Goal: Task Accomplishment & Management: Complete application form

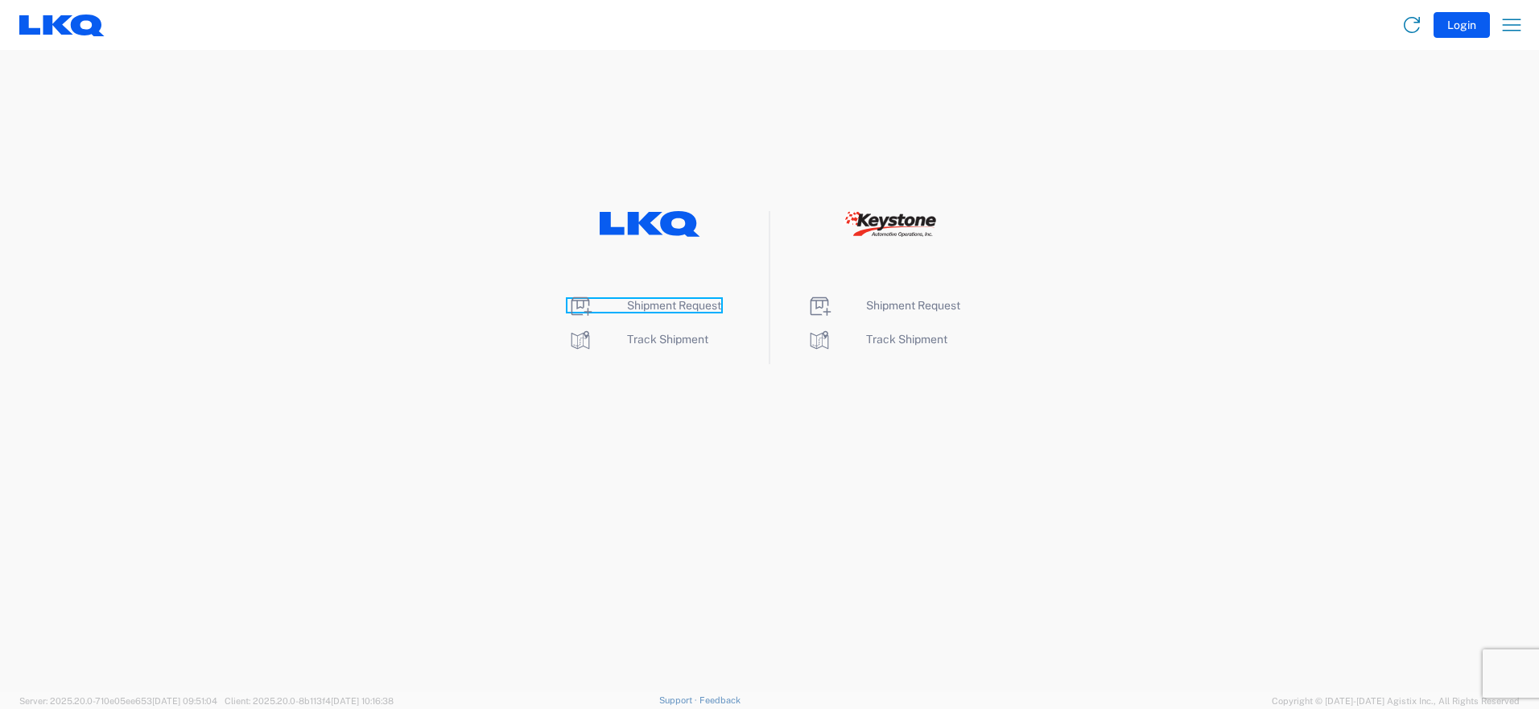
click at [651, 311] on span "Shipment Request" at bounding box center [674, 305] width 94 height 13
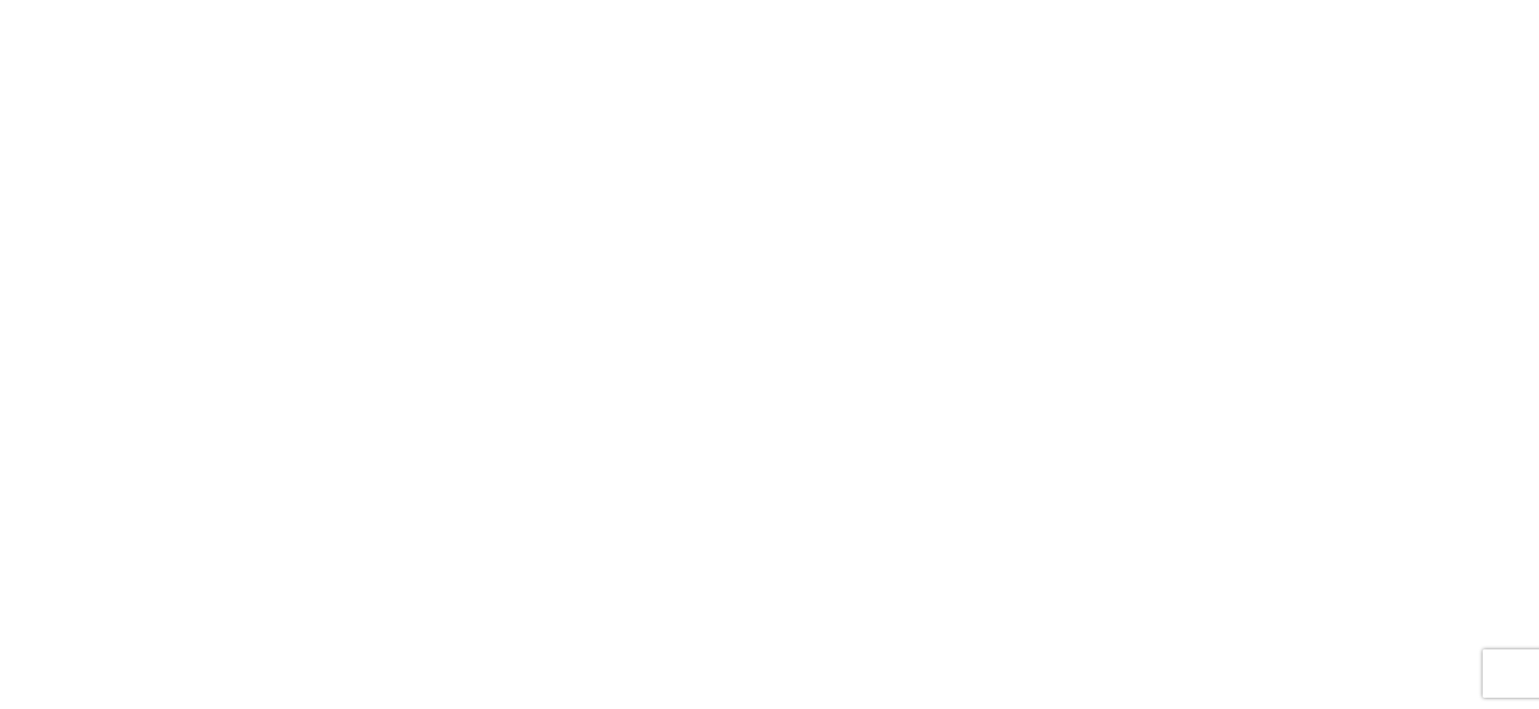
select select "FULL"
select select "LBS"
select select "IN"
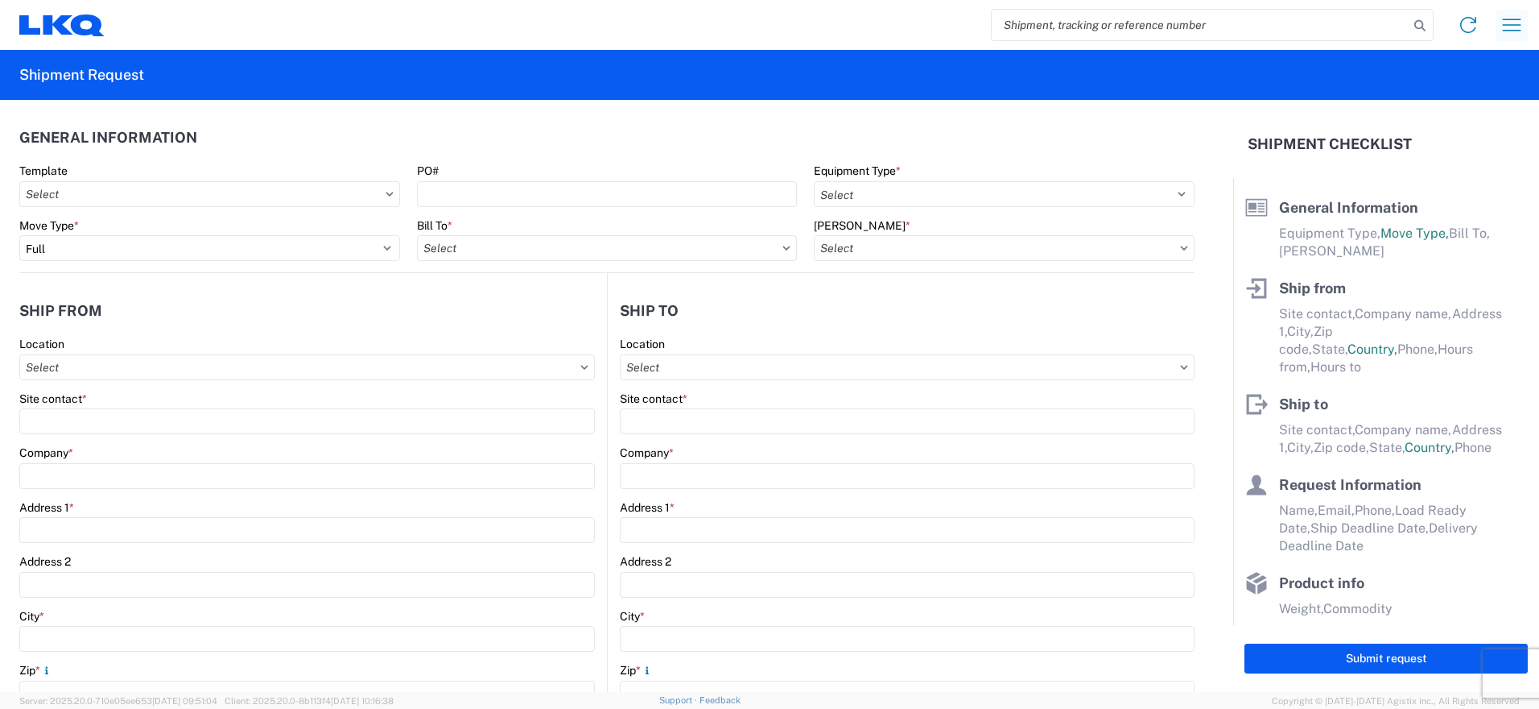
click at [1514, 16] on icon "button" at bounding box center [1512, 25] width 26 height 26
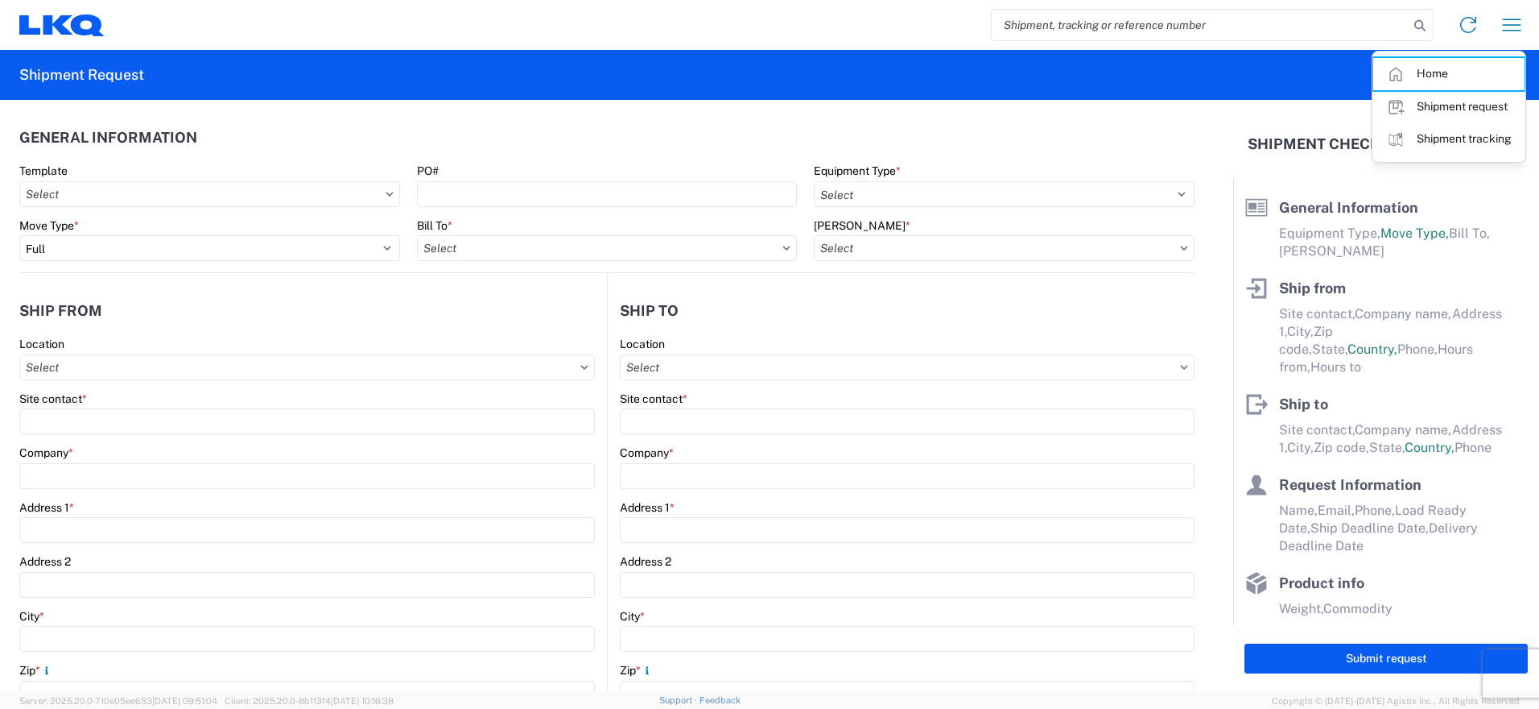
click at [1409, 82] on link "Home" at bounding box center [1449, 74] width 151 height 32
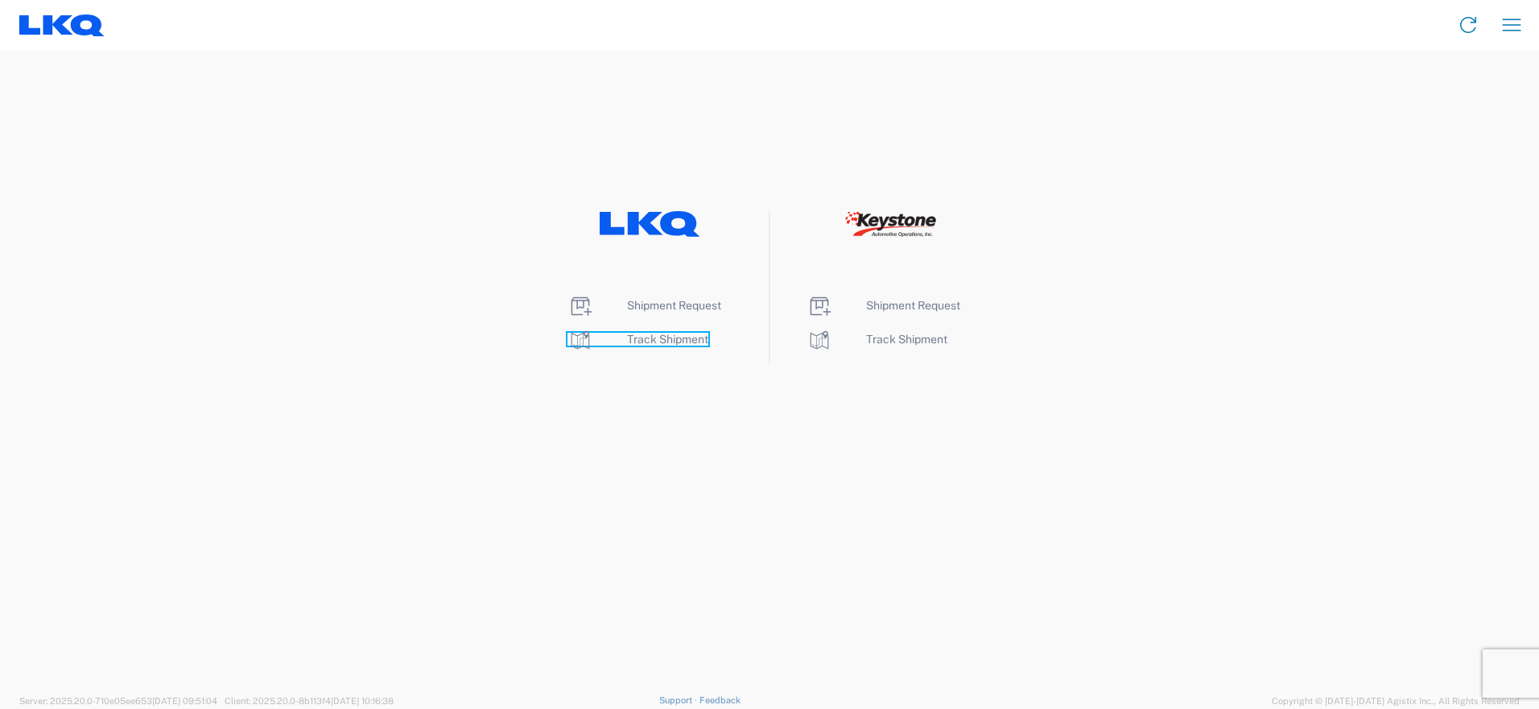
click at [684, 337] on span "Track Shipment" at bounding box center [667, 339] width 81 height 13
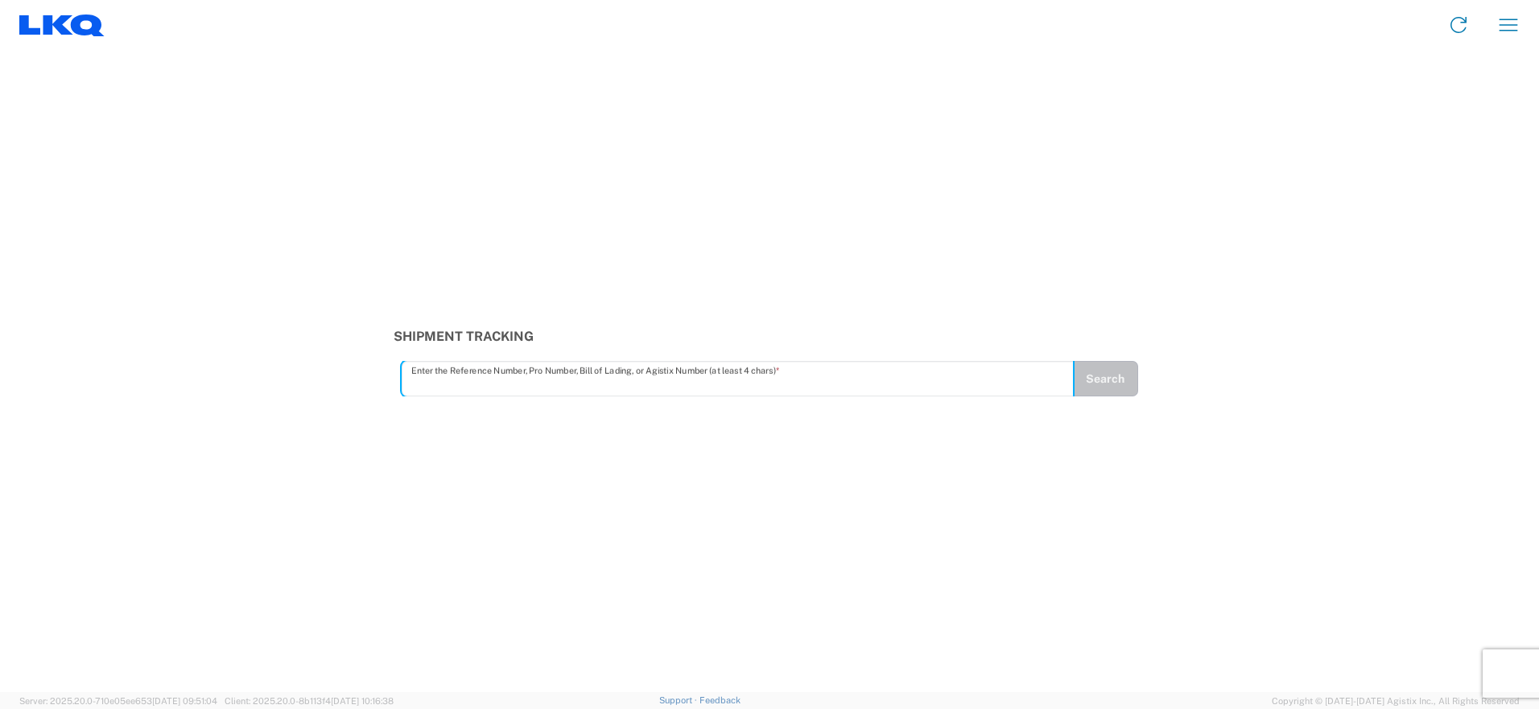
click at [548, 386] on input "text" at bounding box center [737, 379] width 653 height 28
click at [1100, 390] on button "Search" at bounding box center [1105, 378] width 66 height 35
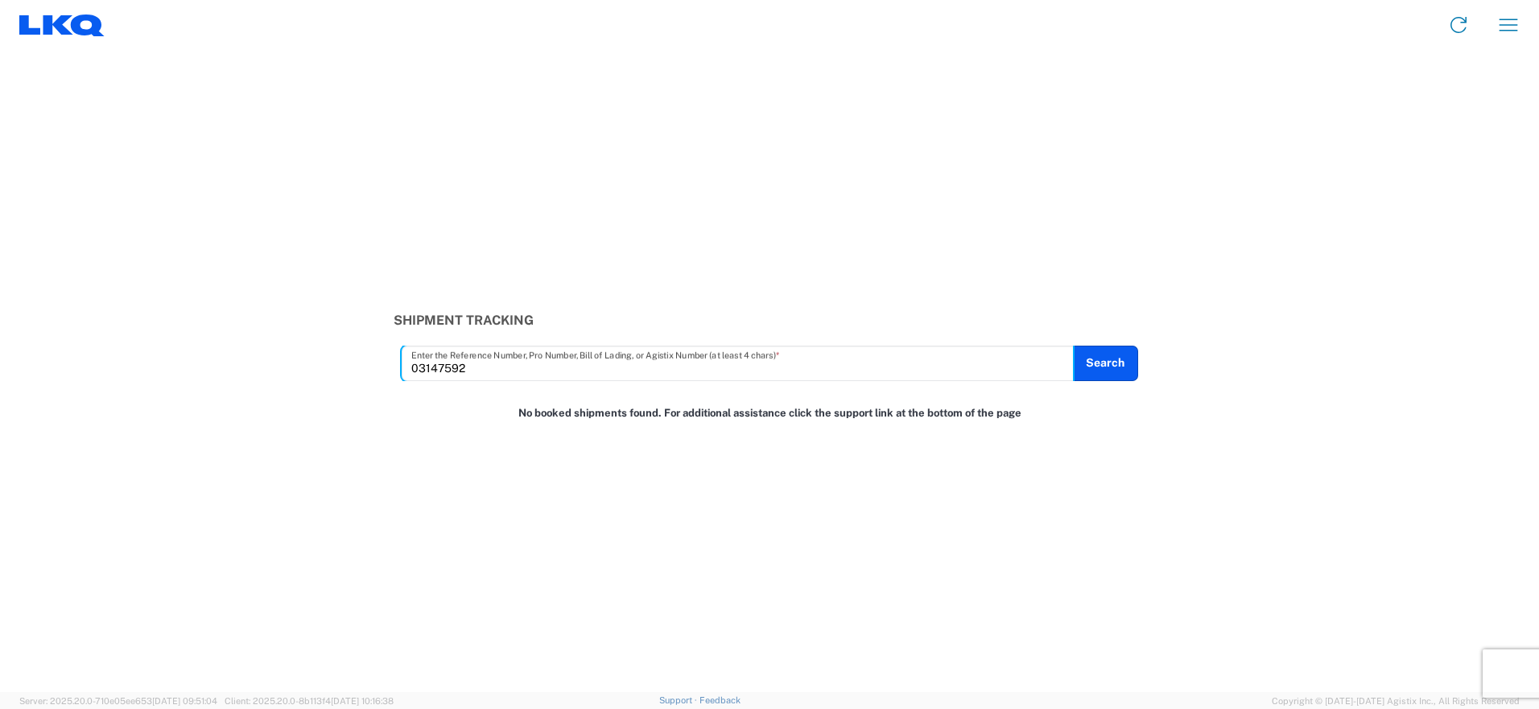
drag, startPoint x: 491, startPoint y: 367, endPoint x: 288, endPoint y: 354, distance: 203.3
click at [289, 354] on div "Shipment Tracking 03147592 Enter the Reference Number, Pro Number, Bill of Ladi…" at bounding box center [769, 346] width 1539 height 68
type input "56691185"
click at [1112, 362] on button "Search" at bounding box center [1105, 362] width 66 height 35
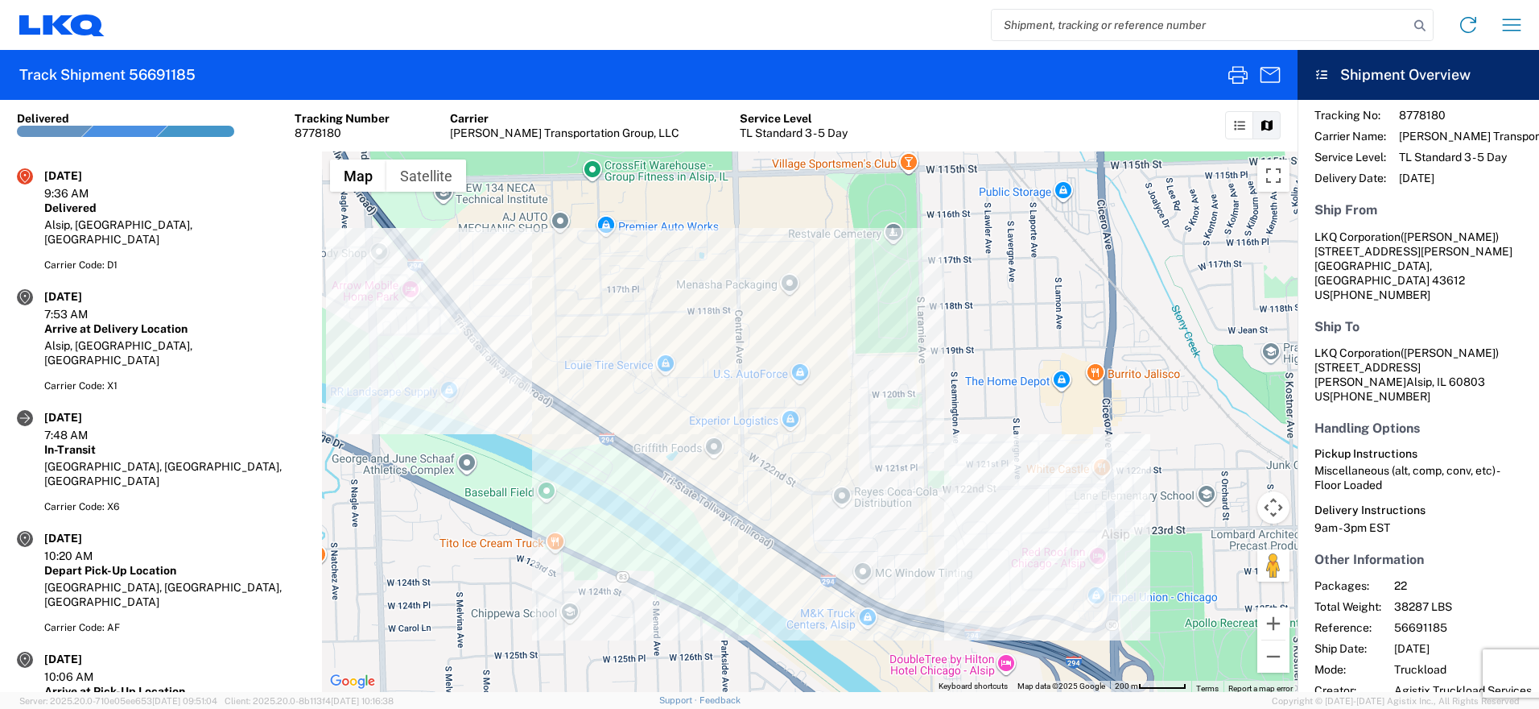
scroll to position [120, 0]
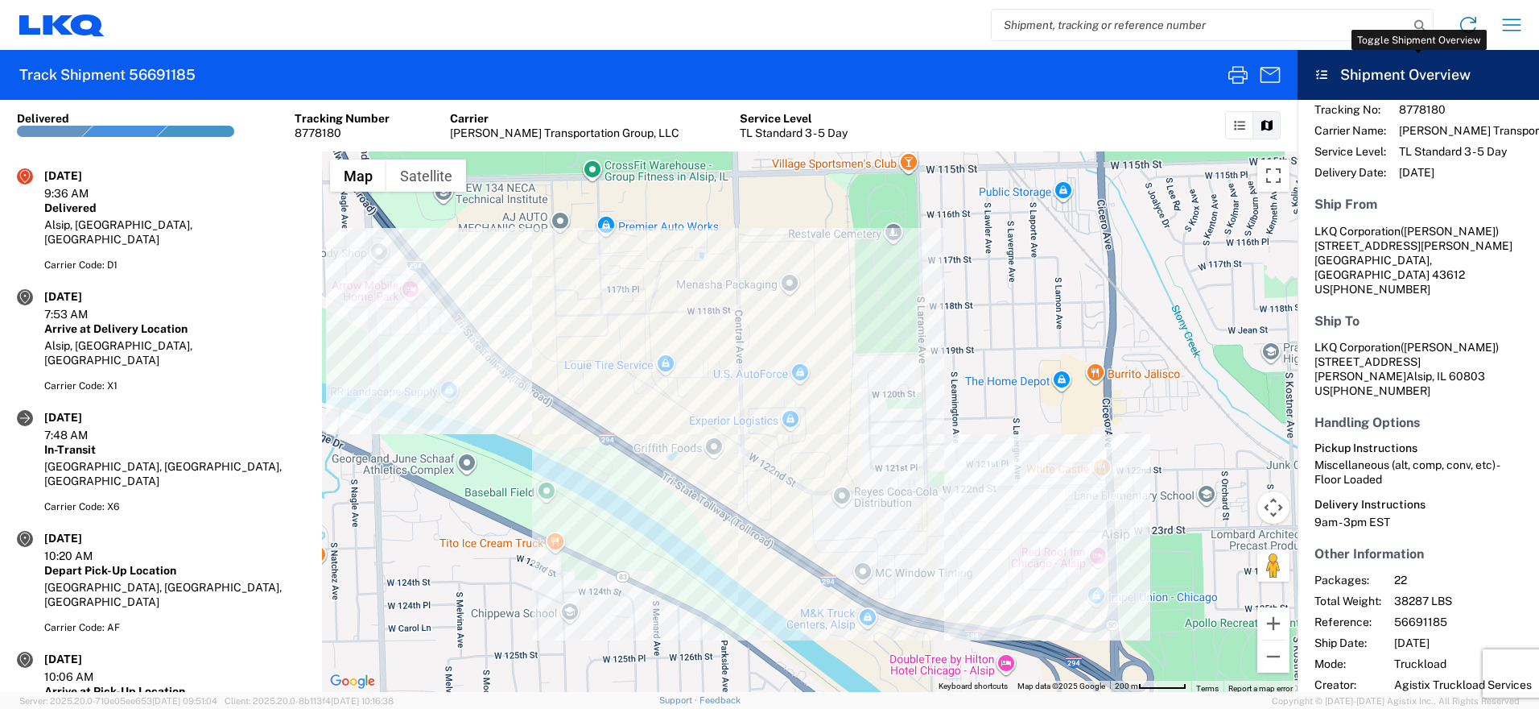
click at [1320, 70] on icon at bounding box center [1322, 74] width 14 height 11
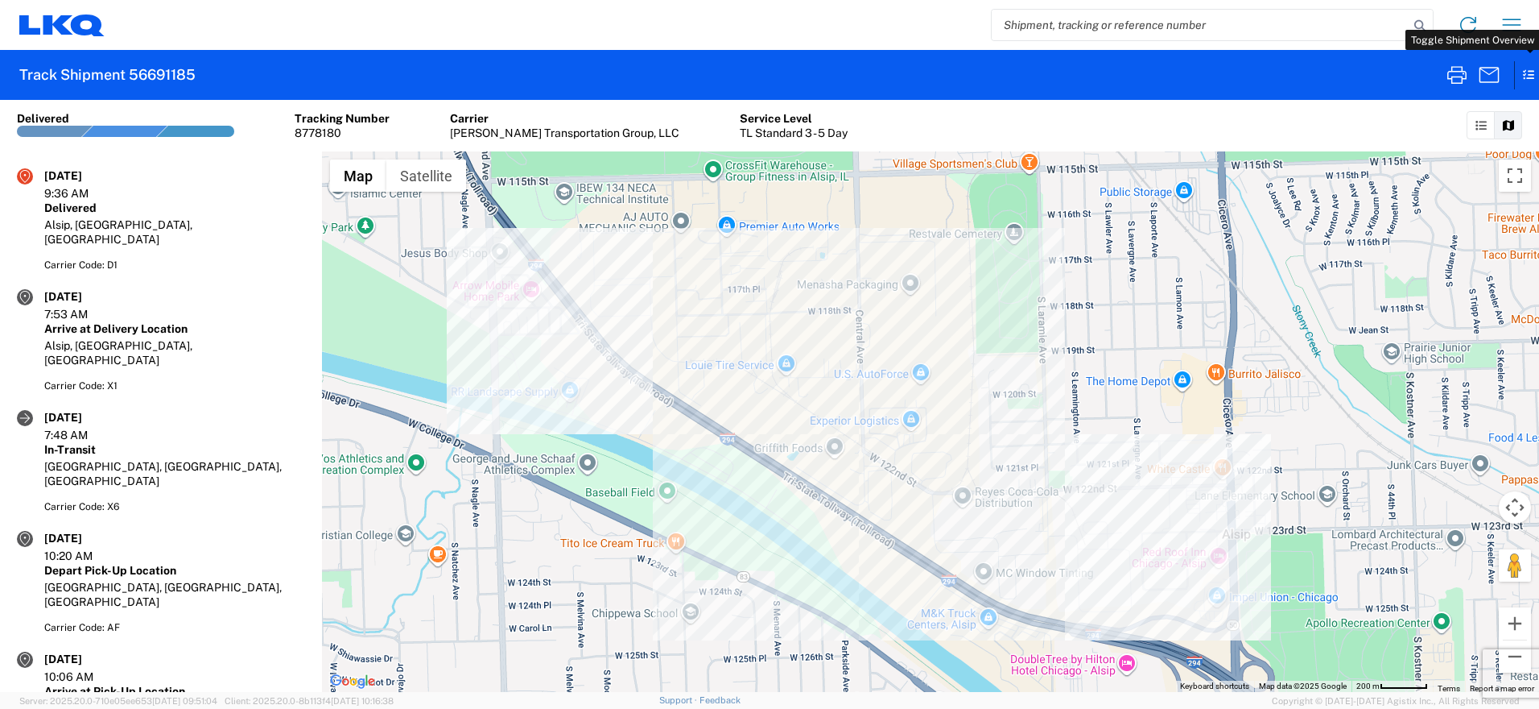
click at [1529, 76] on icon at bounding box center [1521, 75] width 14 height 28
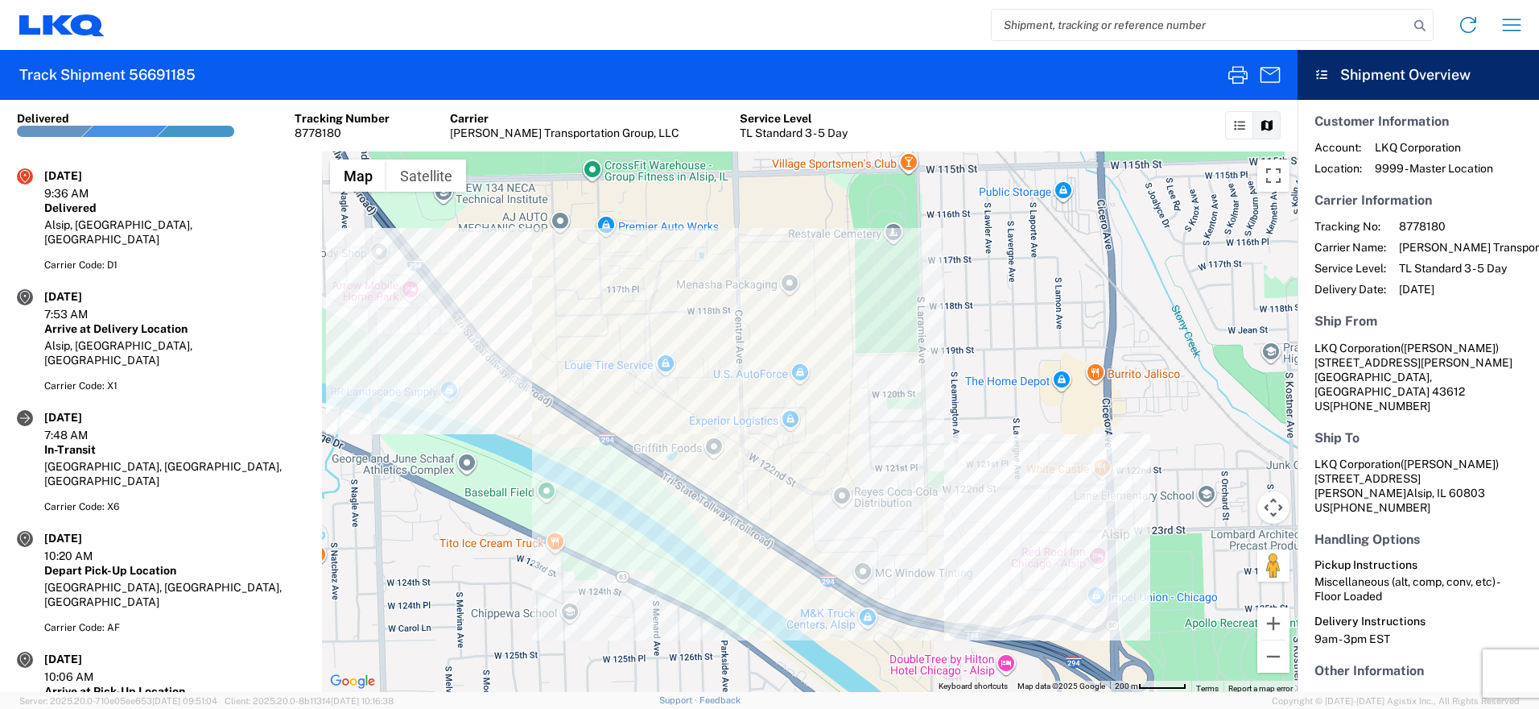
scroll to position [0, 0]
click at [1506, 23] on icon "button" at bounding box center [1512, 25] width 26 height 26
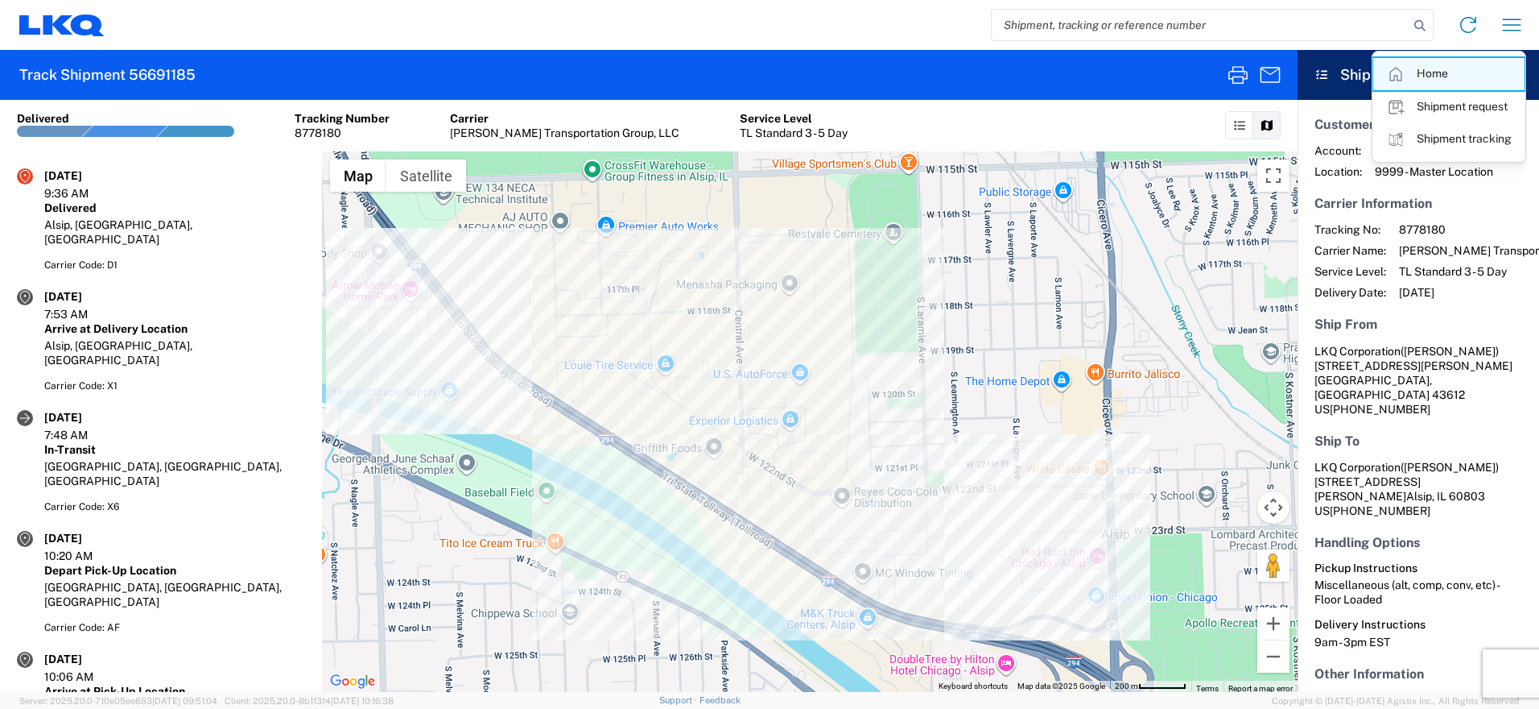
click at [1461, 72] on link "Home" at bounding box center [1449, 74] width 151 height 32
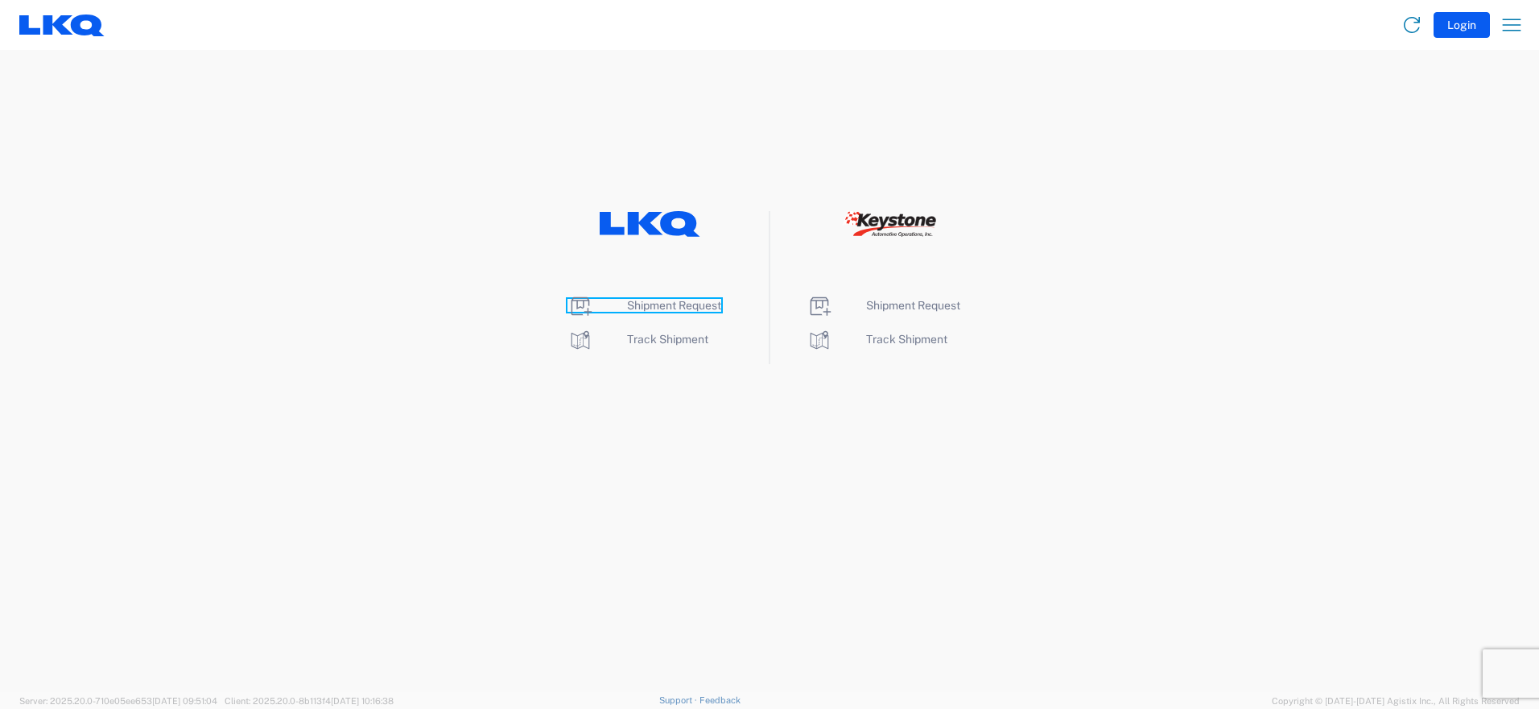
click at [670, 300] on span "Shipment Request" at bounding box center [674, 305] width 94 height 13
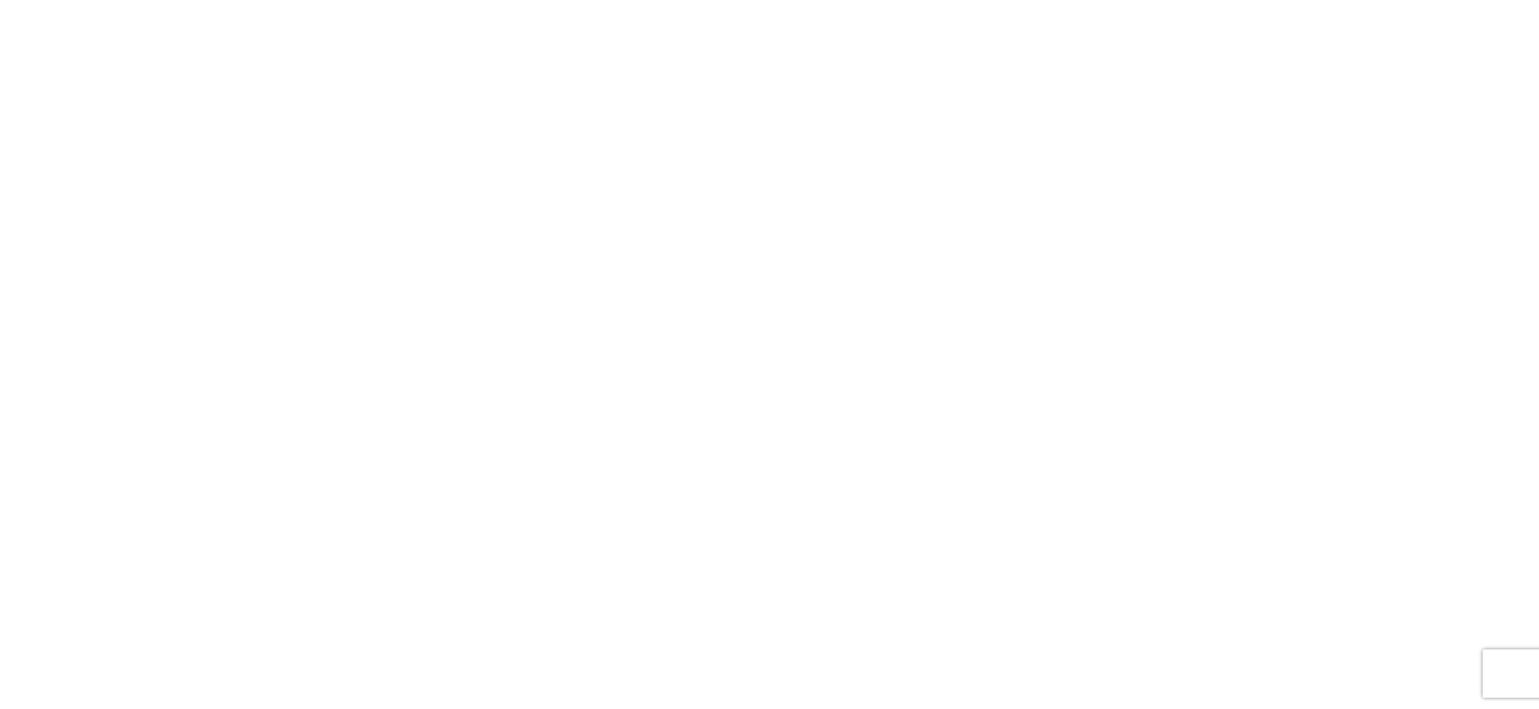
select select "FULL"
select select "LBS"
select select "IN"
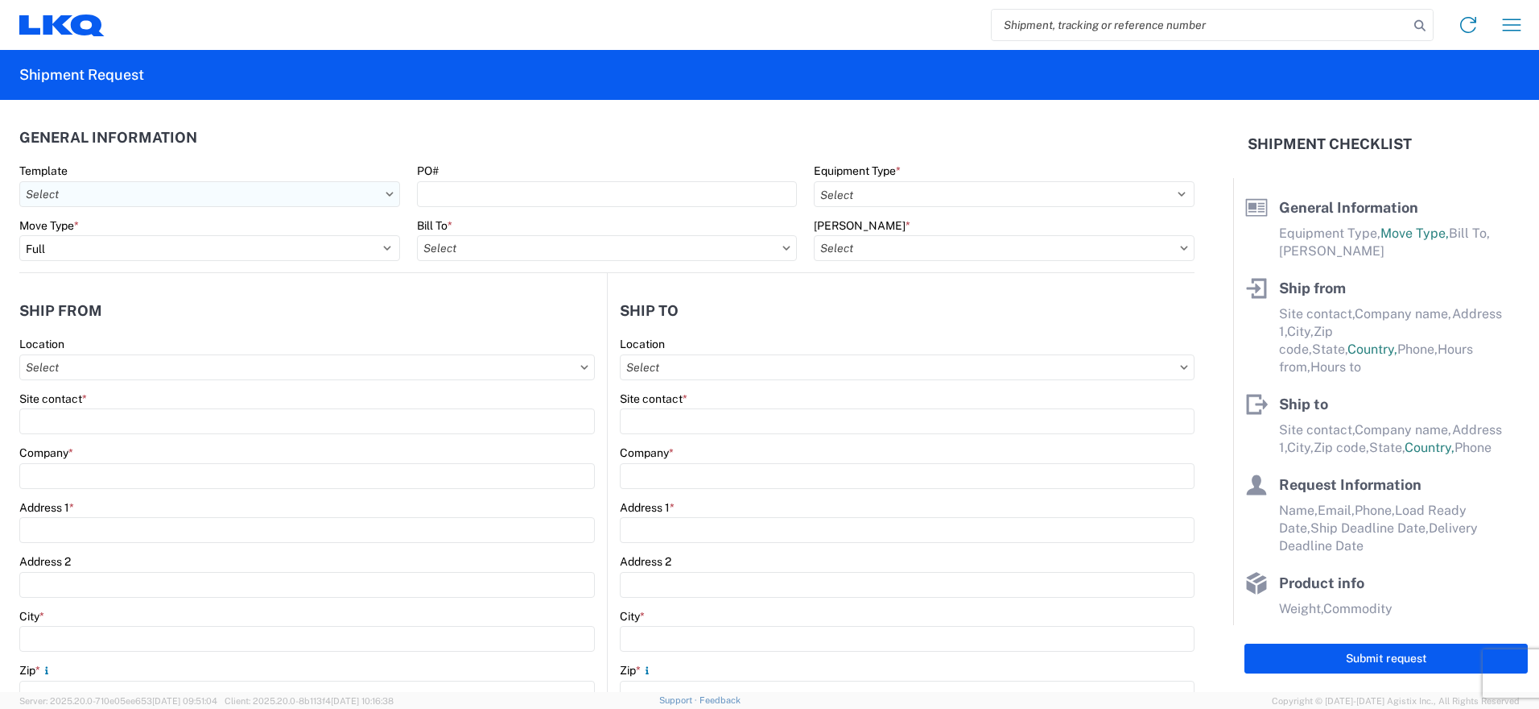
click at [196, 203] on input "text" at bounding box center [209, 194] width 381 height 26
click at [308, 191] on input "text" at bounding box center [209, 194] width 381 height 26
type input "1319"
click at [146, 265] on div "1319_Toledo_1635_Alsip" at bounding box center [164, 266] width 282 height 26
type input "1319_Toledo_1635_Alsip"
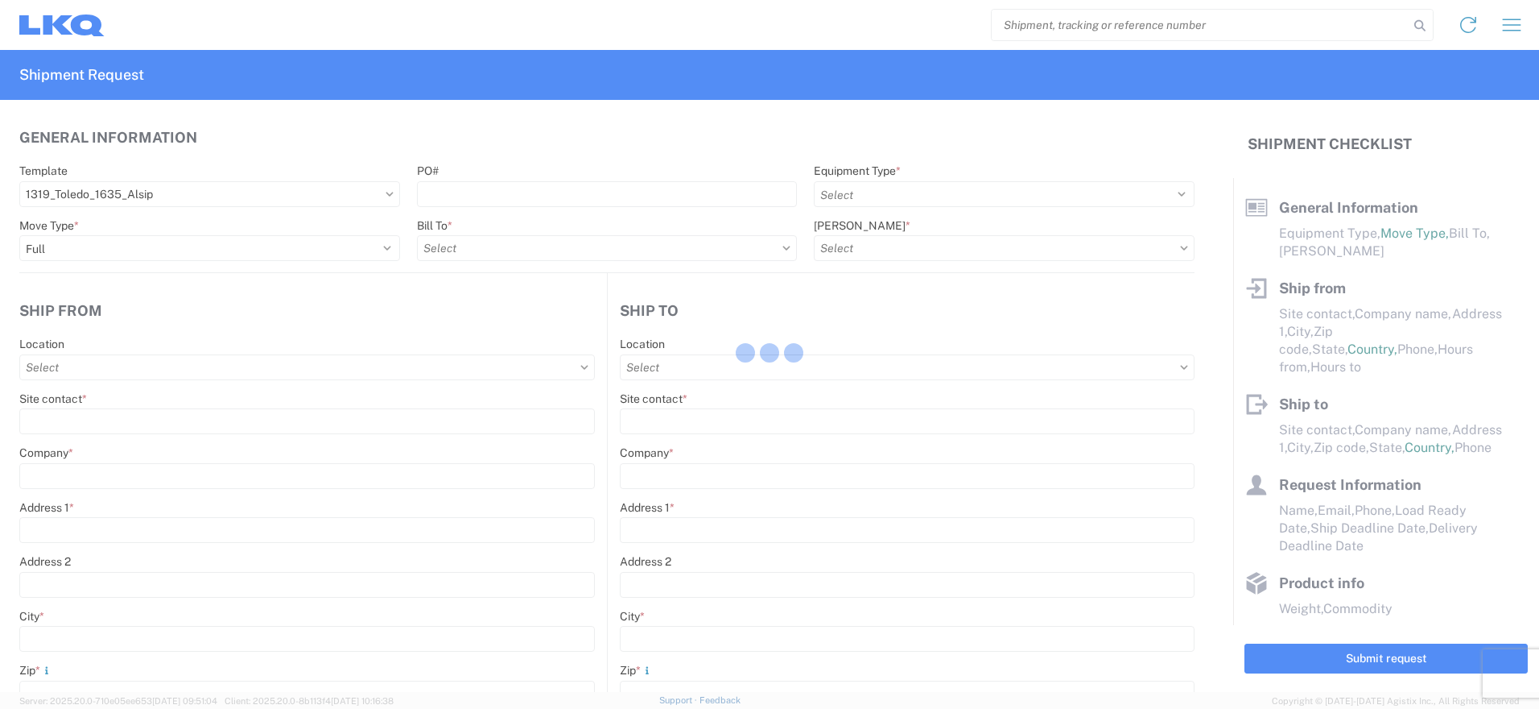
select select
type input "Shipping"
type input "LKQ of Toledo"
type input "5245 Lewis Ave"
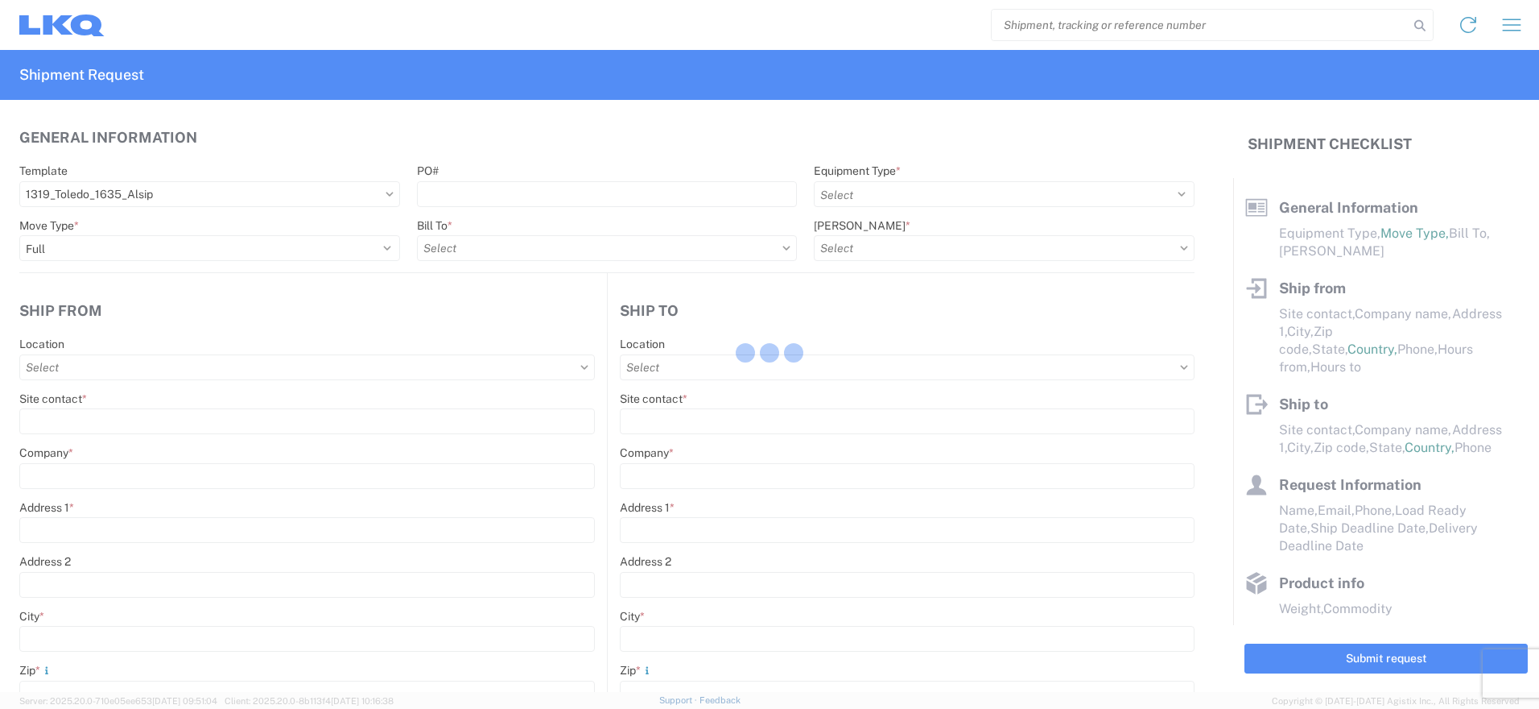
type input "Toledo"
type input "43612"
type input "Receiving"
type input "Blue Island - Knopf"
type input "11800 S Austin Ave"
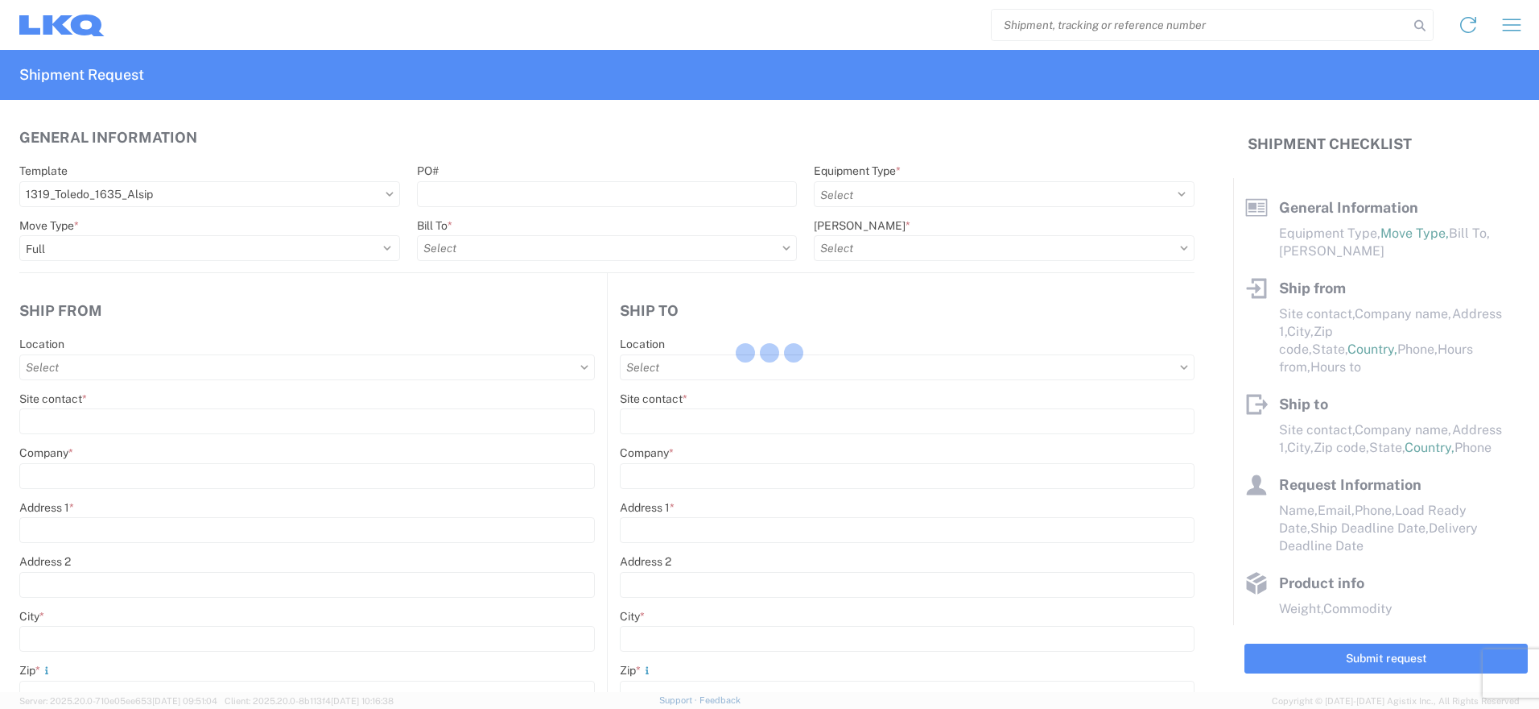
type input "Alsip"
type input "60803"
type input "2019-06-14"
type textarea "LUNCH 10:00-10:30"
type input "42000"
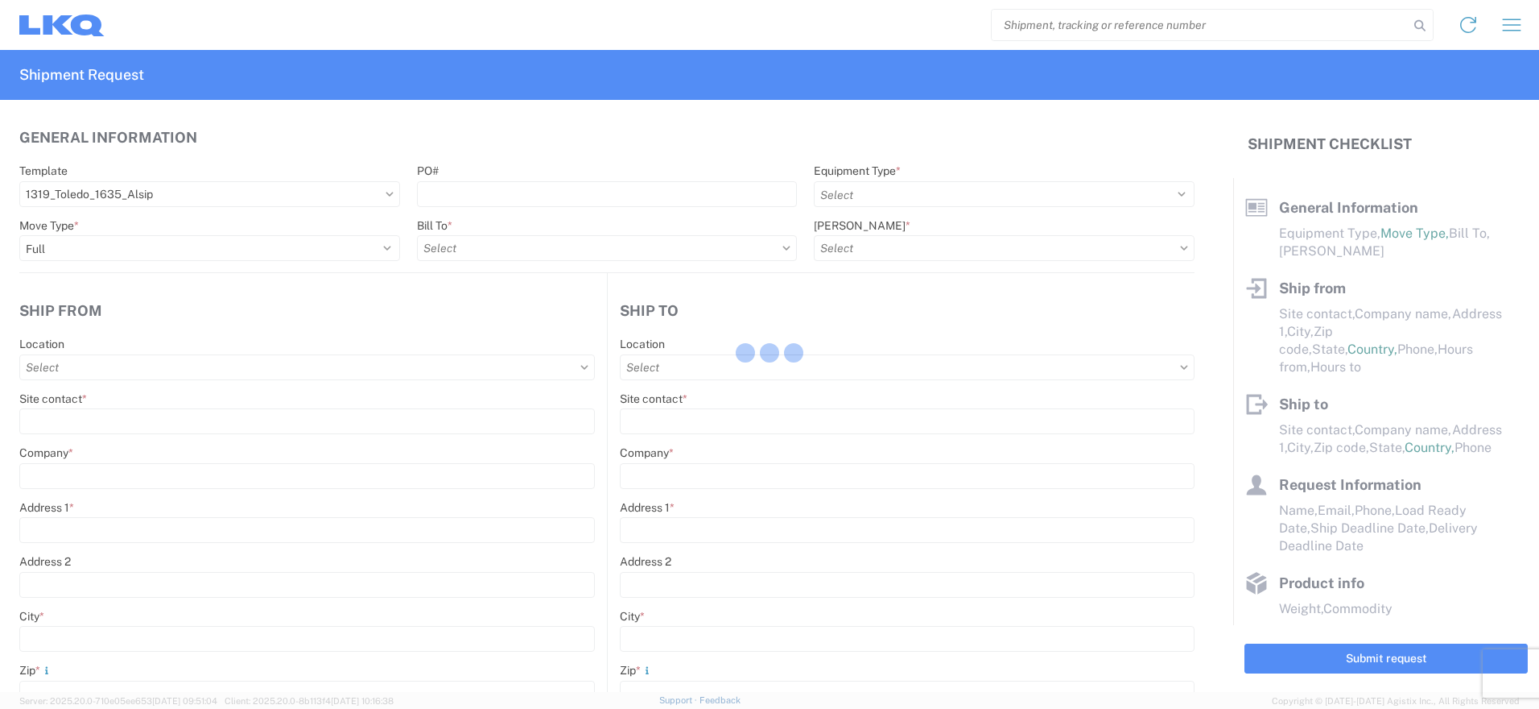
type input "Miscellaneous (alt, comp, conv, etc)"
type input "1"
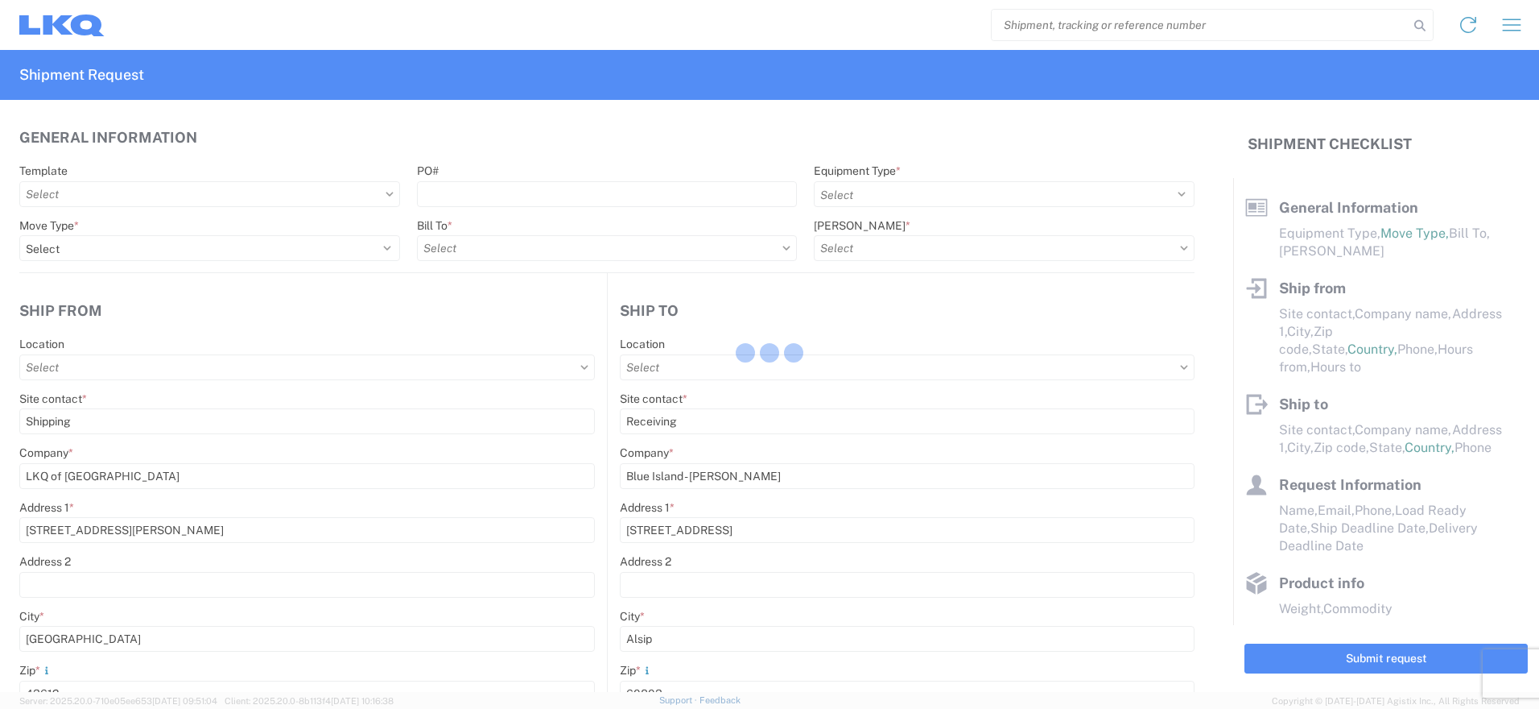
type input "1"
select select "US"
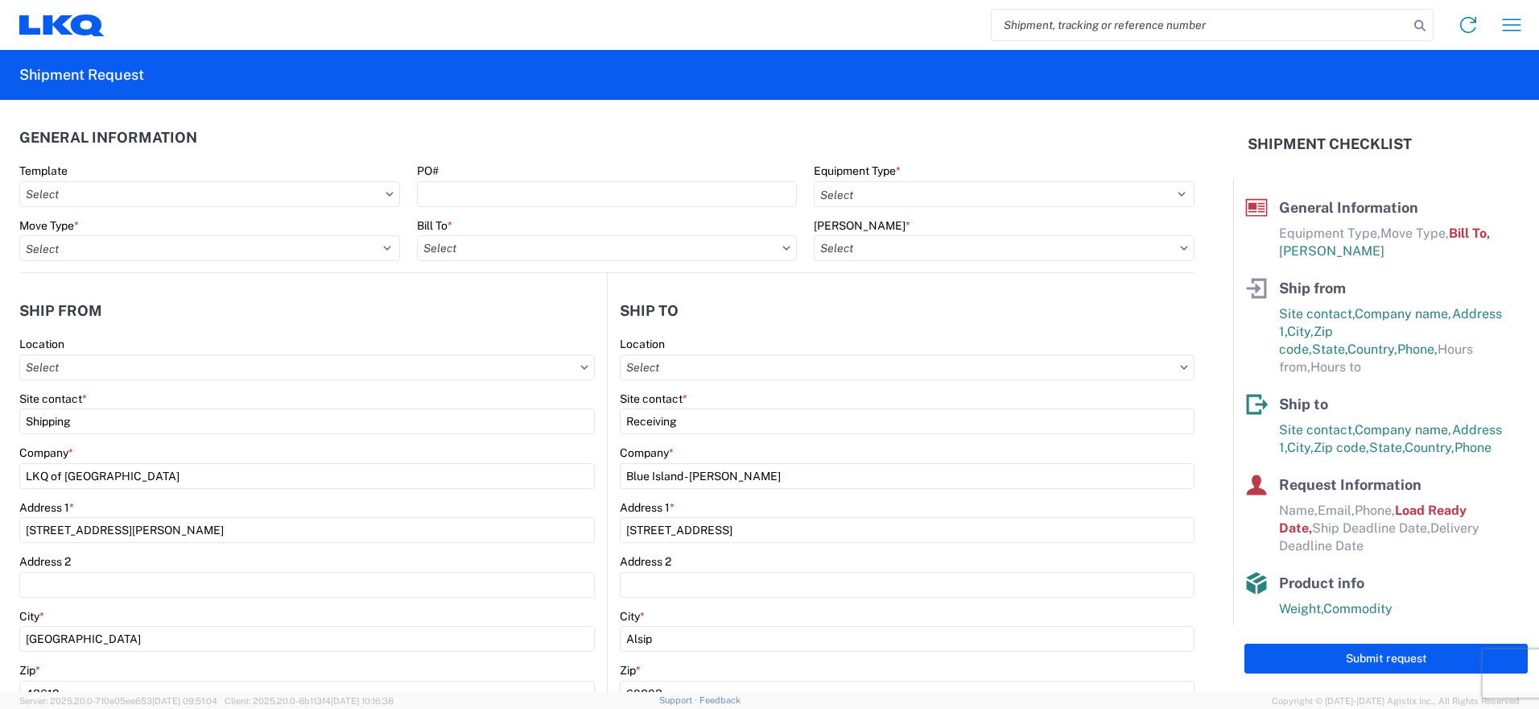
type input "1635-6300-66000-0000 - 1635 Freight Out"
type input "1319 - LKQ of Toledo"
type input "1635 - Alsip - Knopf"
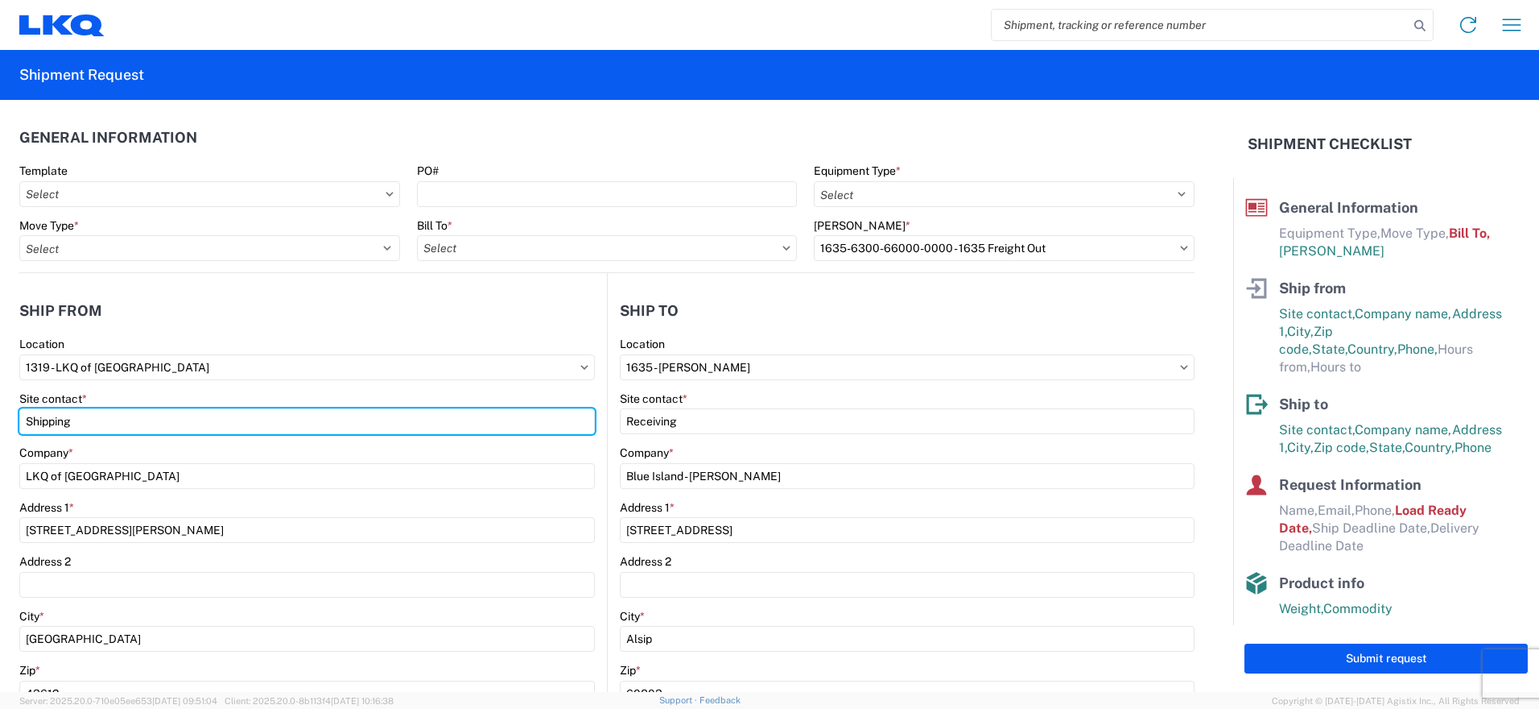
drag, startPoint x: 115, startPoint y: 423, endPoint x: 0, endPoint y: 418, distance: 115.2
click at [0, 418] on html "Home Shipment request Shipment tracking Shipment Request General Information Te…" at bounding box center [769, 354] width 1539 height 709
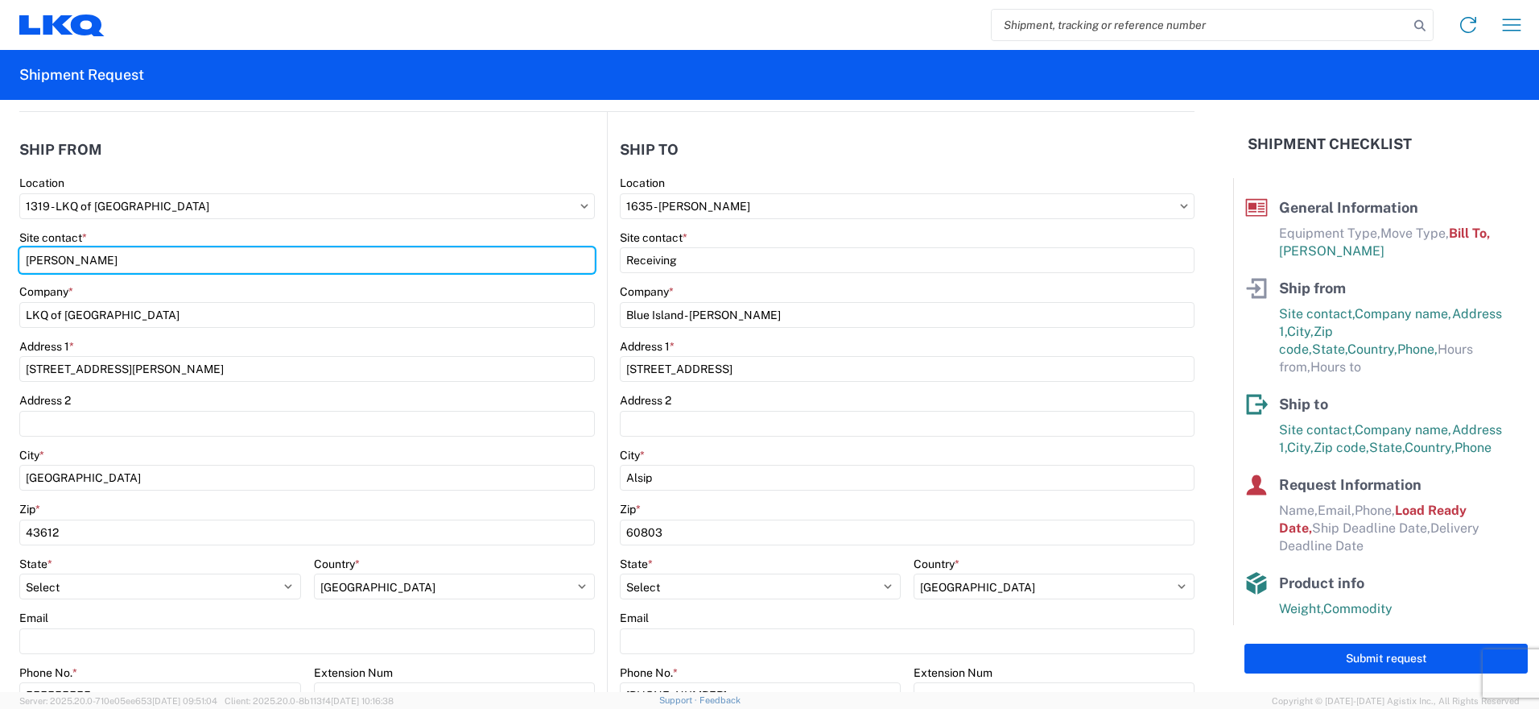
scroll to position [242, 0]
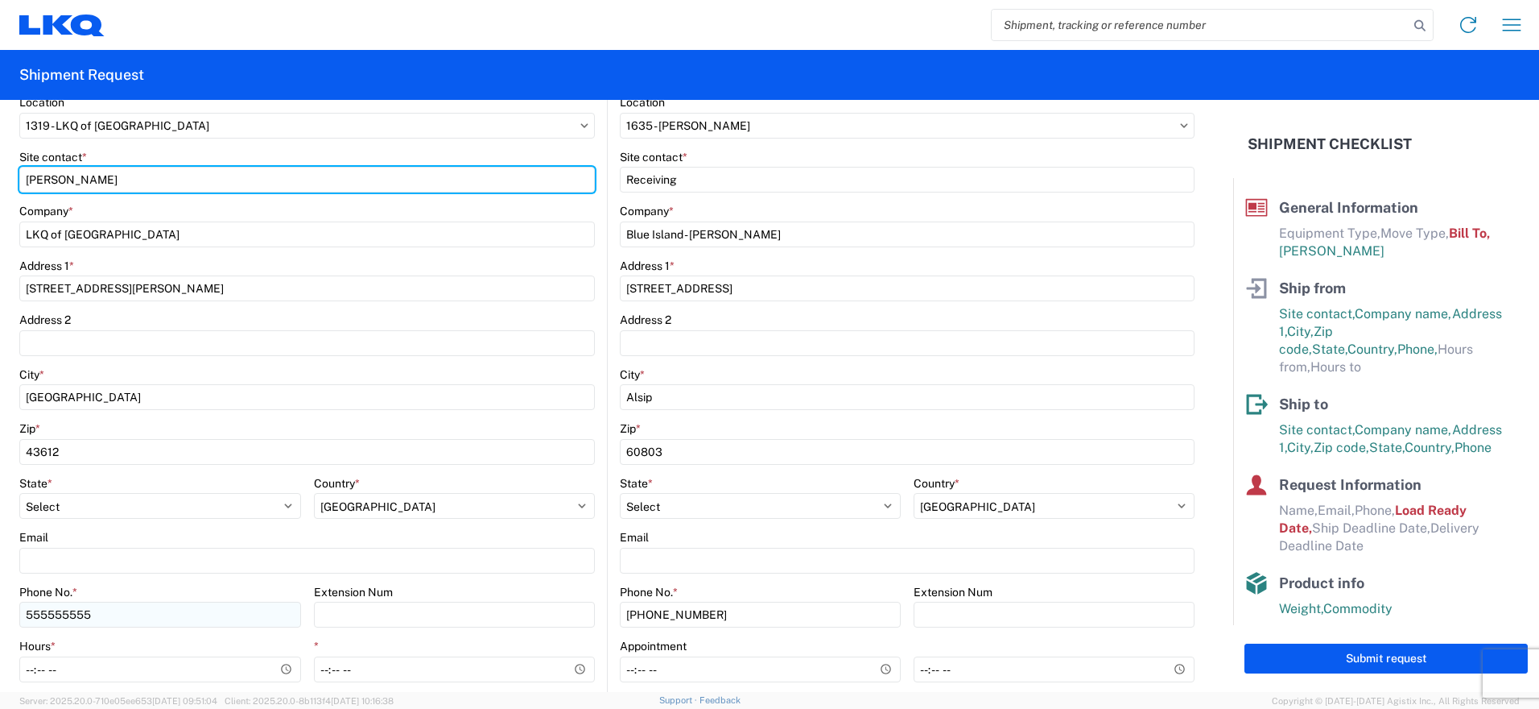
type input "Natalie Malaczewski"
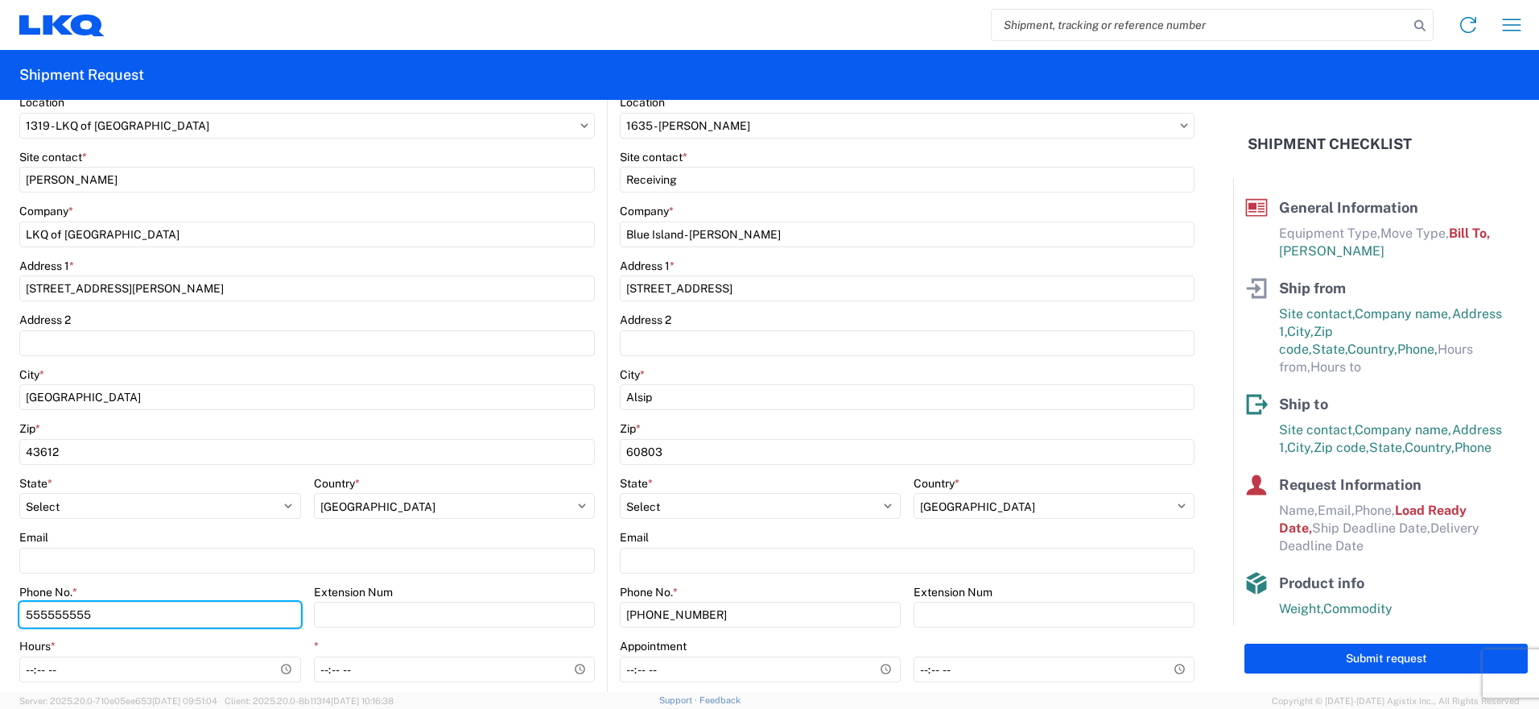
drag, startPoint x: 135, startPoint y: 619, endPoint x: -3, endPoint y: 626, distance: 138.6
click at [0, 626] on html "Home Shipment request Shipment tracking Shipment Request General Information Te…" at bounding box center [769, 354] width 1539 height 709
click at [105, 616] on input "567" at bounding box center [160, 614] width 282 height 26
type input "5673316393"
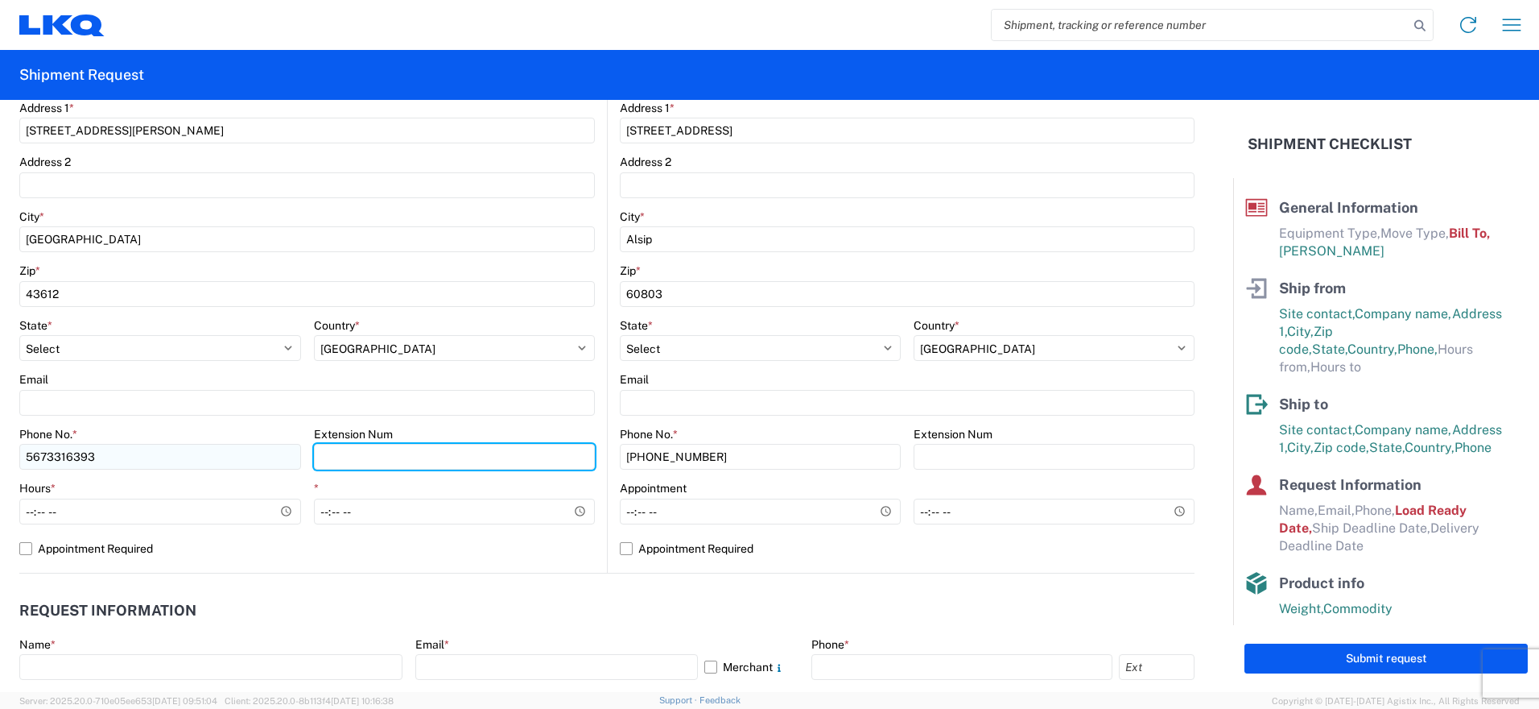
scroll to position [403, 0]
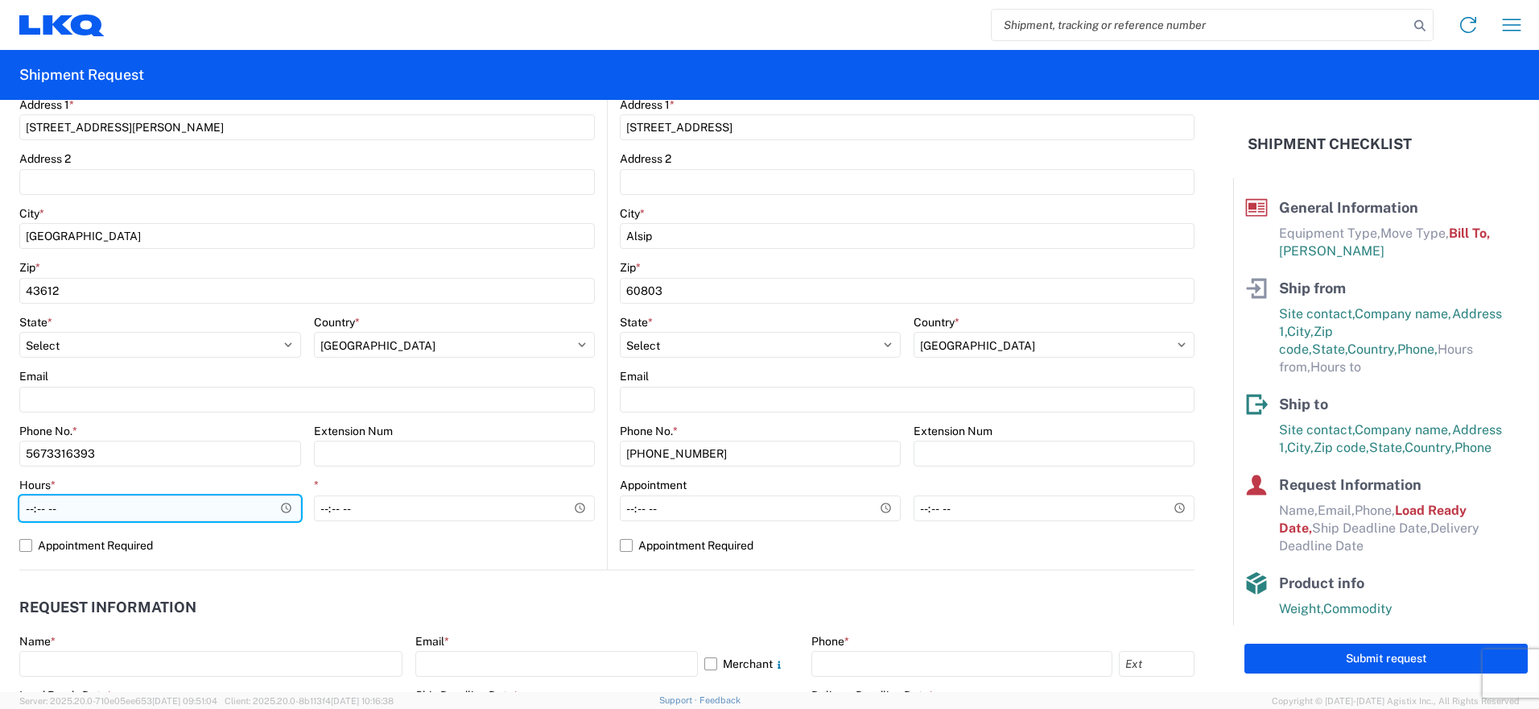
click at [151, 509] on input "Hours *" at bounding box center [160, 508] width 282 height 26
click at [276, 506] on input "Hours *" at bounding box center [160, 508] width 282 height 26
type input "09:00"
click at [272, 538] on label "Appointment Required" at bounding box center [307, 545] width 576 height 26
click at [0, 0] on input "Appointment Required" at bounding box center [0, 0] width 0 height 0
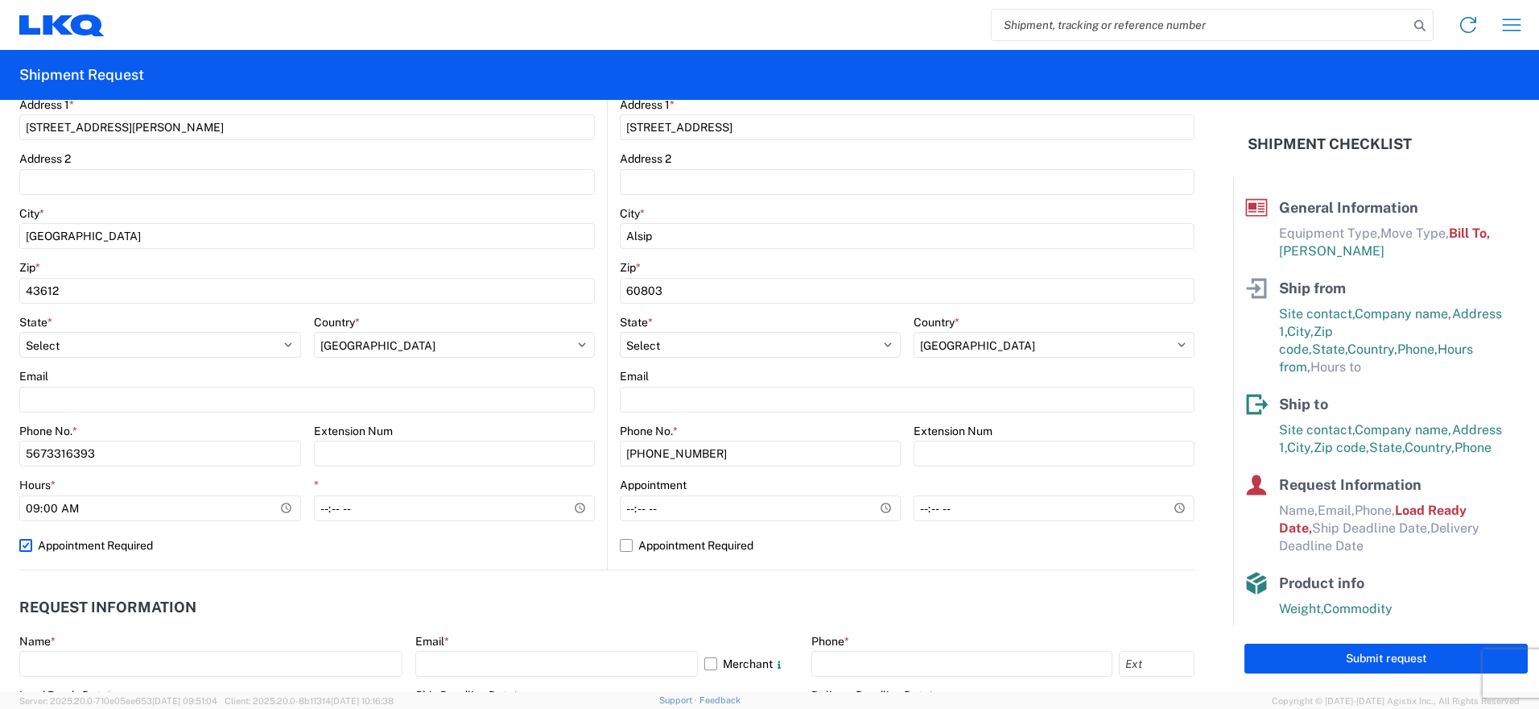
select select "US"
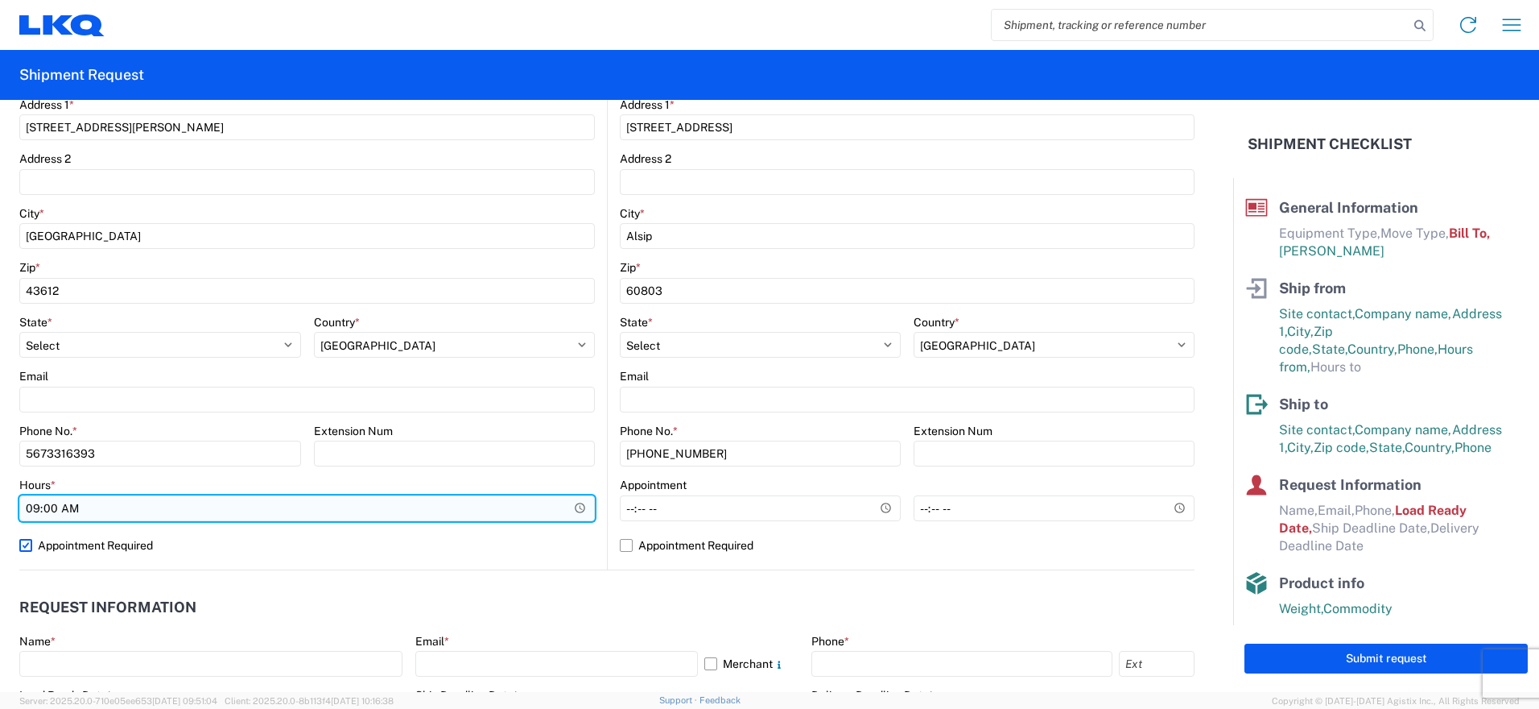
click at [510, 510] on input "09:00" at bounding box center [307, 508] width 576 height 26
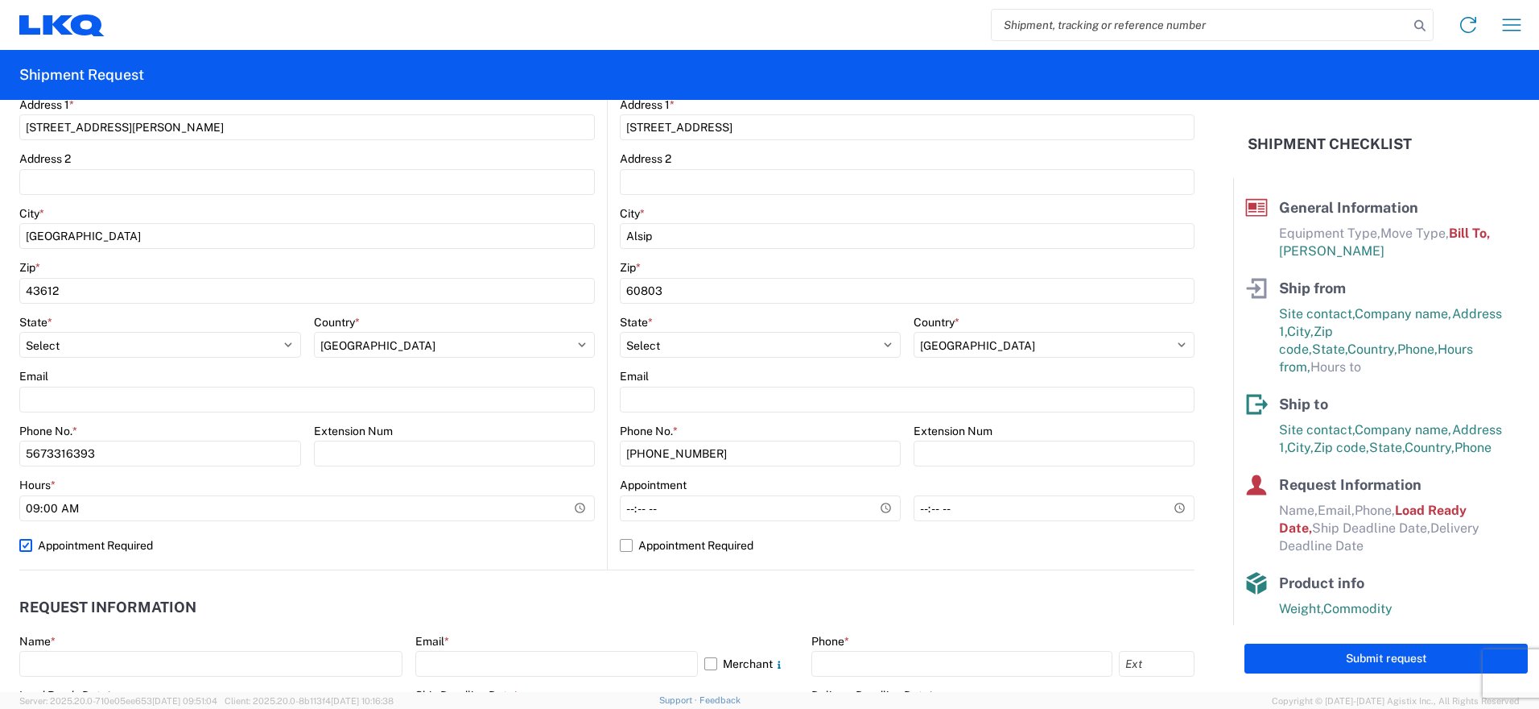
click at [32, 541] on label "Appointment Required" at bounding box center [307, 545] width 576 height 26
click at [0, 0] on input "Appointment Required" at bounding box center [0, 0] width 0 height 0
select select "OH"
select select "US"
click at [576, 509] on input "*" at bounding box center [455, 508] width 282 height 26
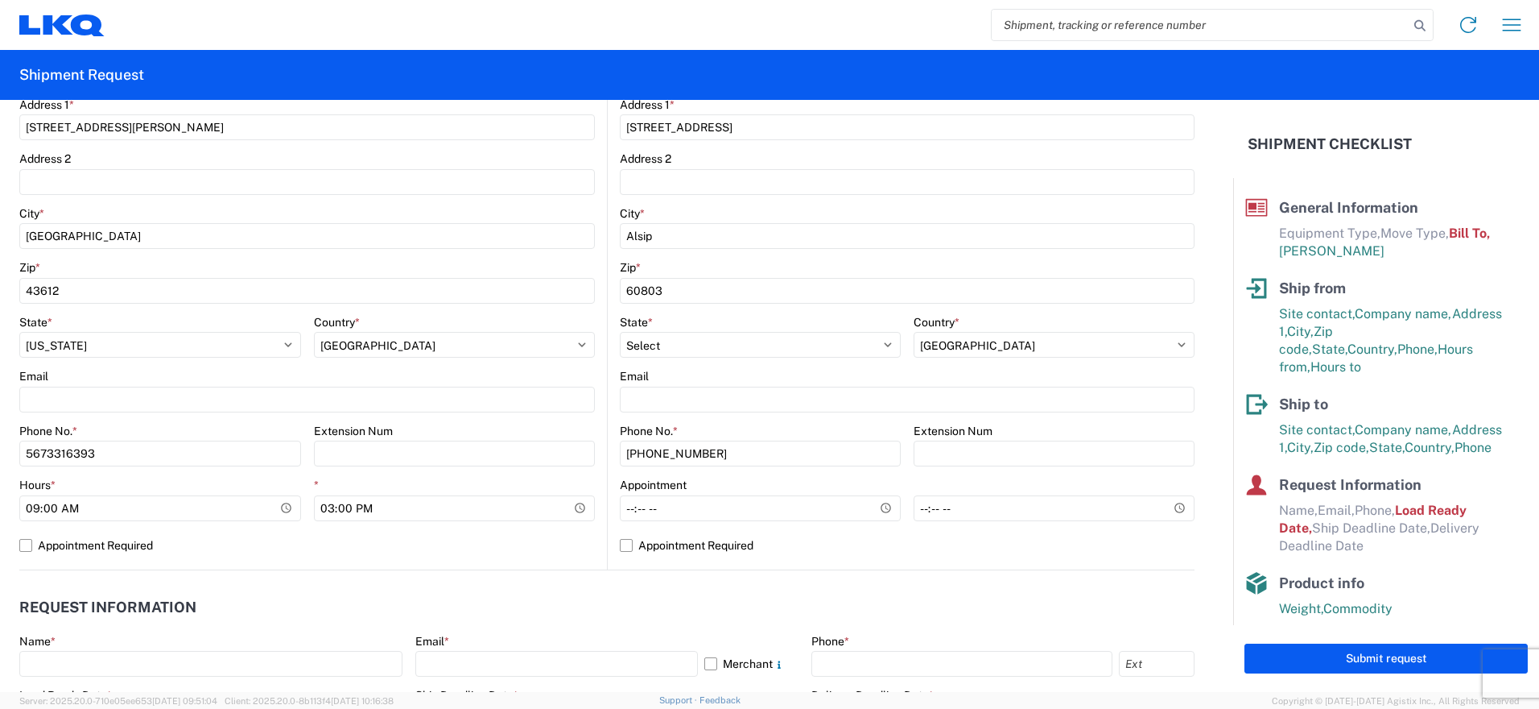
type input "15:00"
click at [502, 597] on header "Request Information" at bounding box center [607, 607] width 1176 height 36
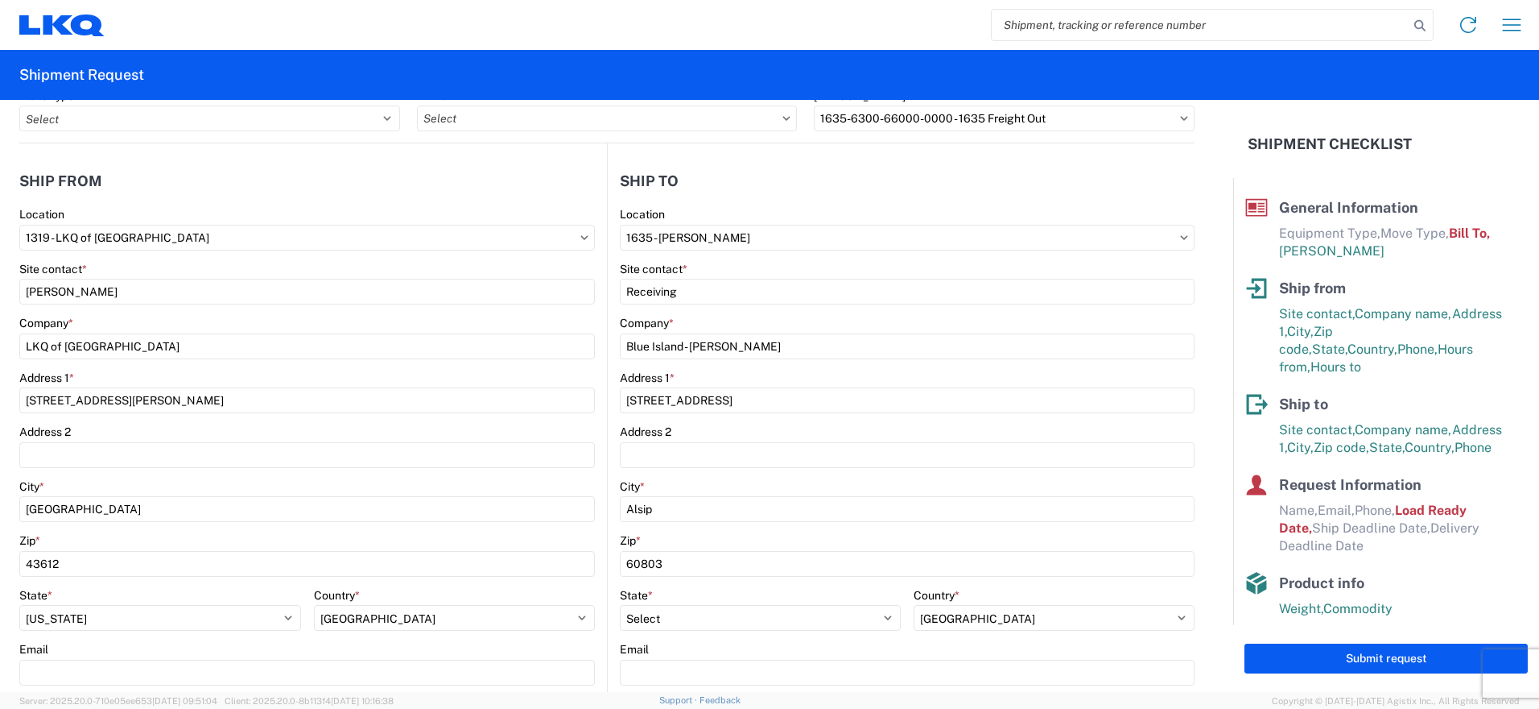
scroll to position [0, 0]
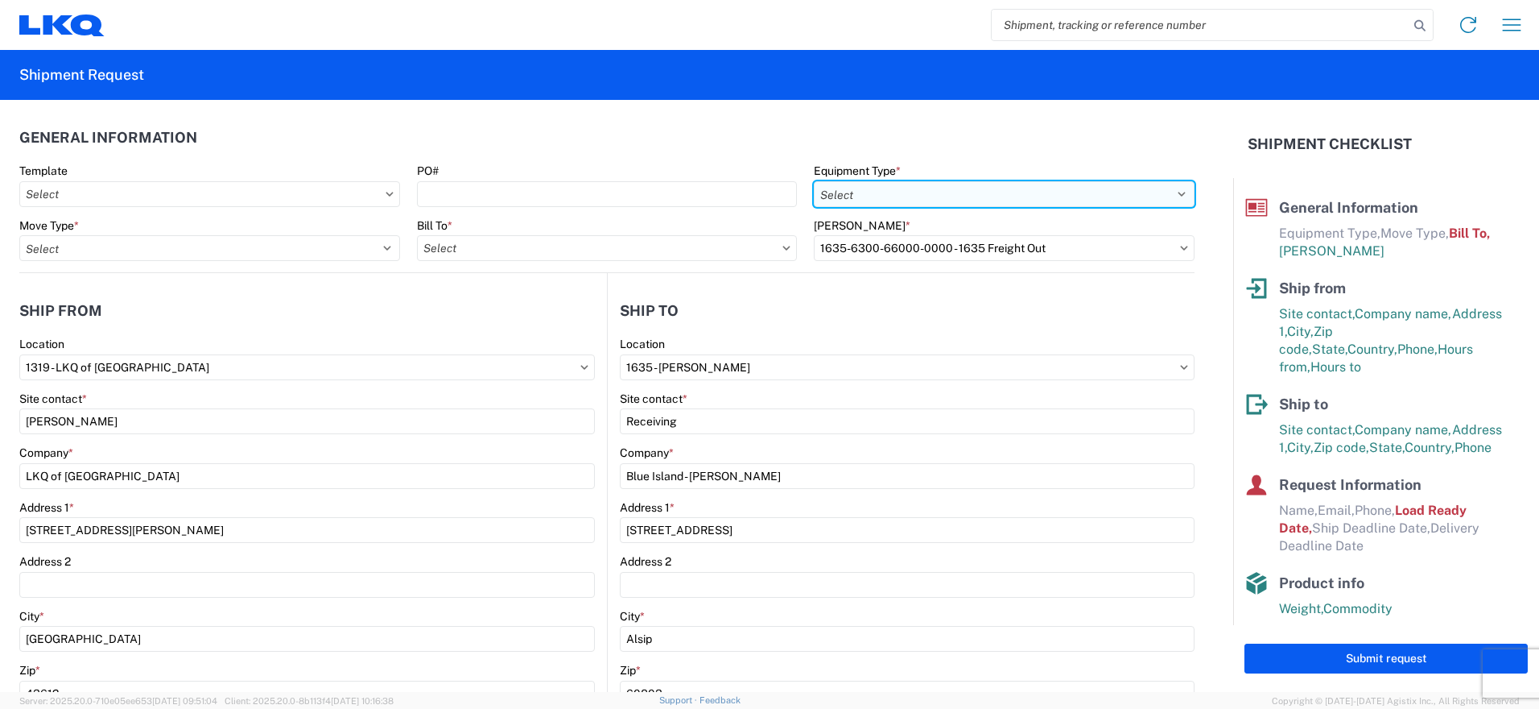
click at [864, 183] on select "Select 53’ Dry Van Flatbed Dropdeck (van) Lowboy (flatbed) Rail" at bounding box center [1004, 194] width 381 height 26
select select "STDV"
click at [814, 181] on select "Select 53’ Dry Van Flatbed Dropdeck (van) Lowboy (flatbed) Rail" at bounding box center [1004, 194] width 381 height 26
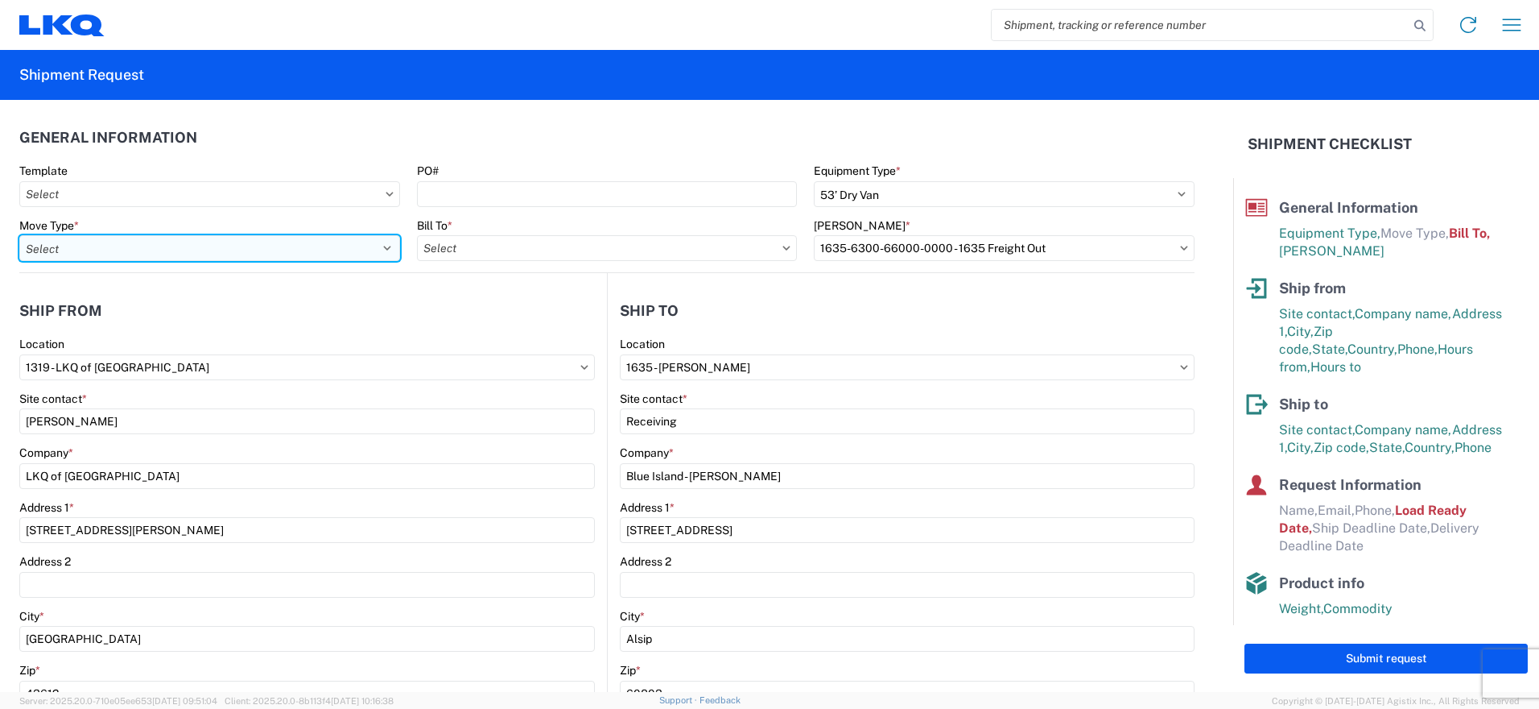
click at [325, 243] on select "Select Full Partial TL" at bounding box center [209, 248] width 381 height 26
select select "FULL"
click at [19, 235] on select "Select Full Partial TL" at bounding box center [209, 248] width 381 height 26
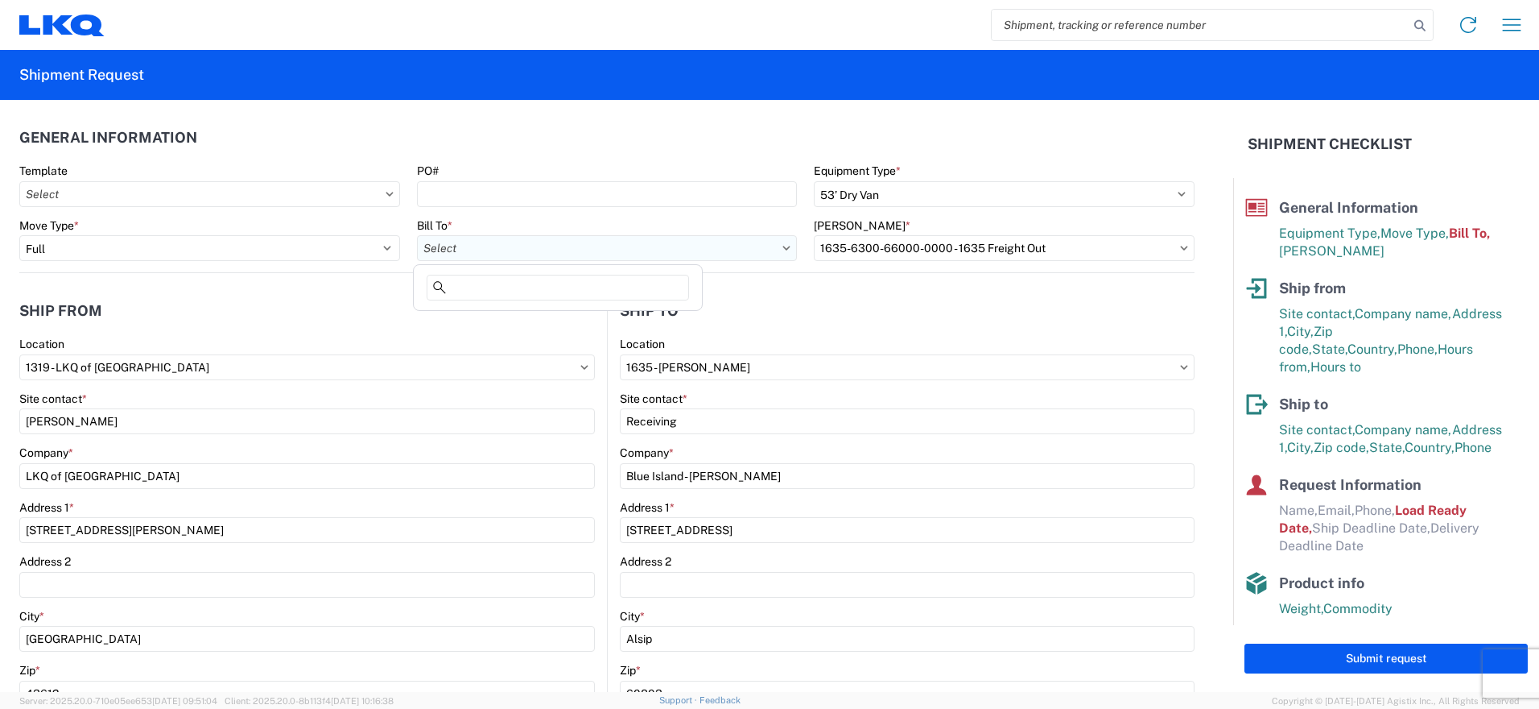
click at [486, 243] on input "text" at bounding box center [607, 248] width 381 height 26
type input "1635"
click at [489, 322] on div "1635 - Alsip - Knopf" at bounding box center [558, 320] width 282 height 26
type input "1635 - Alsip - Knopf"
click at [910, 246] on input "text" at bounding box center [1004, 248] width 381 height 26
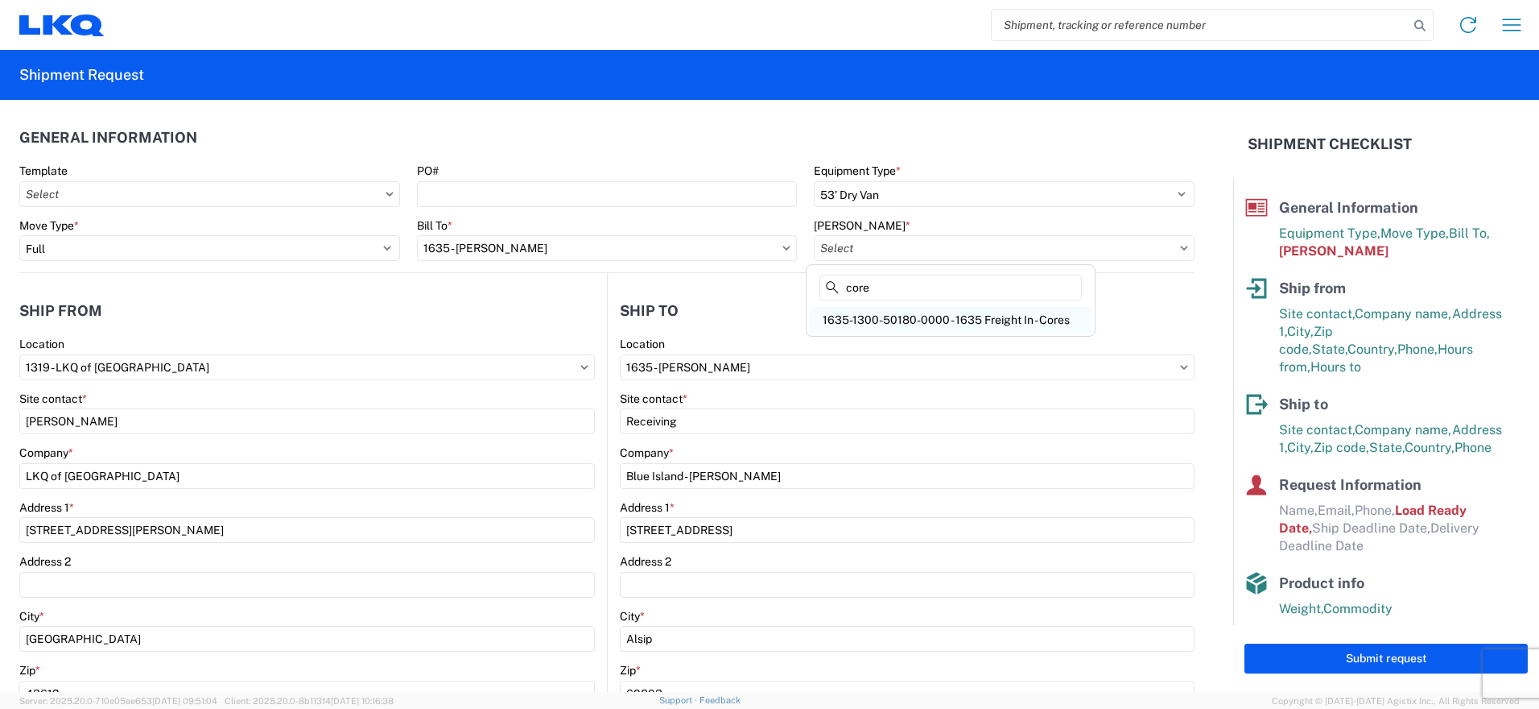
type input "core"
click at [898, 317] on div "1635-1300-50180-0000 - 1635 Freight In - Cores" at bounding box center [951, 320] width 282 height 26
type input "1635-1300-50180-0000 - 1635 Freight In - Cores"
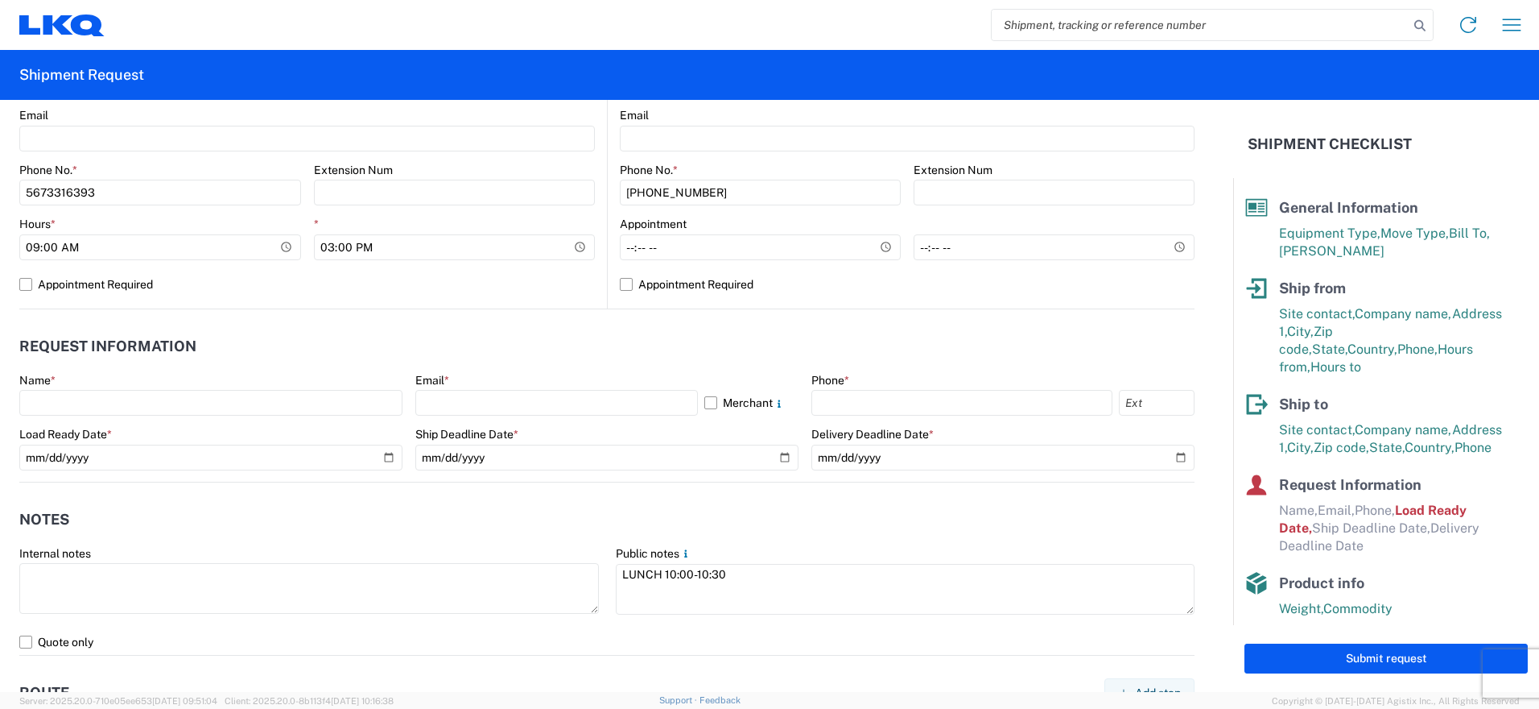
scroll to position [725, 0]
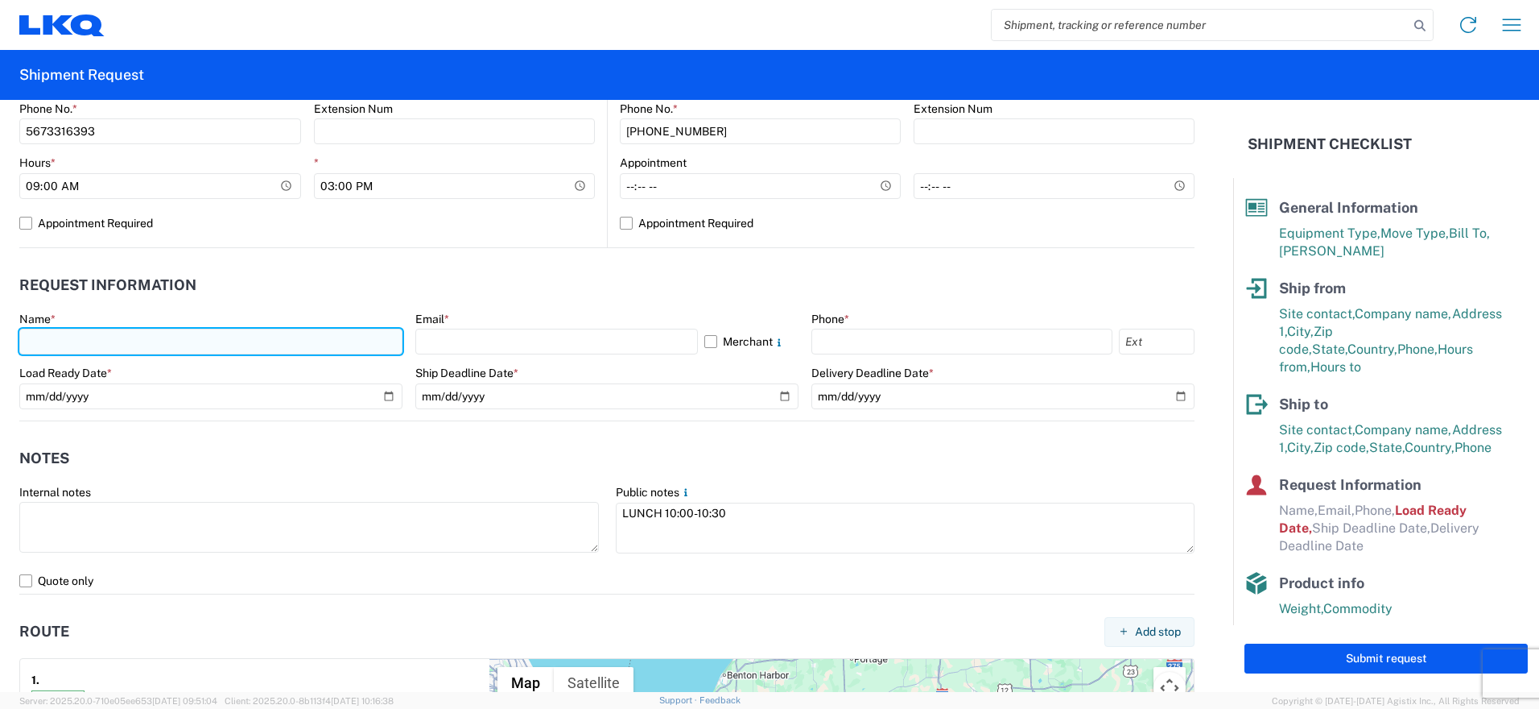
click at [216, 338] on input "text" at bounding box center [210, 341] width 383 height 26
type input "Natalie Malaczewski"
select select "OH"
type input "nxmalaczewski@lkqcorp.com"
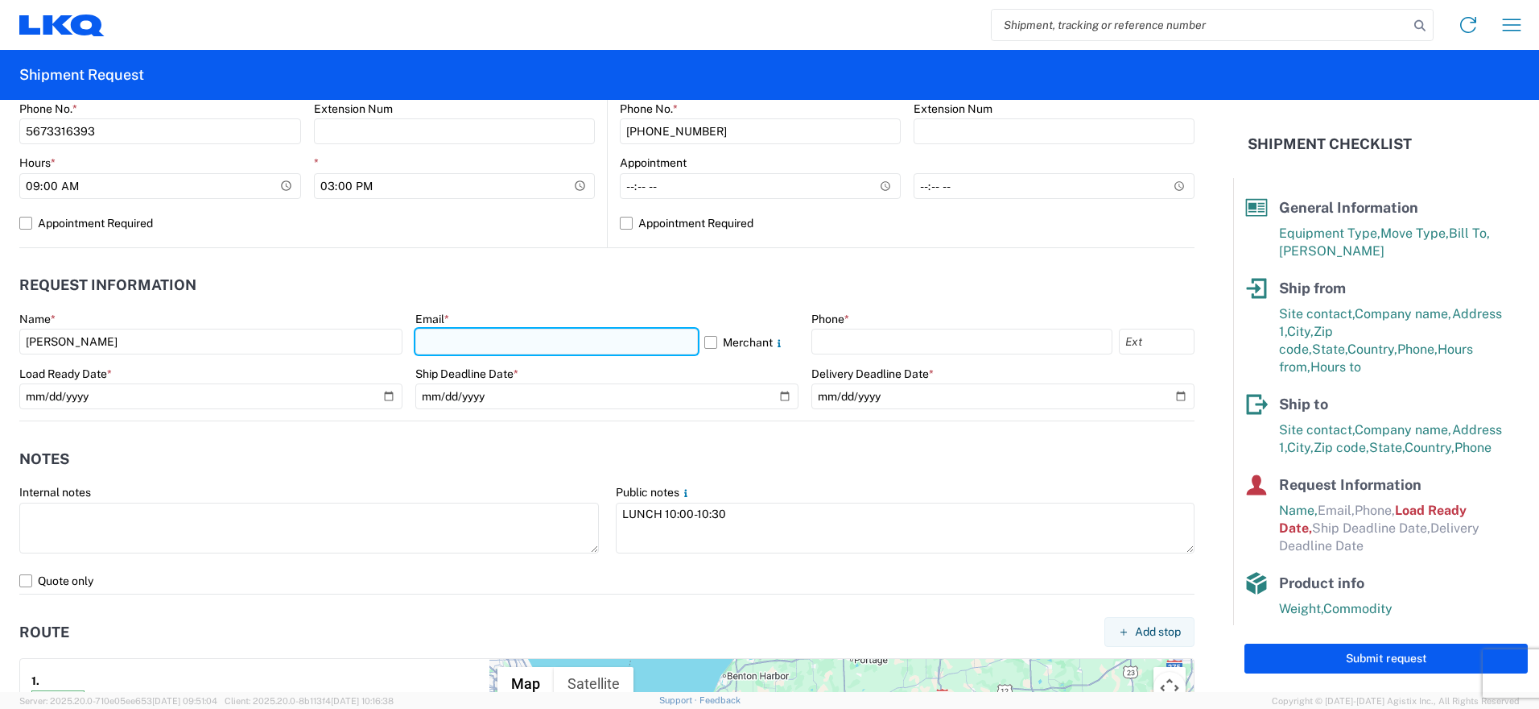
click at [504, 345] on input "text" at bounding box center [556, 341] width 283 height 26
type input "nxmalaczewski@lkqcorp.com"
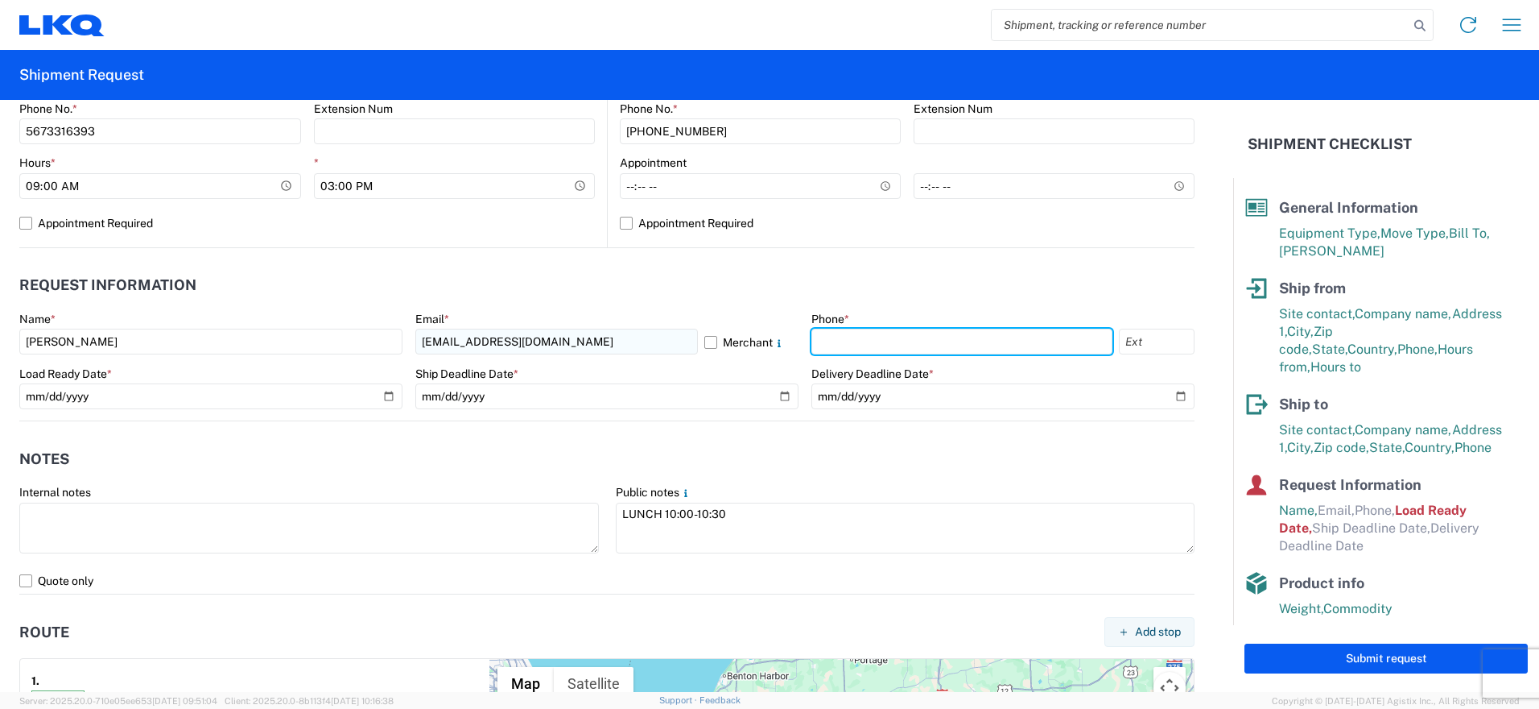
type input "5673316393"
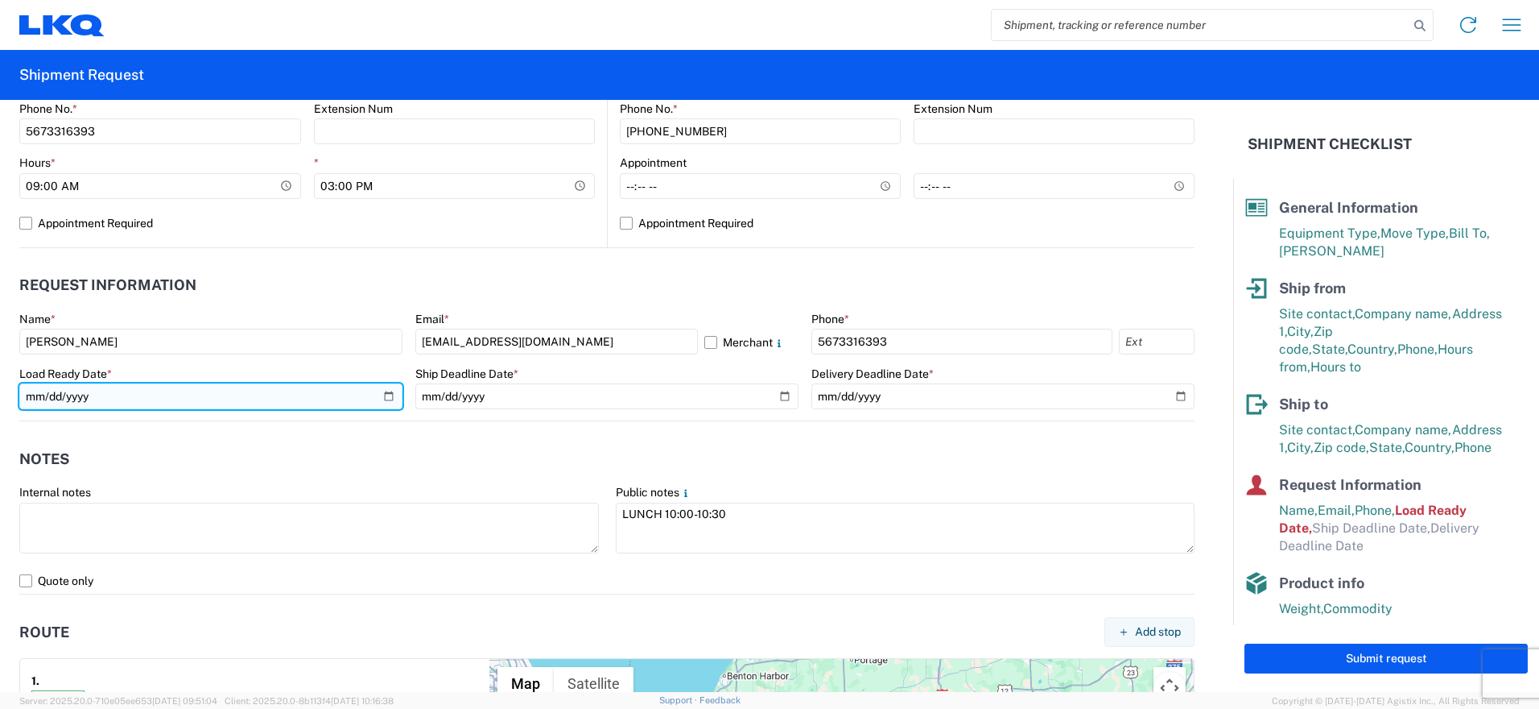
click at [382, 394] on input "2019-06-14" at bounding box center [210, 396] width 383 height 26
type input "2025-10-01"
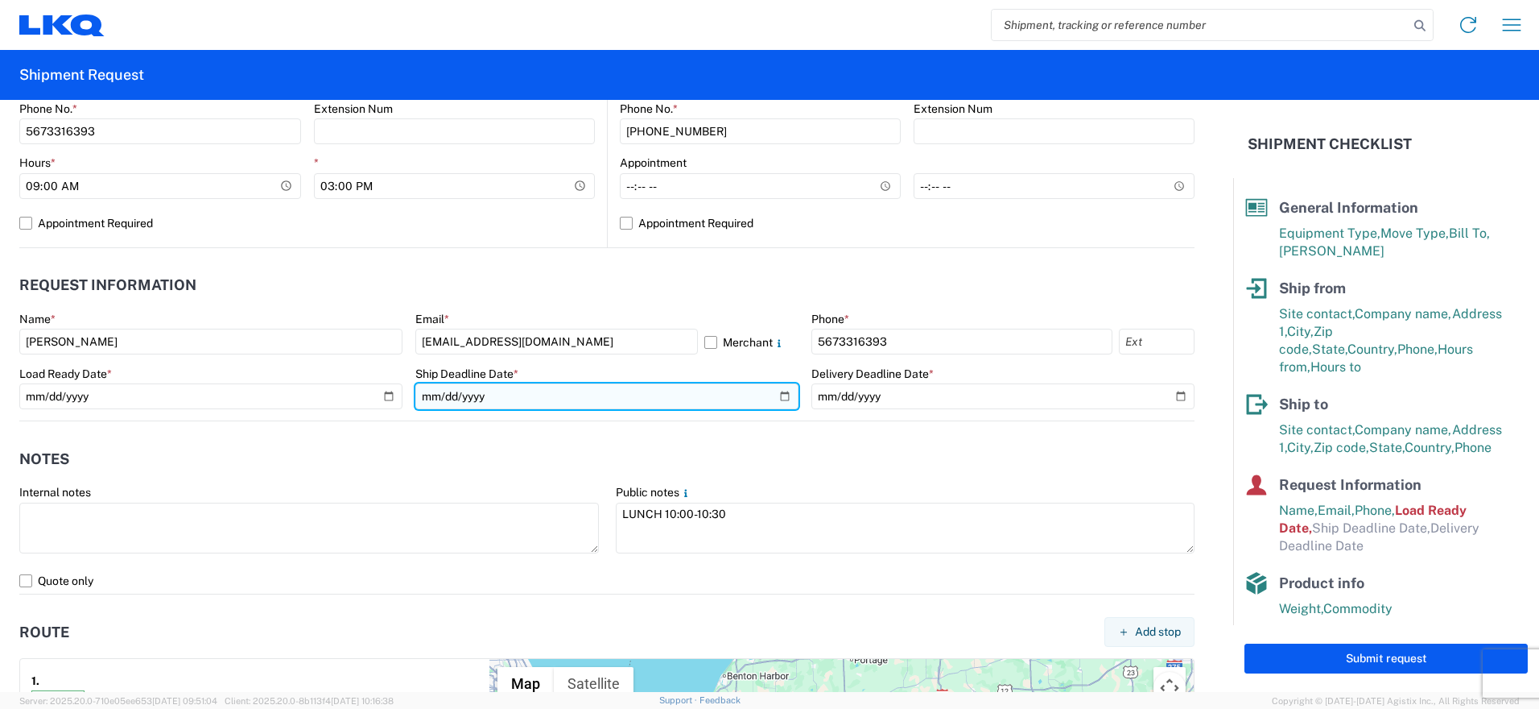
click at [774, 397] on input "date" at bounding box center [606, 396] width 383 height 26
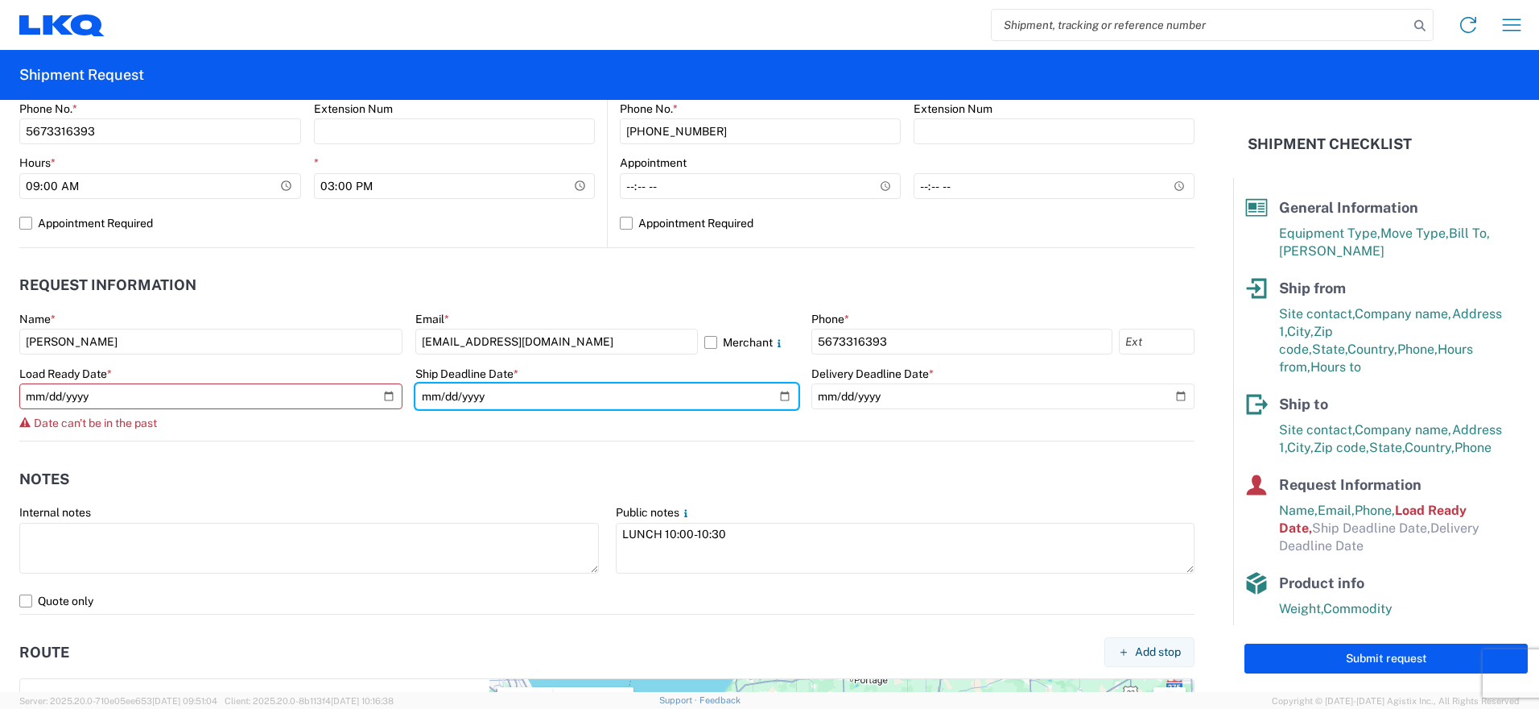
type input "2025-10-03"
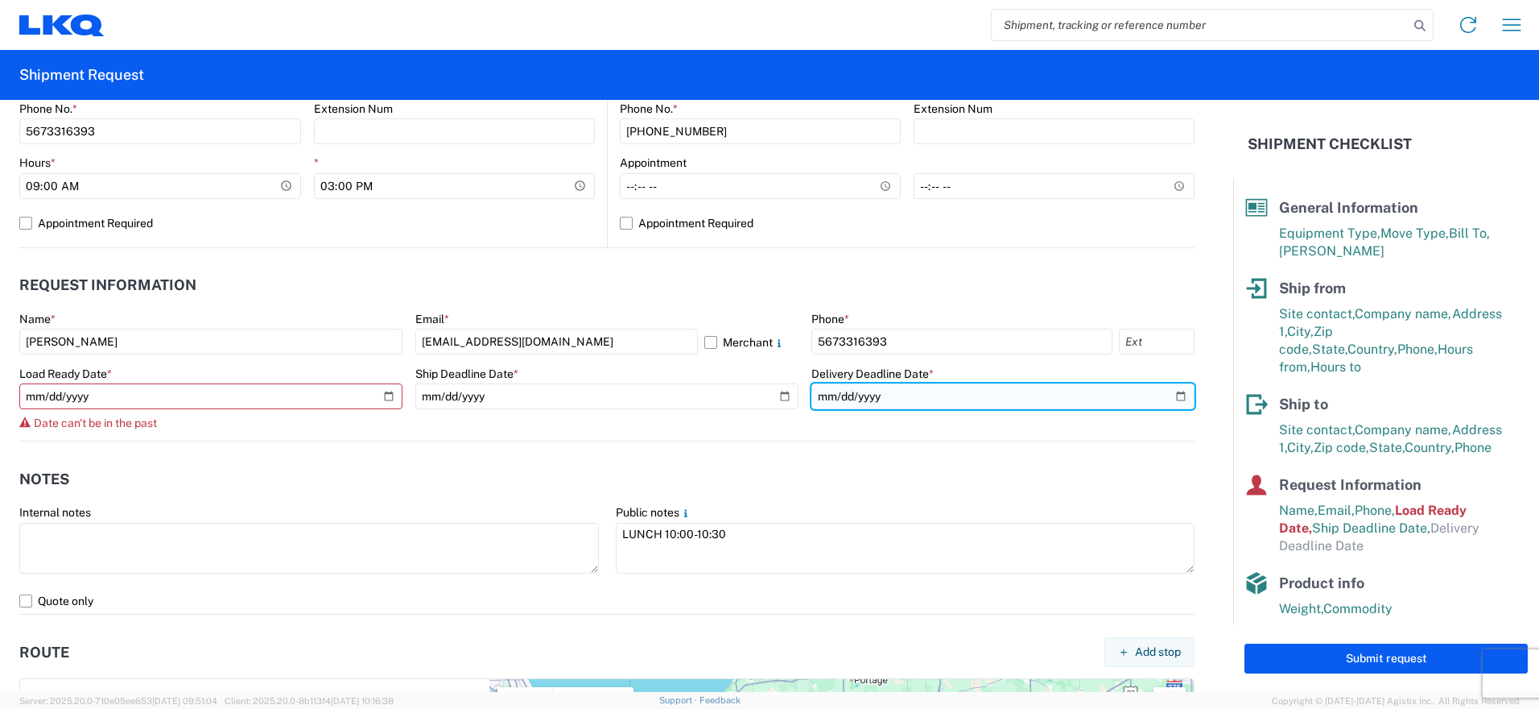
click at [1170, 395] on input "date" at bounding box center [1003, 396] width 383 height 26
type input "2025-10-08"
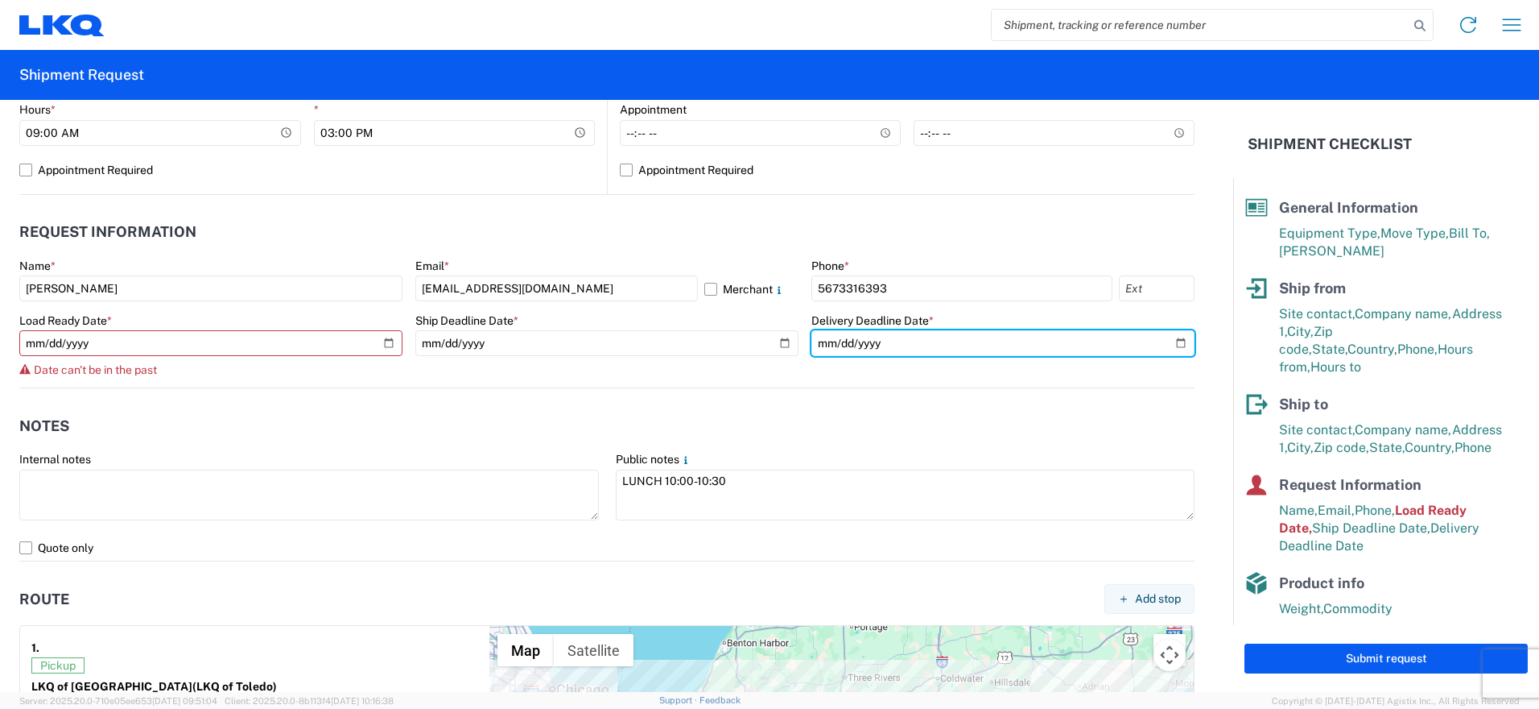
scroll to position [805, 0]
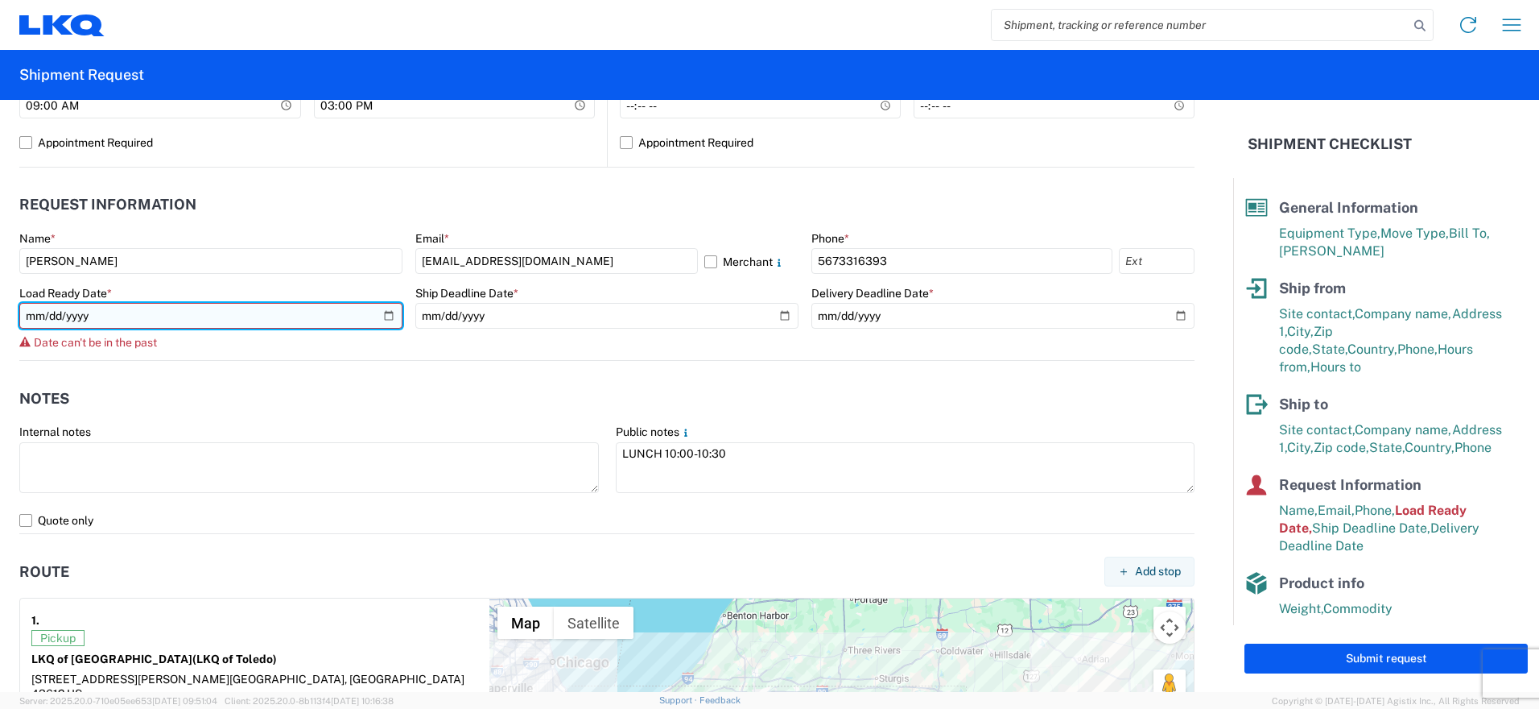
click at [388, 314] on input "2025-10-01" at bounding box center [210, 316] width 383 height 26
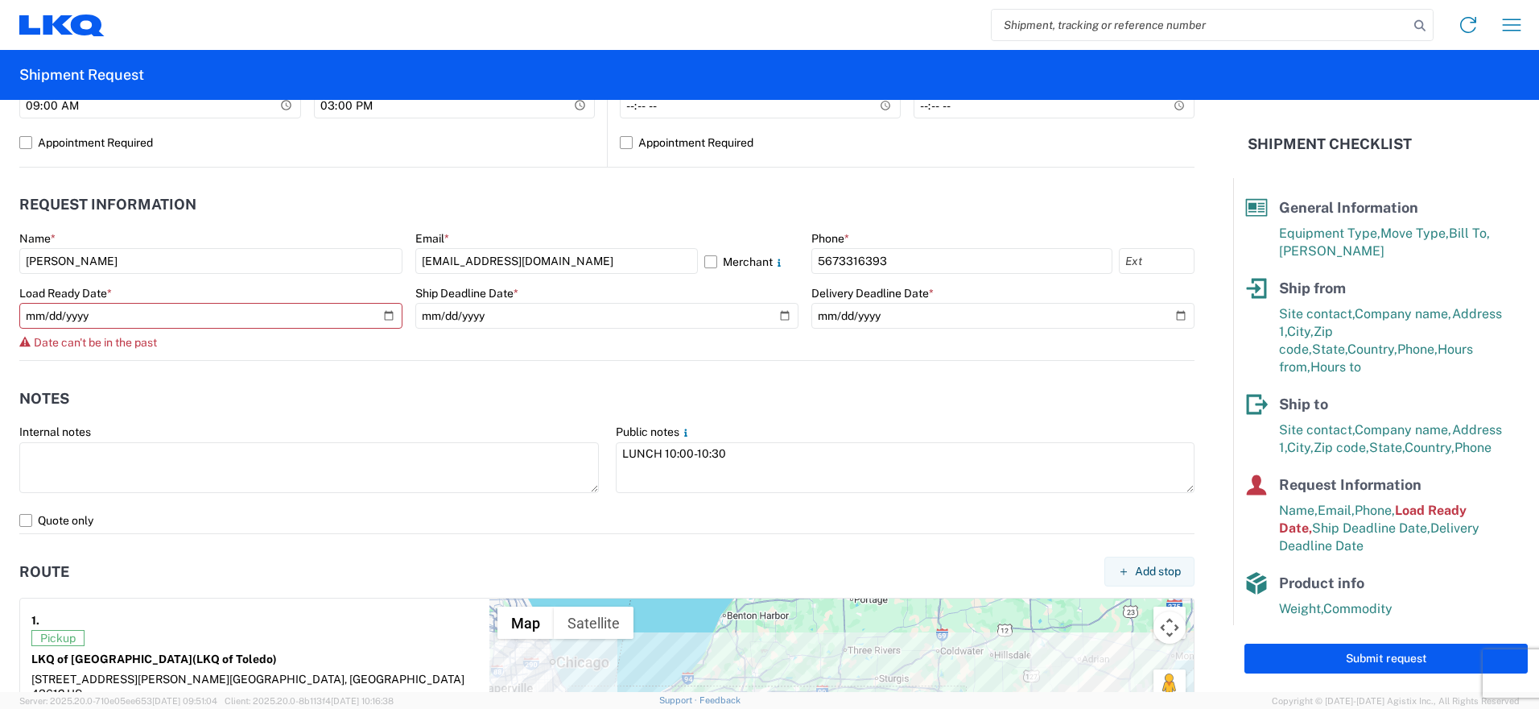
click at [114, 392] on header "Notes" at bounding box center [607, 398] width 1176 height 36
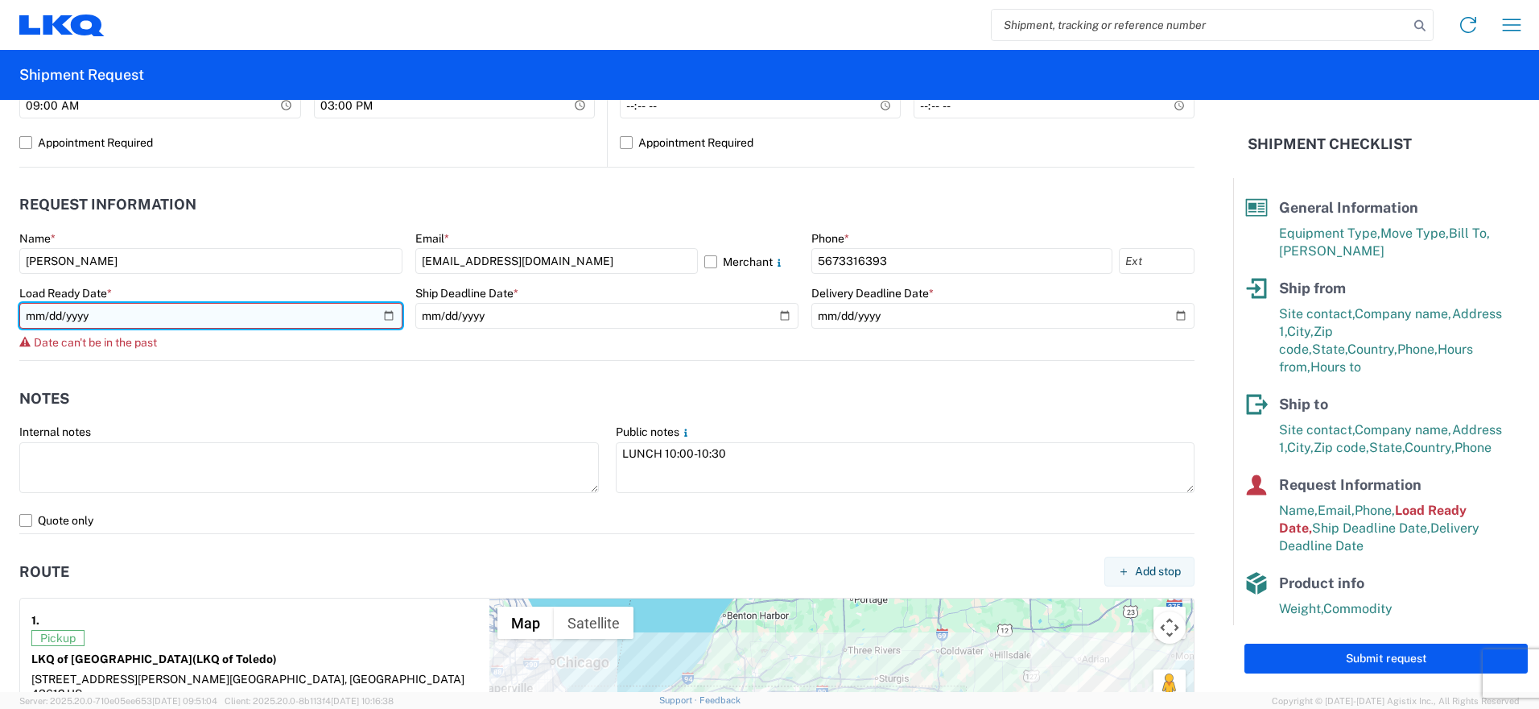
click at [374, 313] on input "2025-10-01" at bounding box center [210, 316] width 383 height 26
click at [385, 313] on input "2025-10-01" at bounding box center [210, 316] width 383 height 26
type input "2025-10-02"
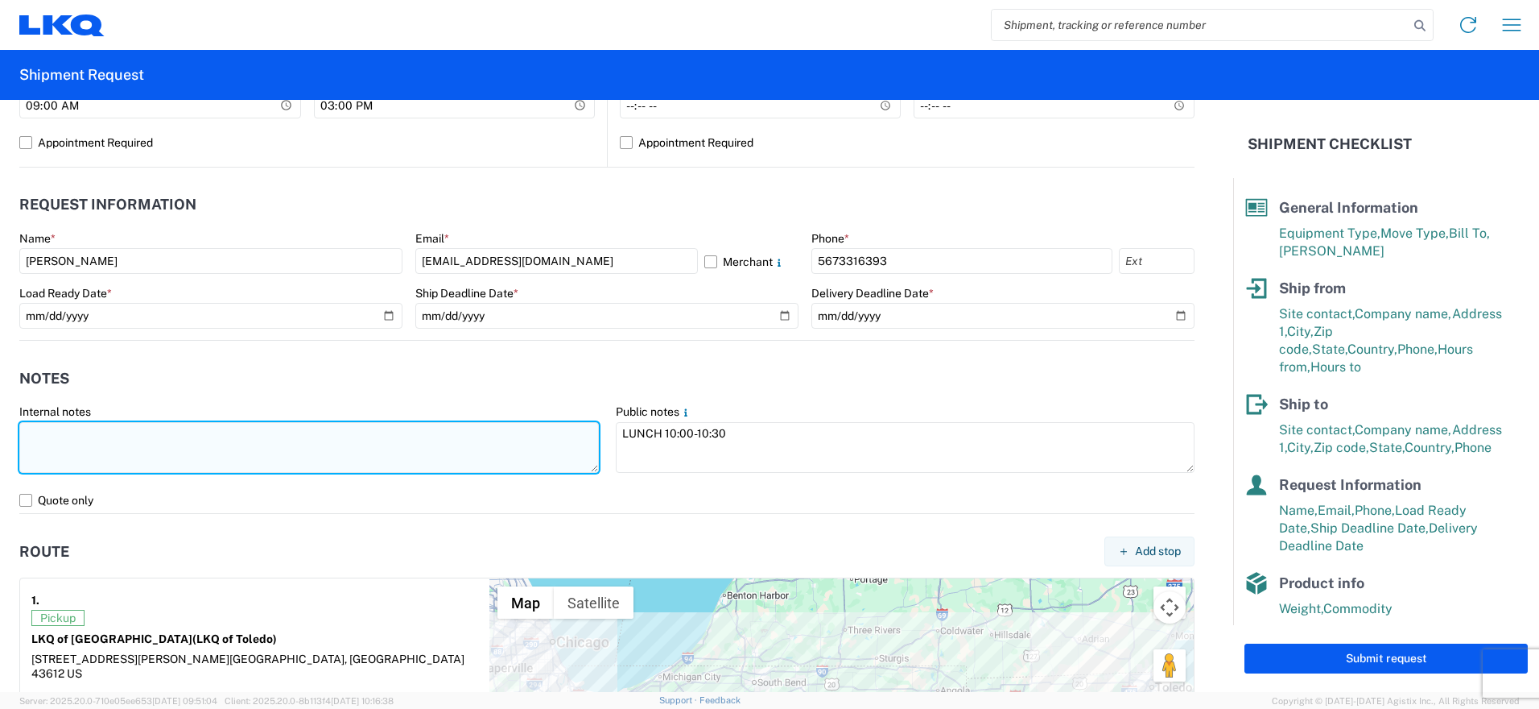
click at [260, 434] on textarea at bounding box center [309, 447] width 580 height 51
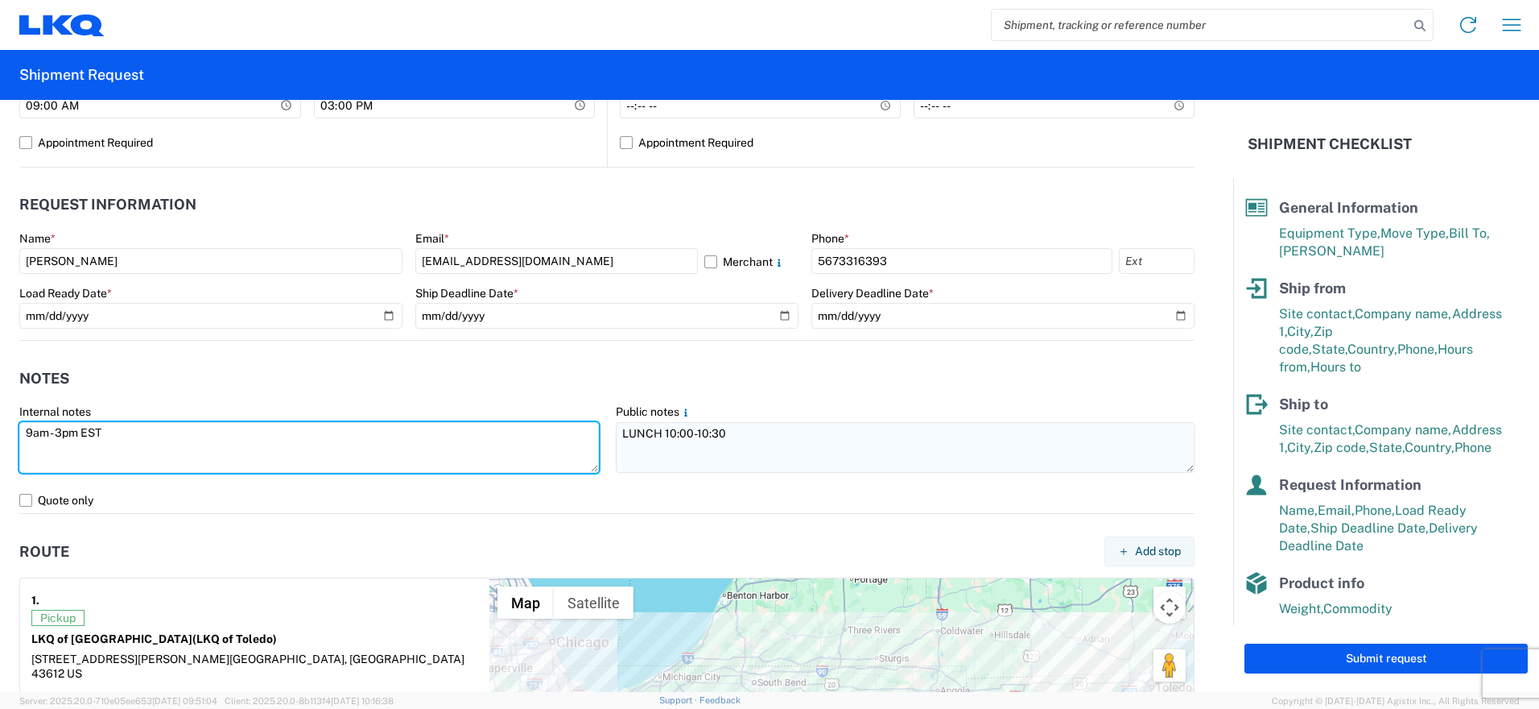
type textarea "9am - 3pm EST"
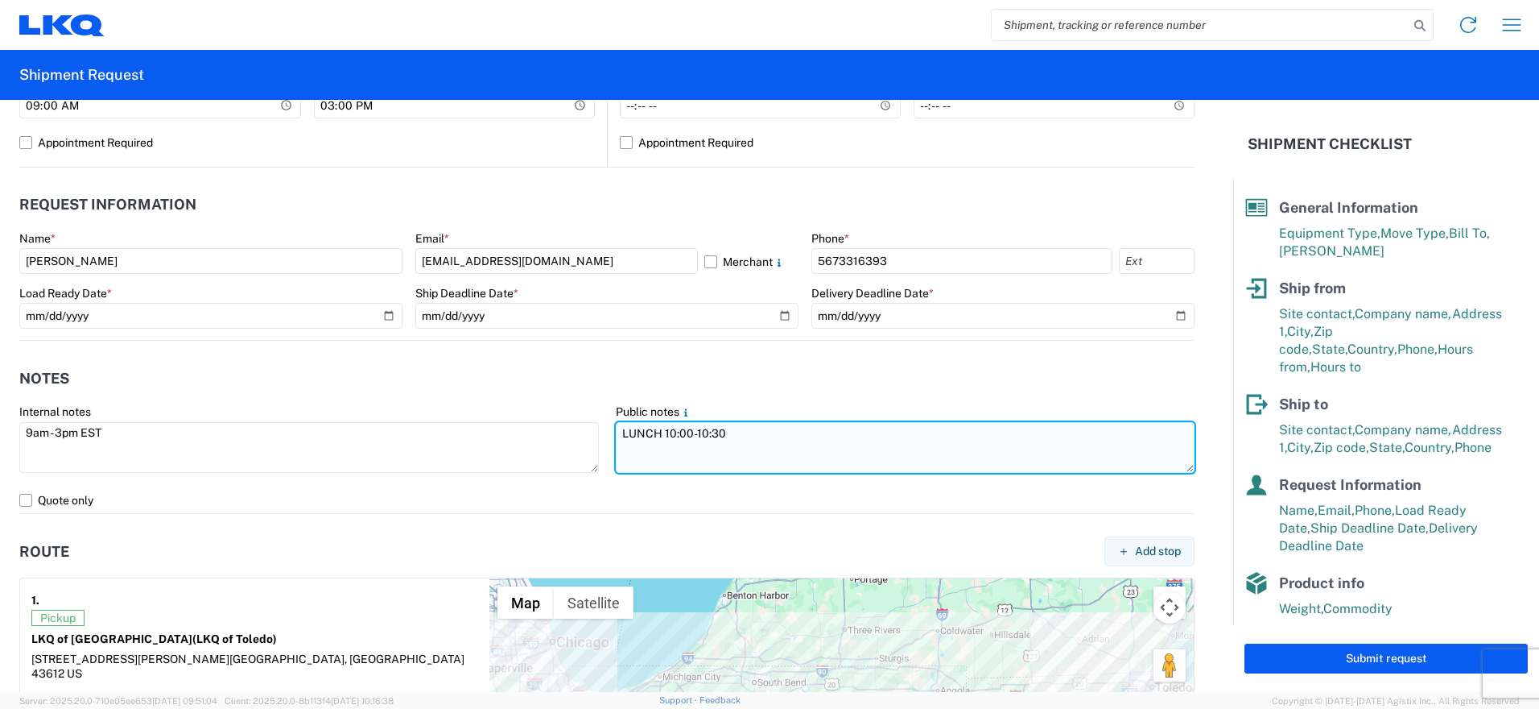
click at [808, 448] on textarea "LUNCH 10:00-10:30" at bounding box center [906, 447] width 580 height 51
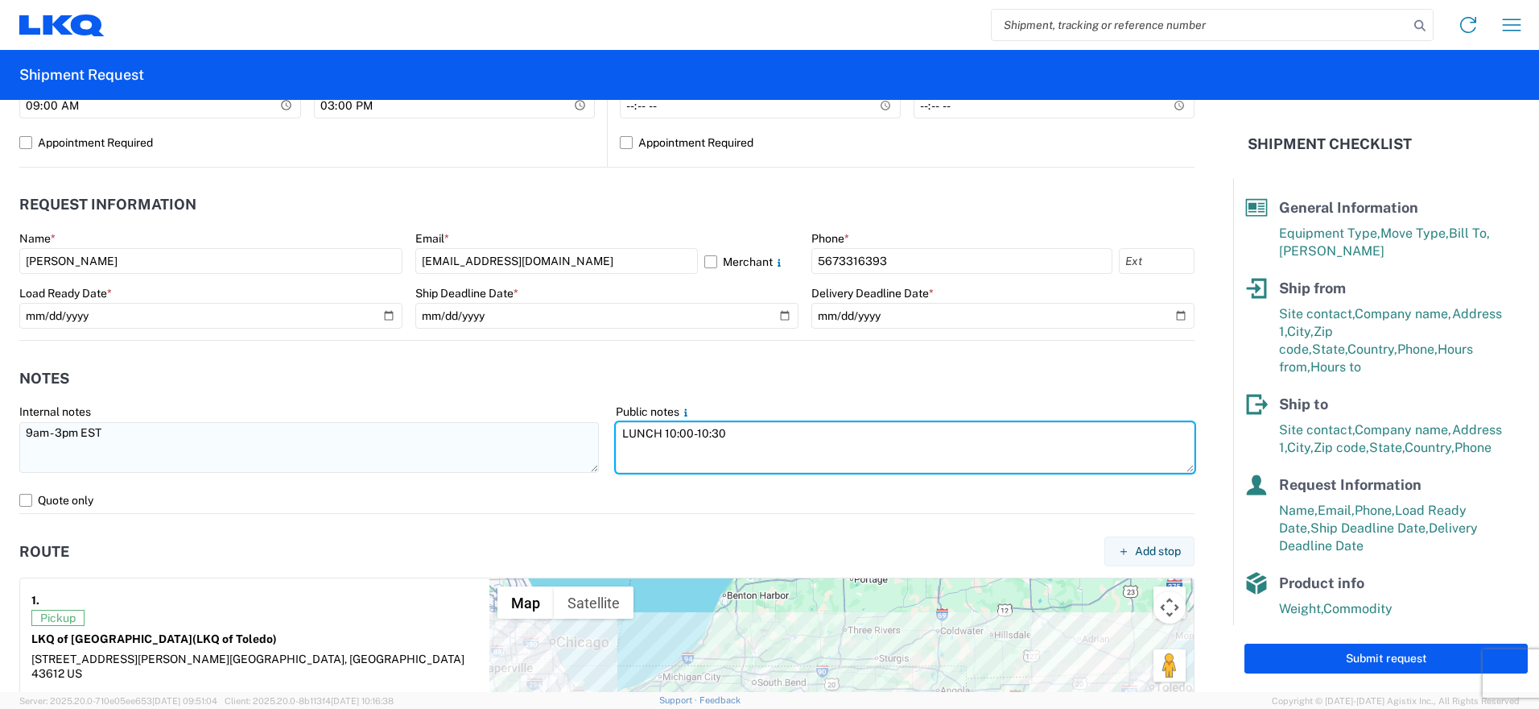
drag, startPoint x: 616, startPoint y: 432, endPoint x: 548, endPoint y: 424, distance: 68.1
click at [553, 425] on div "Internal notes 9am - 3pm EST Public notes LUNCH 10:00-10:30" at bounding box center [607, 445] width 1192 height 83
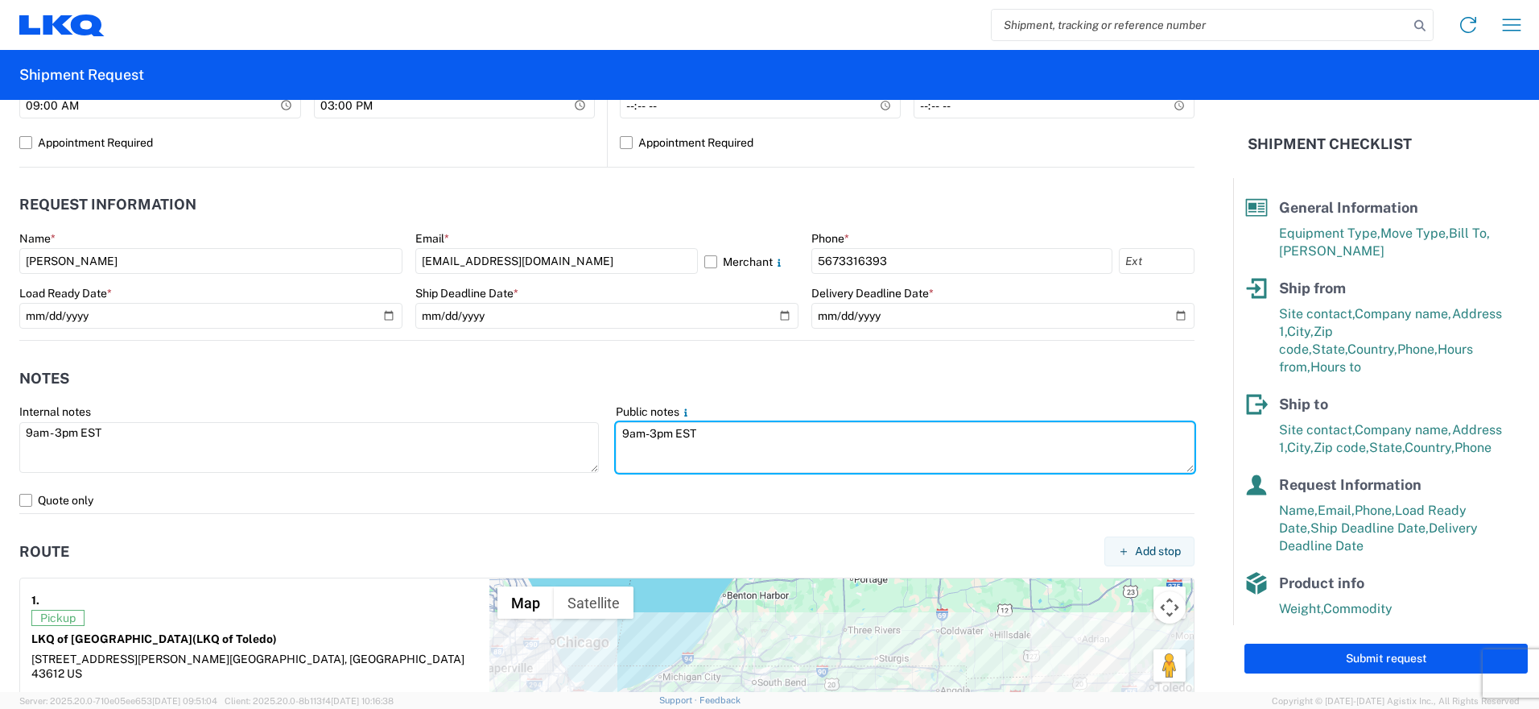
type textarea "9am-3pm EST"
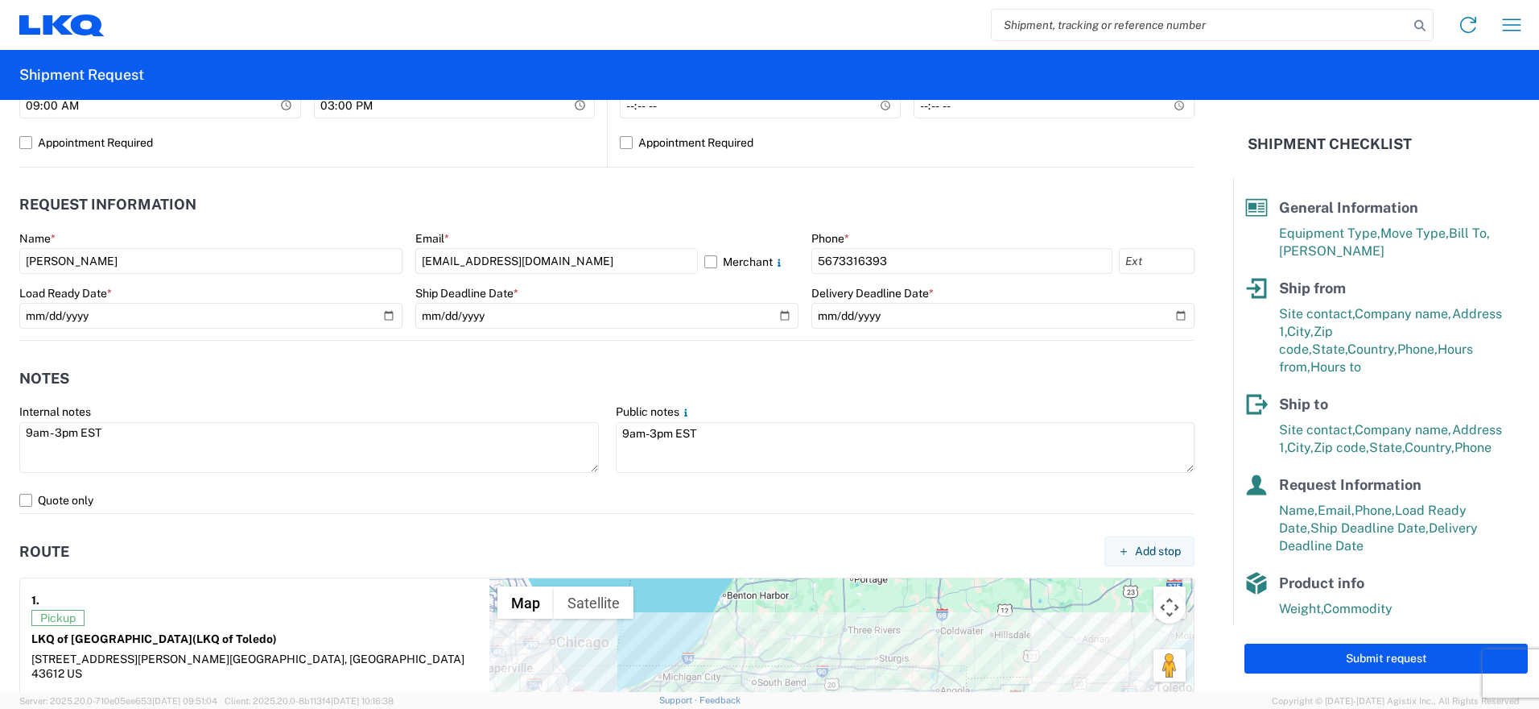
click at [539, 354] on agx-notes "Notes Internal notes 9am - 3pm EST Public notes 9am-3pm EST Quote only" at bounding box center [607, 427] width 1176 height 173
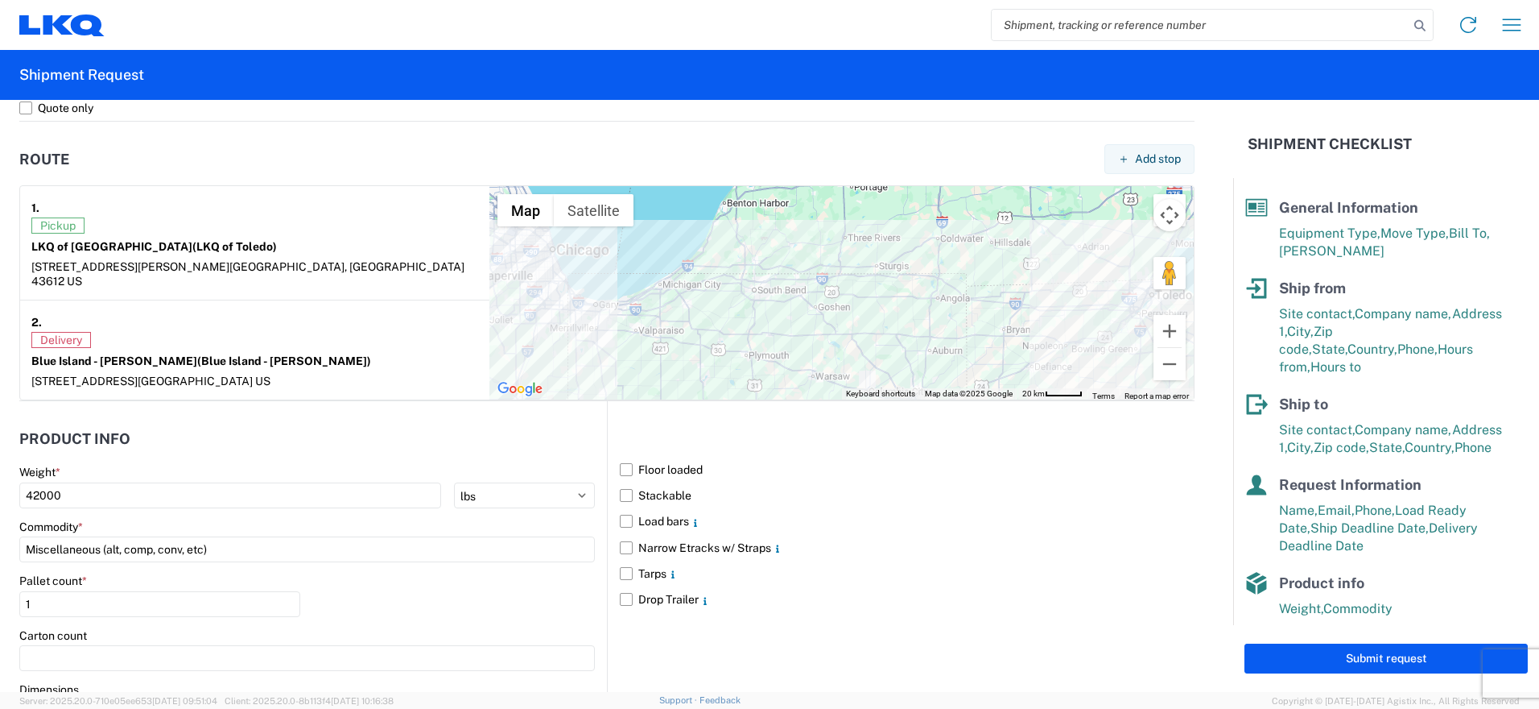
scroll to position [1288, 0]
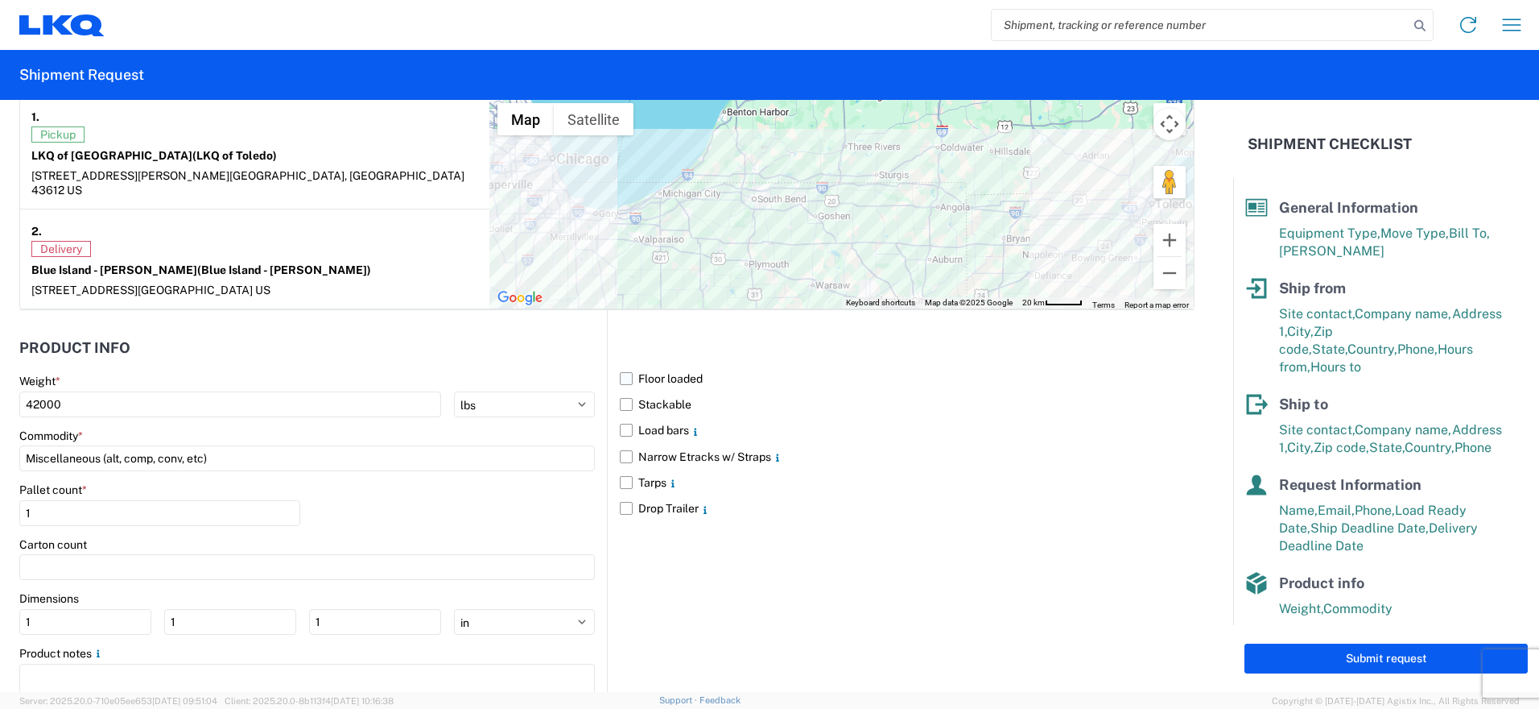
click at [623, 366] on label "Floor loaded" at bounding box center [907, 379] width 575 height 26
click at [0, 0] on input "Floor loaded" at bounding box center [0, 0] width 0 height 0
drag, startPoint x: 120, startPoint y: 392, endPoint x: -3, endPoint y: 369, distance: 125.4
click at [0, 369] on html "Home Shipment request Shipment tracking Shipment Request General Information Te…" at bounding box center [769, 354] width 1539 height 709
type input "22956"
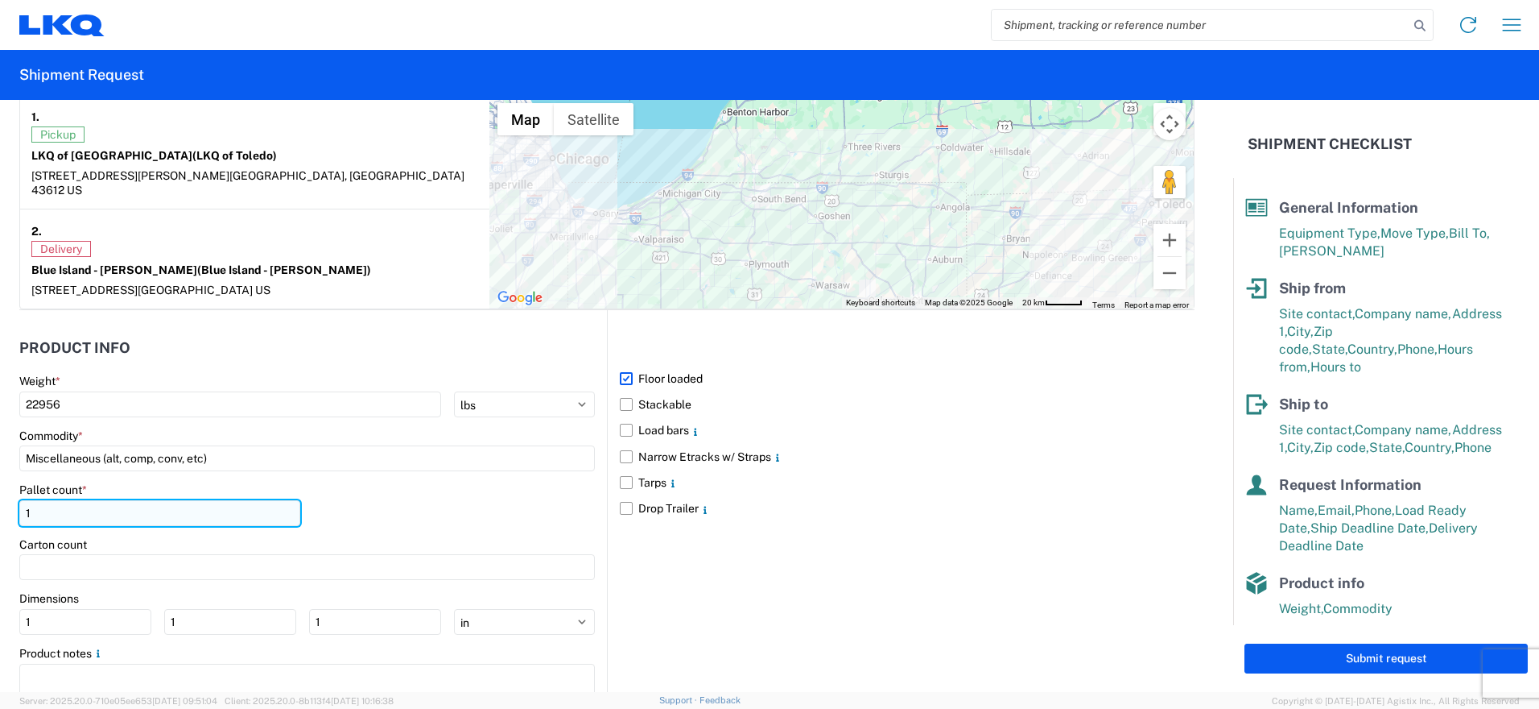
click at [51, 506] on input "1" at bounding box center [159, 513] width 281 height 26
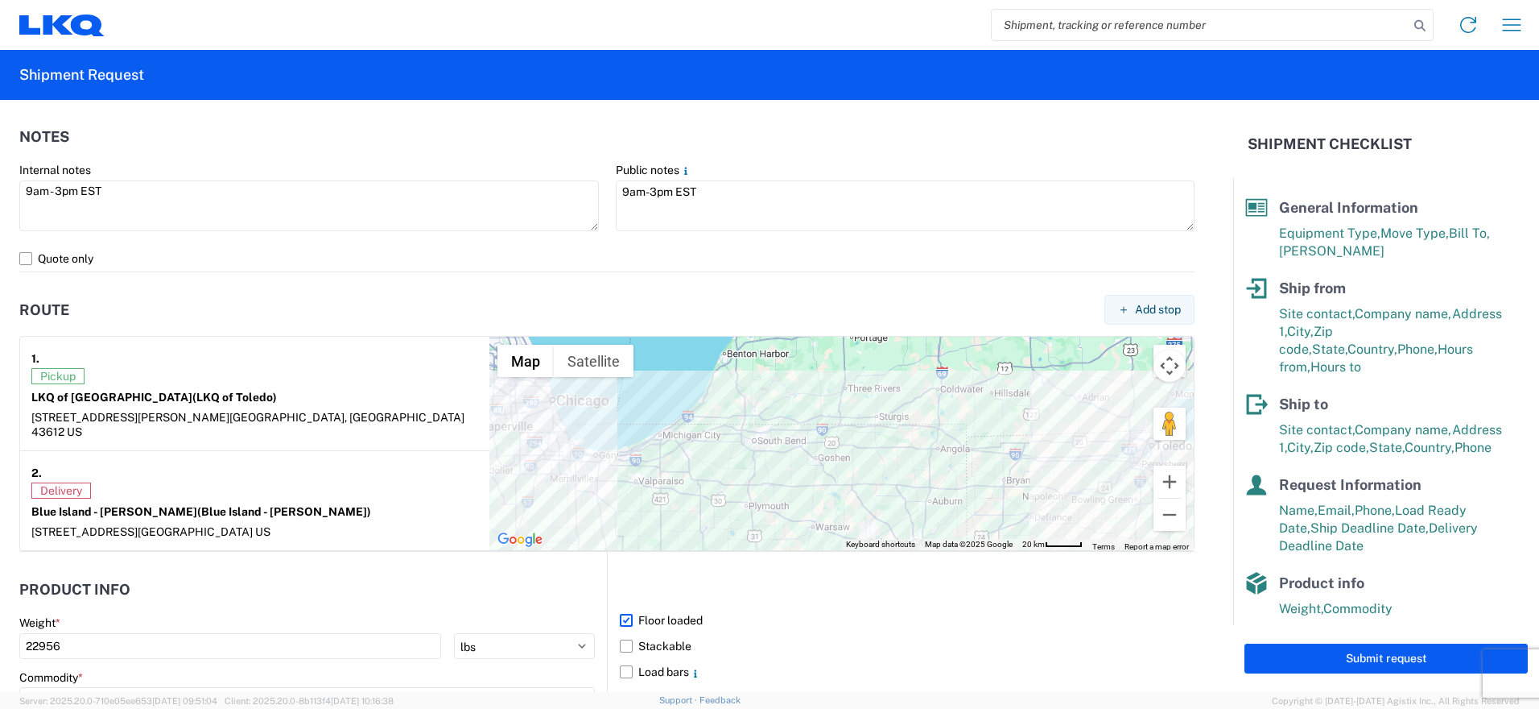
scroll to position [1341, 0]
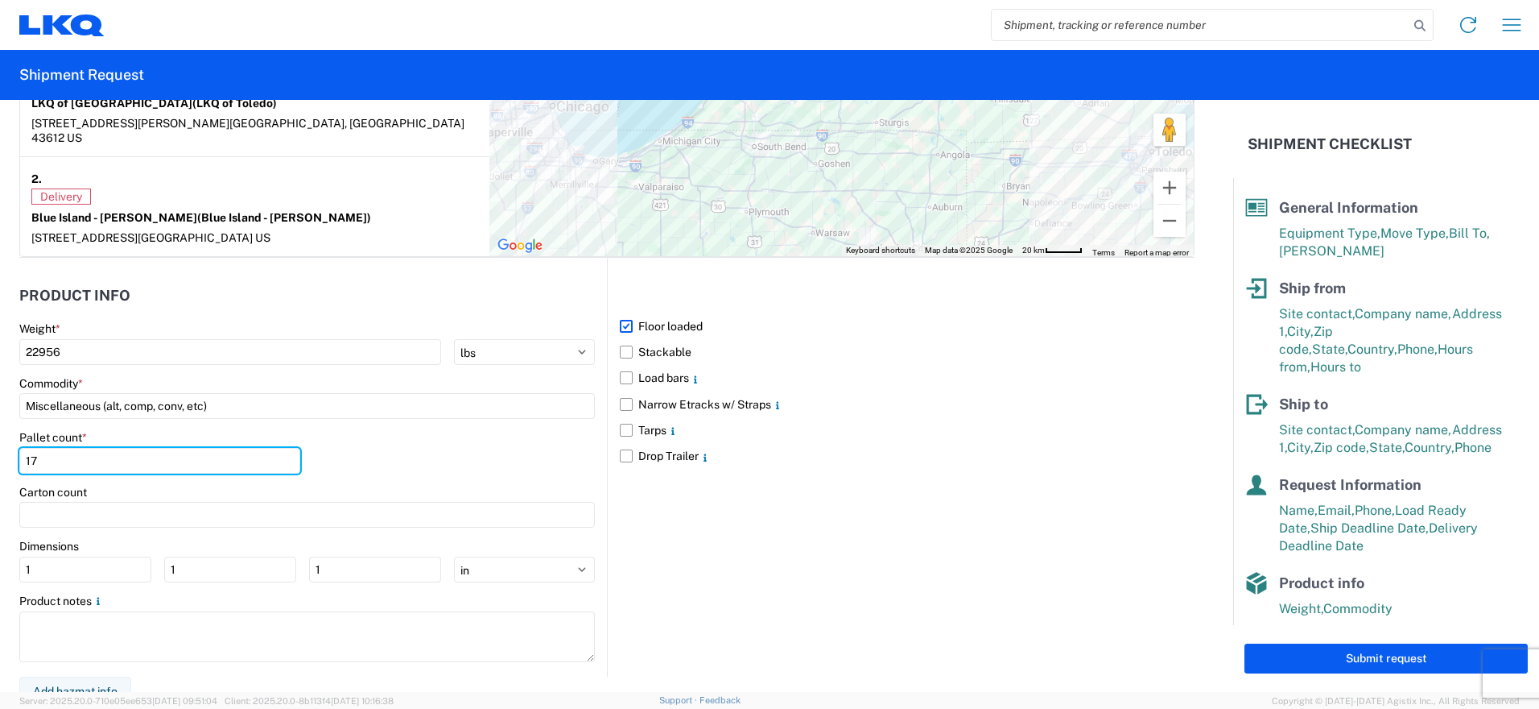
type input "17"
click at [896, 515] on div "Floor loaded Stackable Load bars Narrow Etracks w/ Straps Tarps Drop Trailer" at bounding box center [901, 467] width 588 height 418
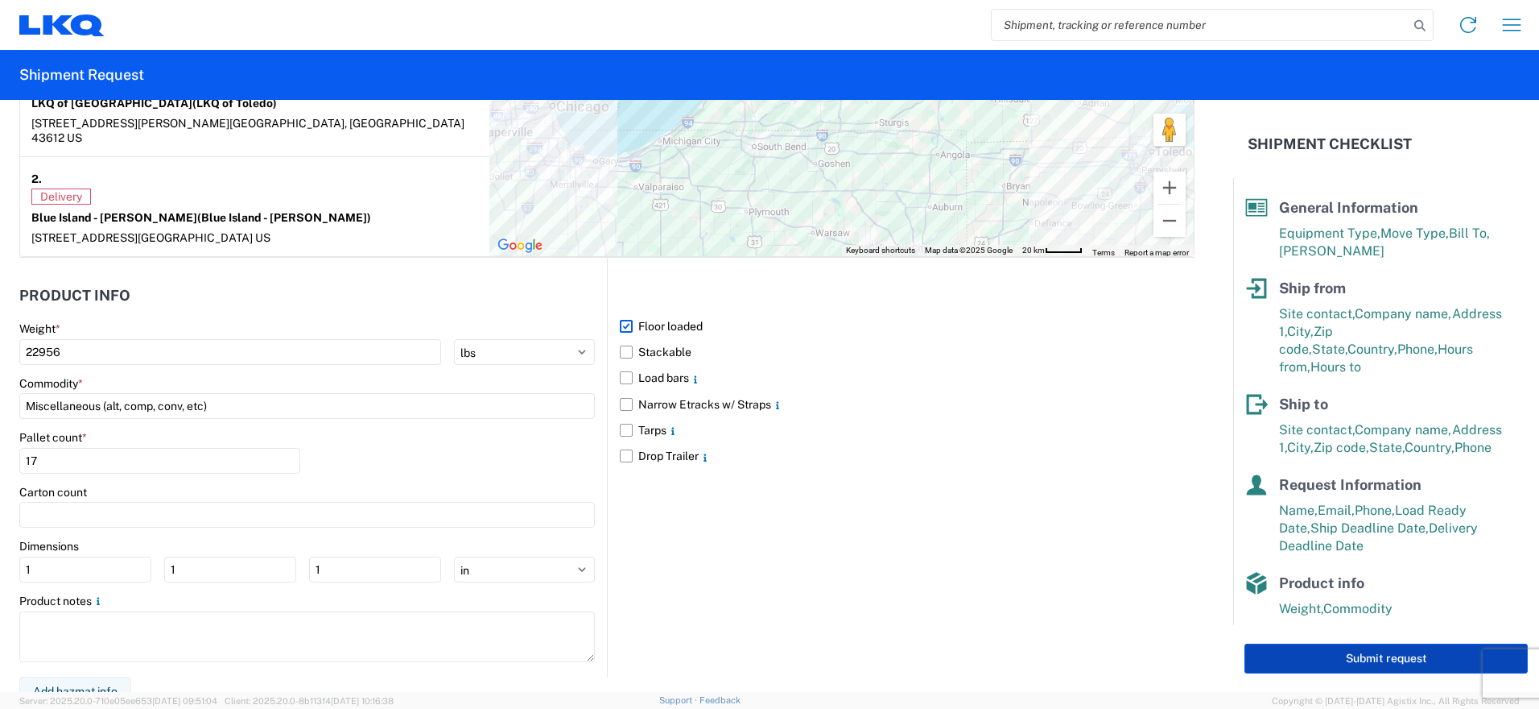
click at [1298, 653] on button "Submit request" at bounding box center [1386, 658] width 283 height 30
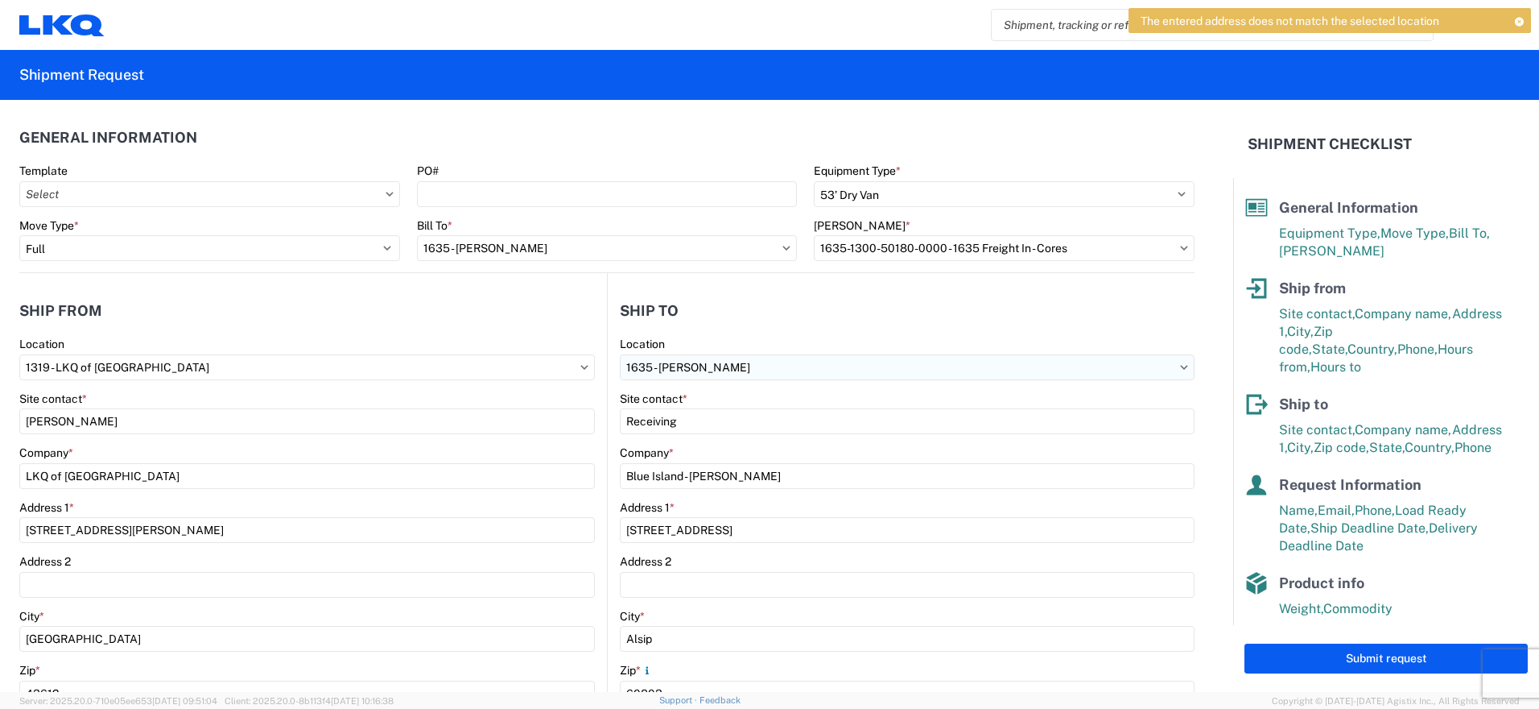
scroll to position [81, 0]
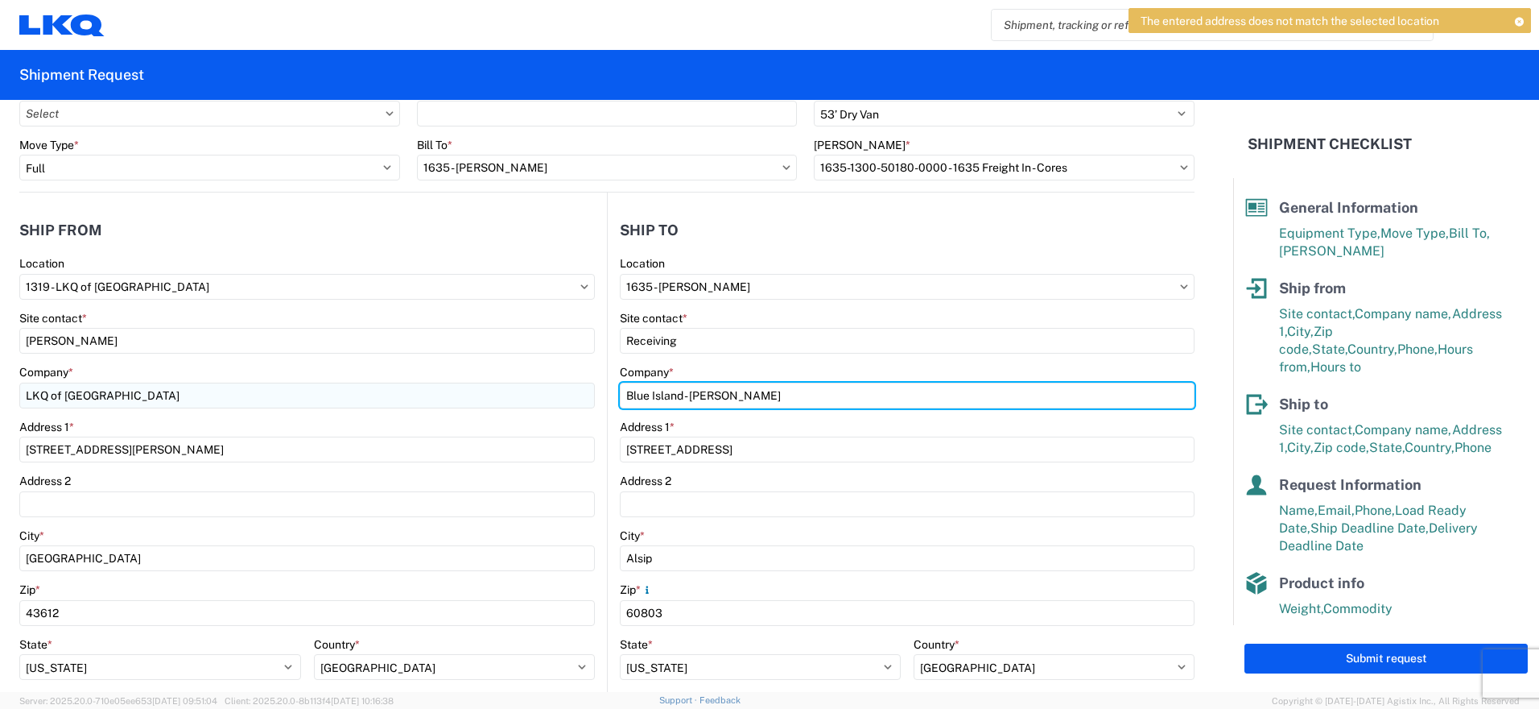
drag, startPoint x: 804, startPoint y: 400, endPoint x: 582, endPoint y: 386, distance: 221.8
click at [582, 386] on div "Ship from 1319 Location 1319 - LKQ of Toledo Site contact * Natalie Malaczewski…" at bounding box center [607, 542] width 1176 height 700
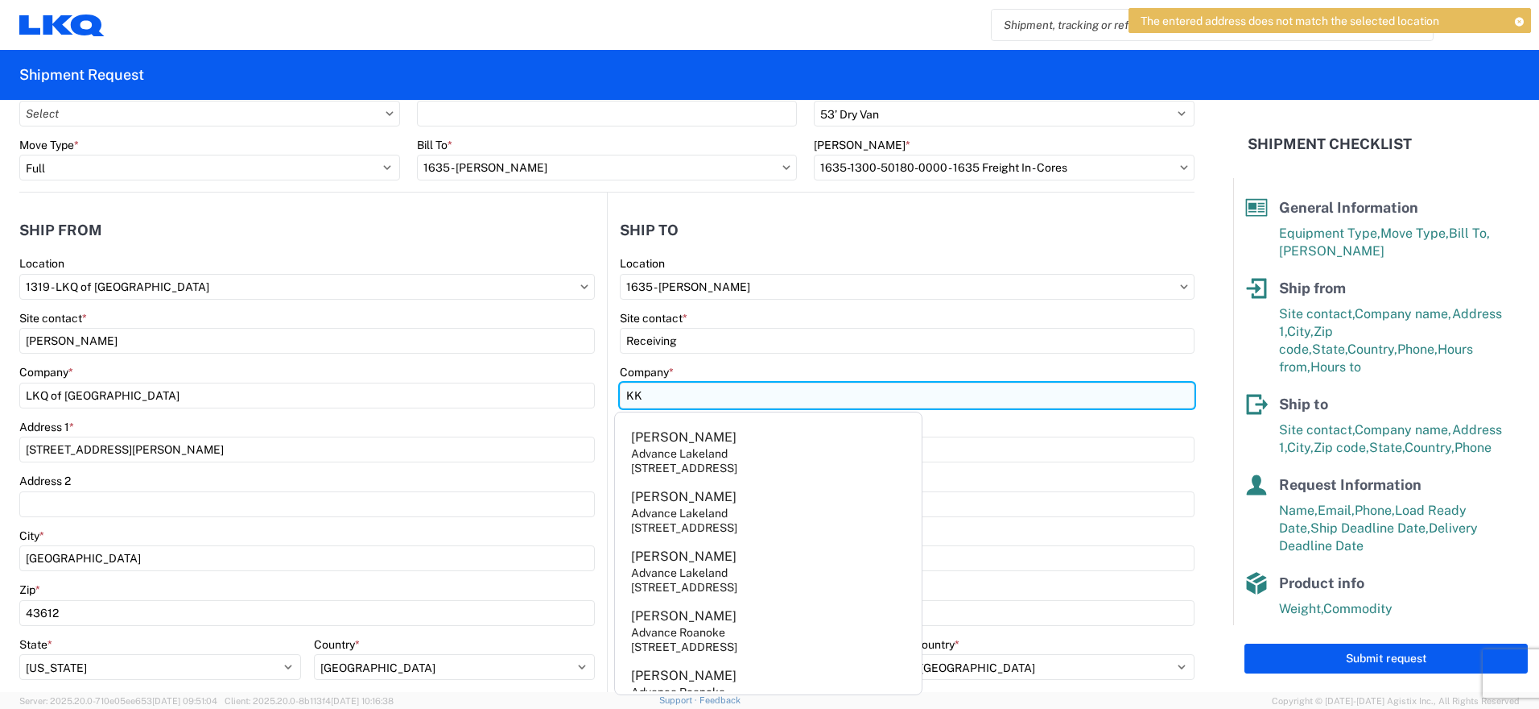
type input "K"
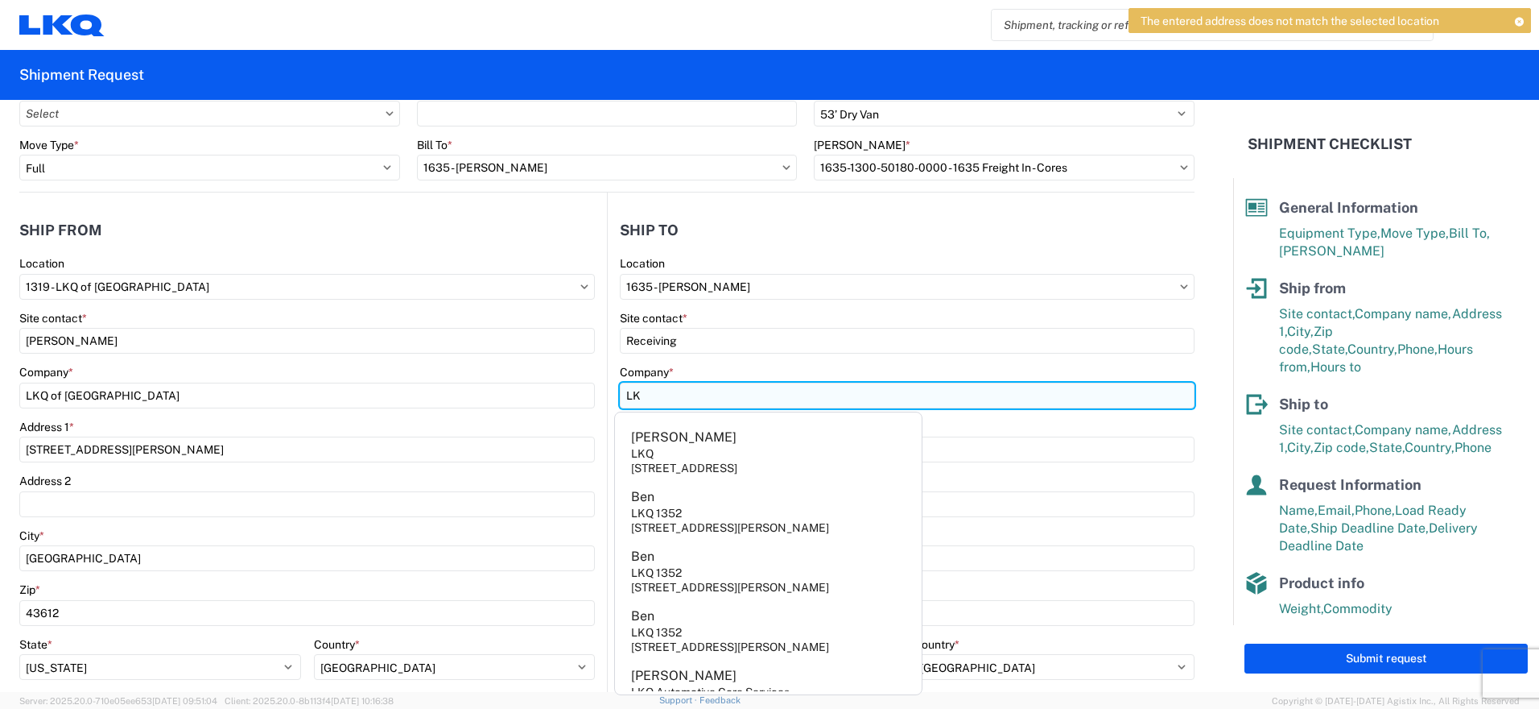
type input "LKQ Corporation"
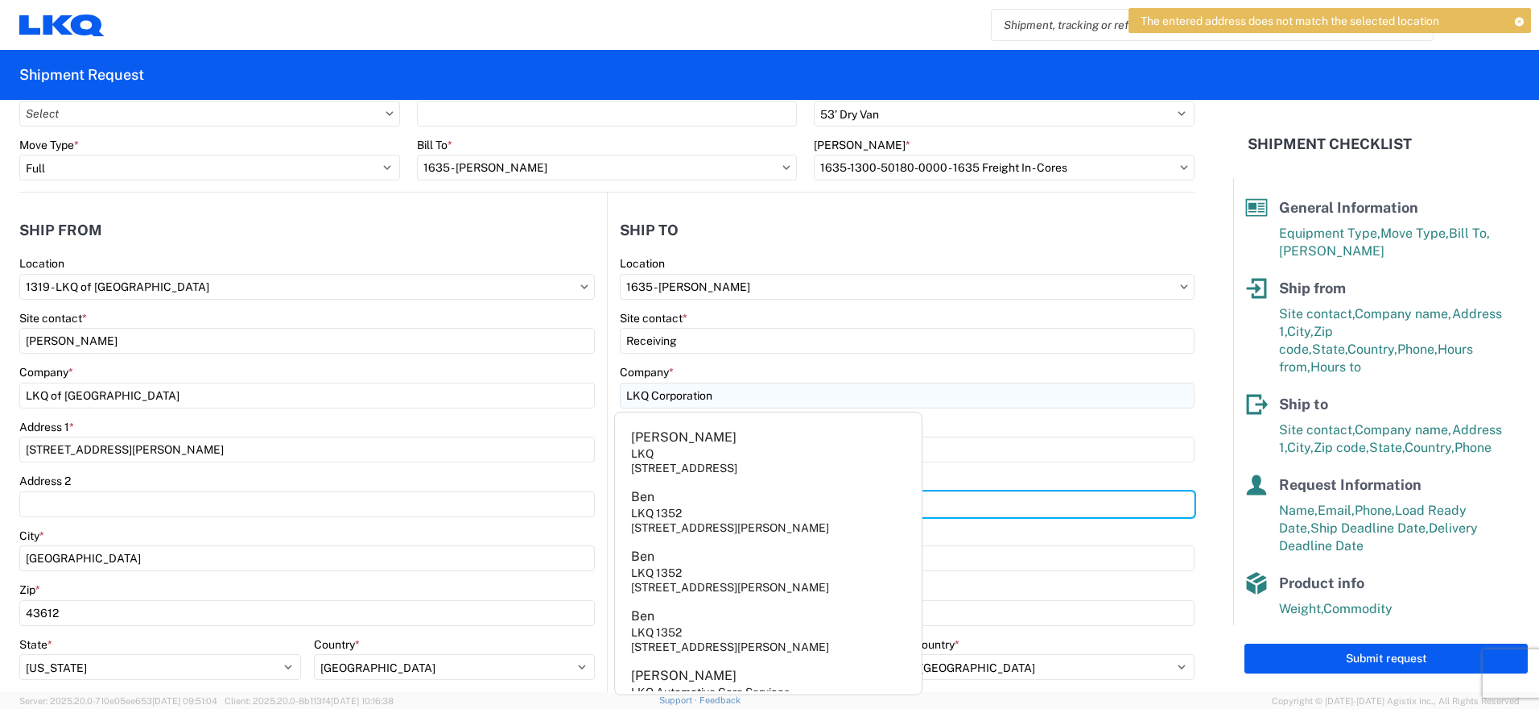
type input "Suite C"
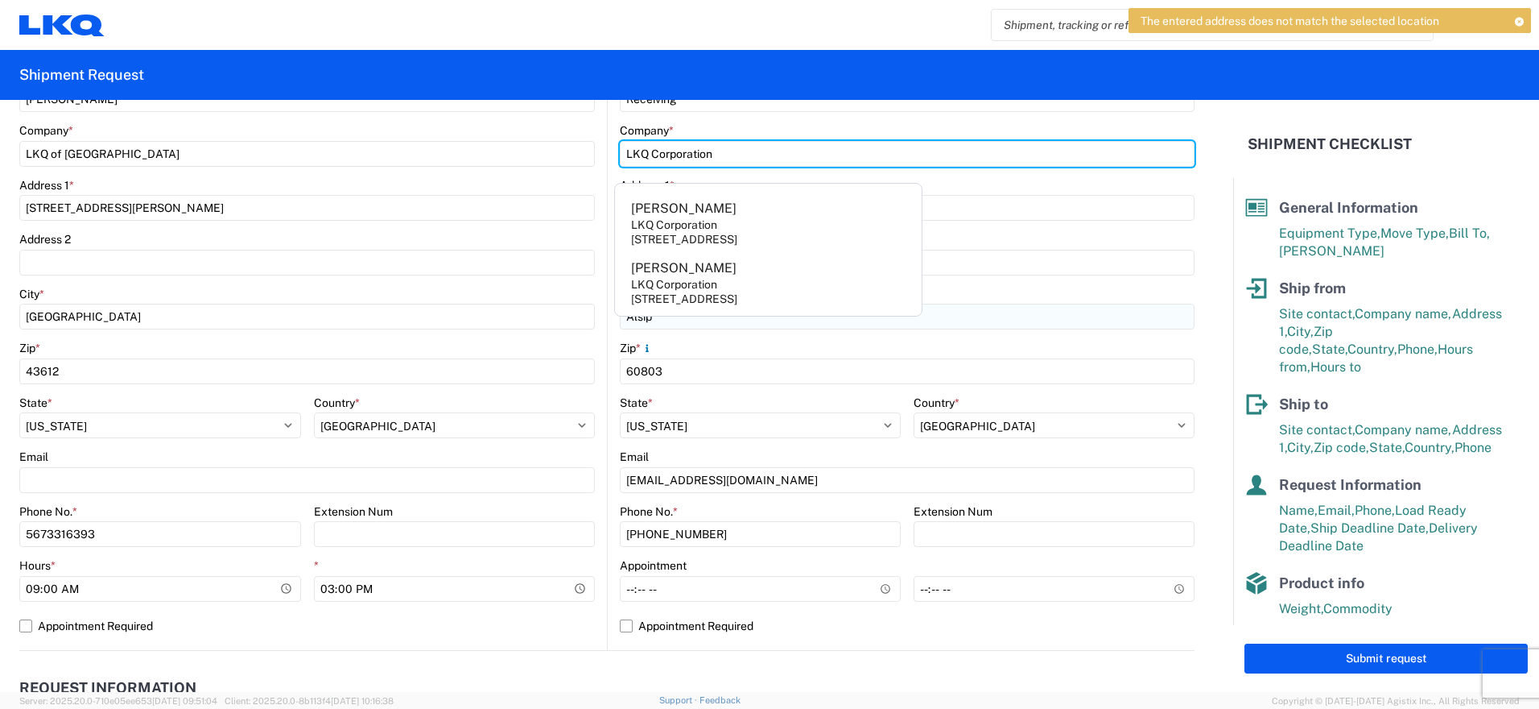
scroll to position [0, 0]
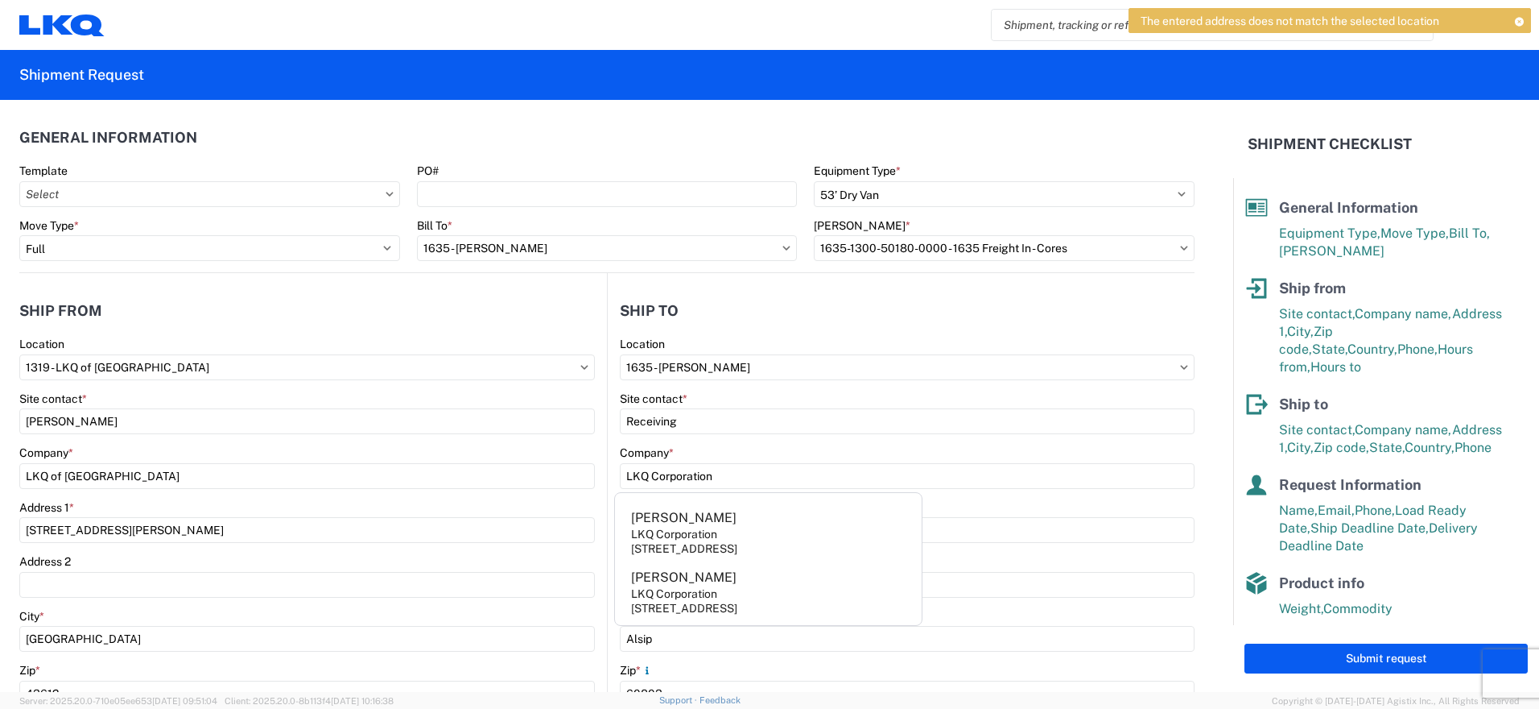
click at [1040, 402] on div "Site contact *" at bounding box center [907, 398] width 575 height 14
click at [1099, 448] on div "Company *" at bounding box center [907, 452] width 575 height 14
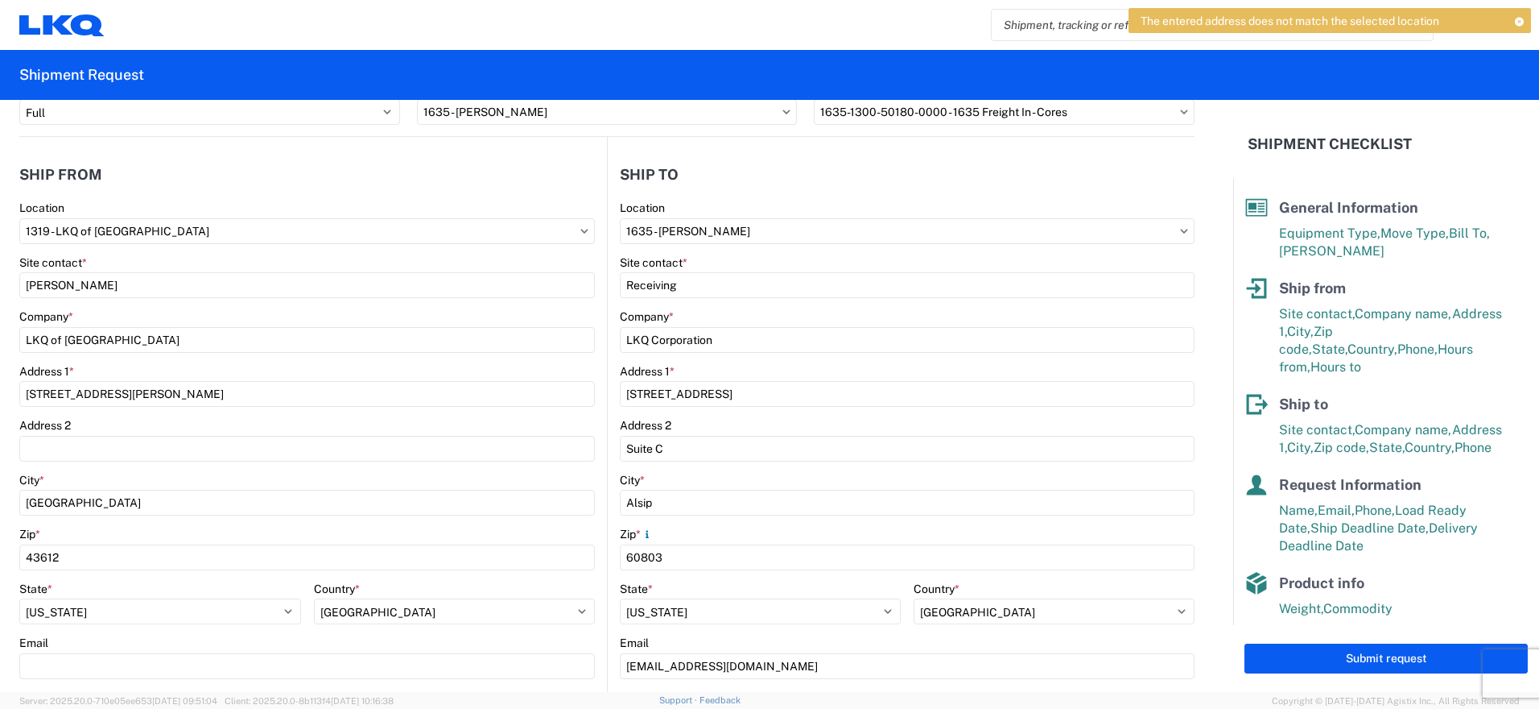
scroll to position [161, 0]
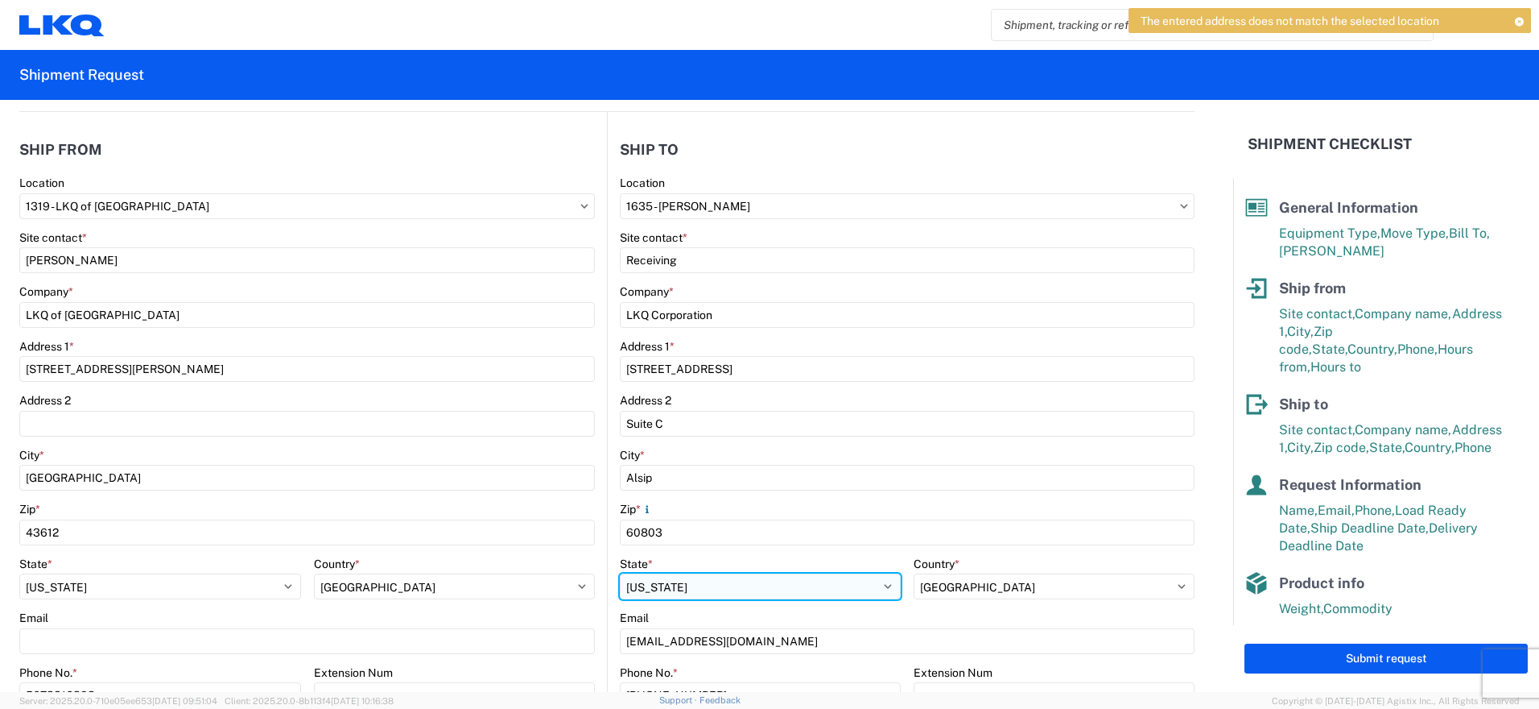
click at [841, 589] on select "Select Alabama Alaska Arizona Arkansas Armed Forces Americas Armed Forces Europ…" at bounding box center [760, 586] width 281 height 26
select select "IL"
click at [620, 573] on select "Select Alabama Alaska Arizona Arkansas Armed Forces Americas Armed Forces Europ…" at bounding box center [760, 586] width 281 height 26
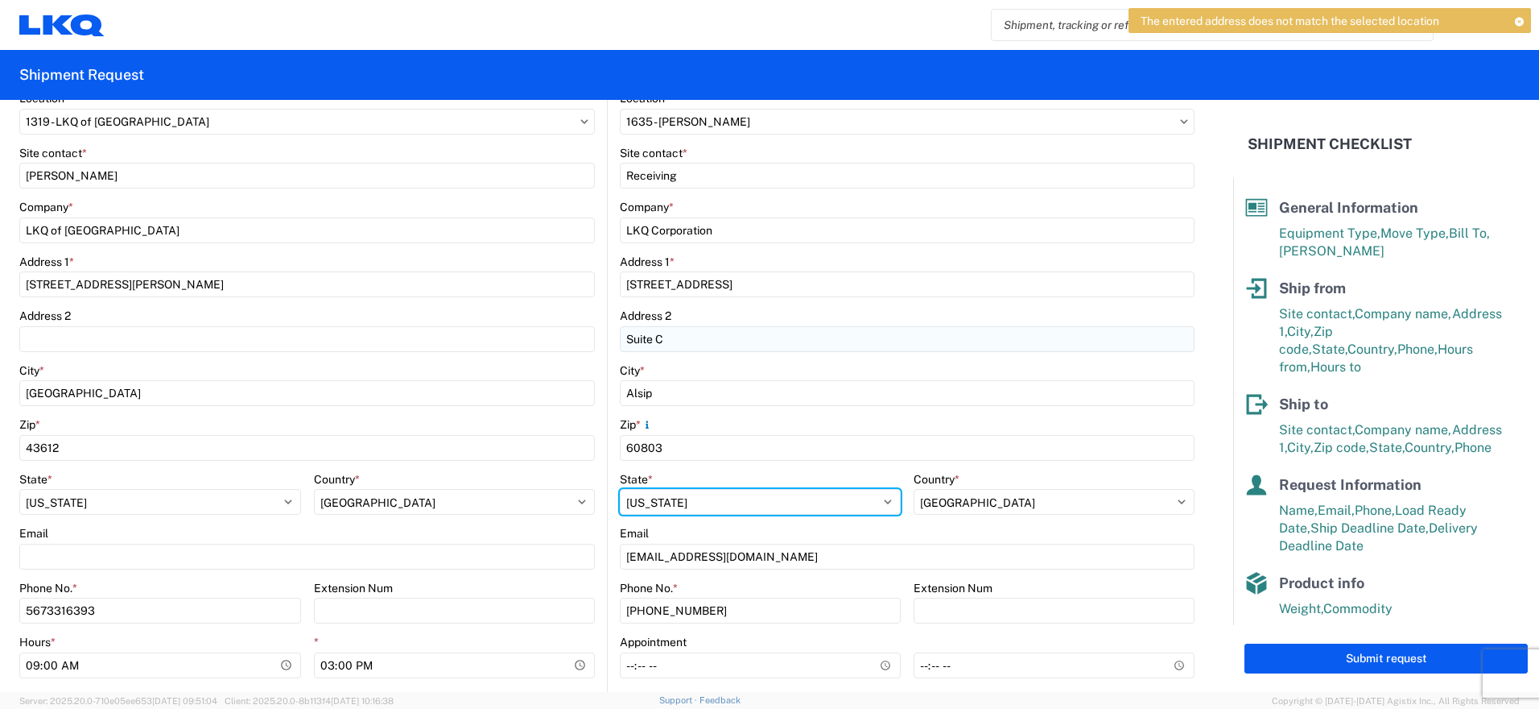
scroll to position [322, 0]
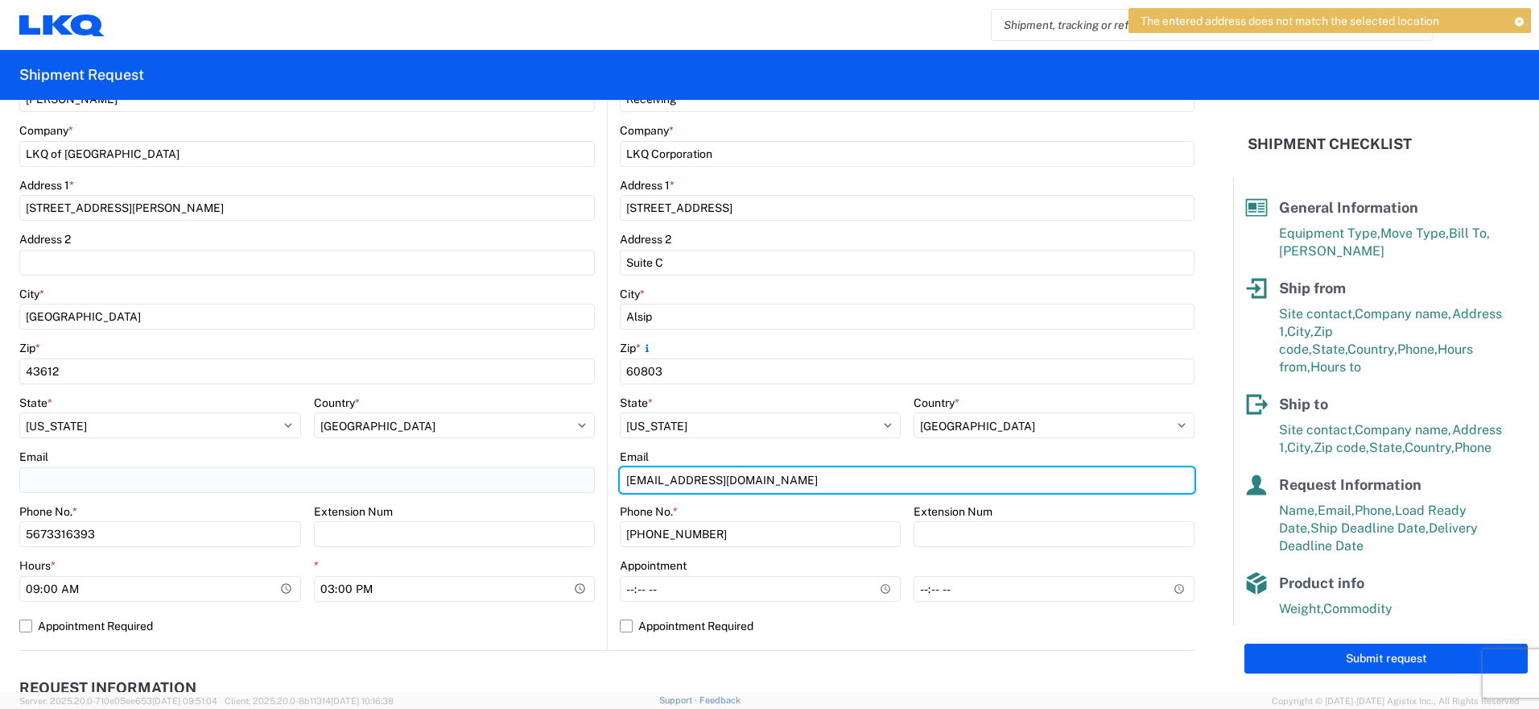
drag, startPoint x: 798, startPoint y: 481, endPoint x: 447, endPoint y: 479, distance: 351.1
click at [447, 479] on div "Ship from 1319 Location 1319 - LKQ of Toledo Site contact * Natalie Malaczewski…" at bounding box center [607, 301] width 1176 height 700
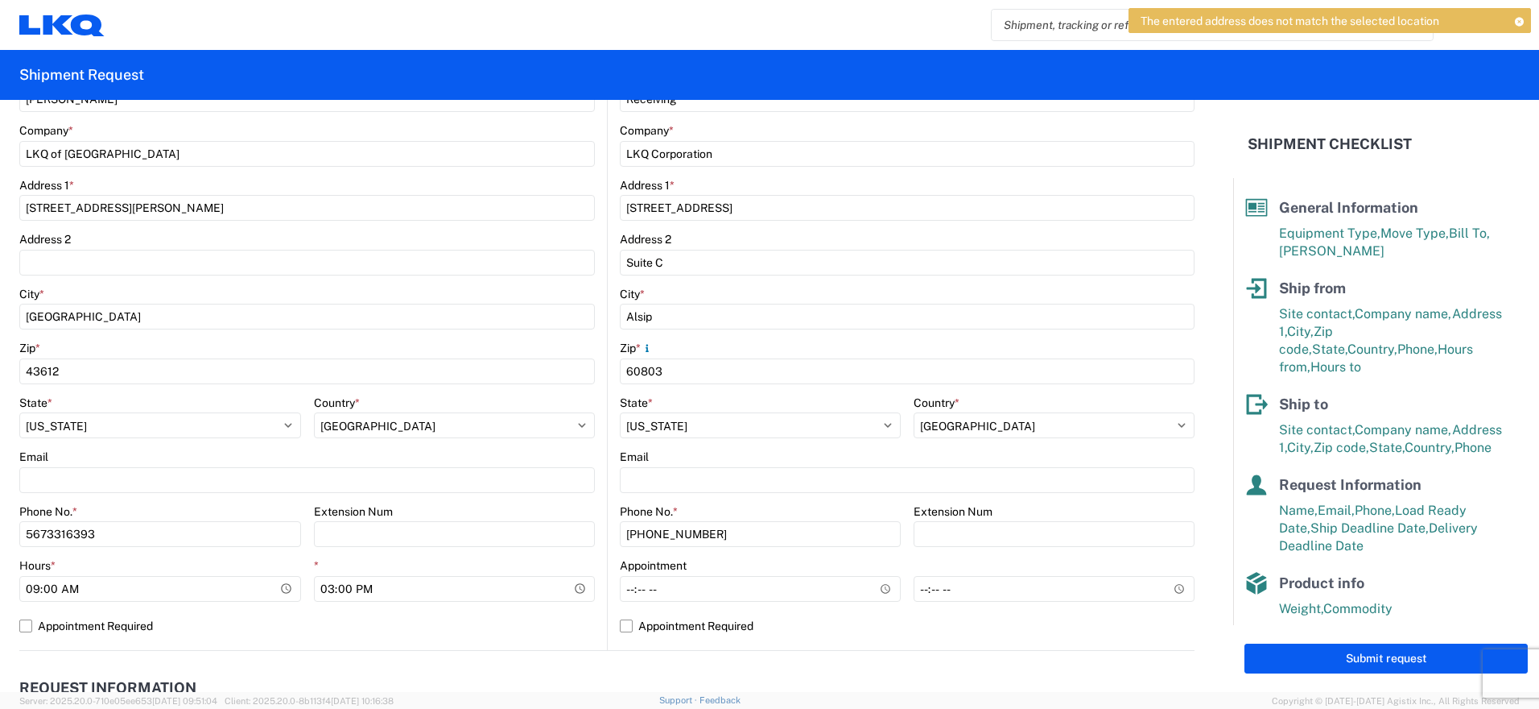
click at [917, 447] on agx-form-control-wrapper-v2 "Country * Select Afghanistan Åland Islands Albania Algeria American Samoa Andor…" at bounding box center [1054, 422] width 281 height 55
click at [1367, 656] on button "Submit request" at bounding box center [1386, 658] width 283 height 30
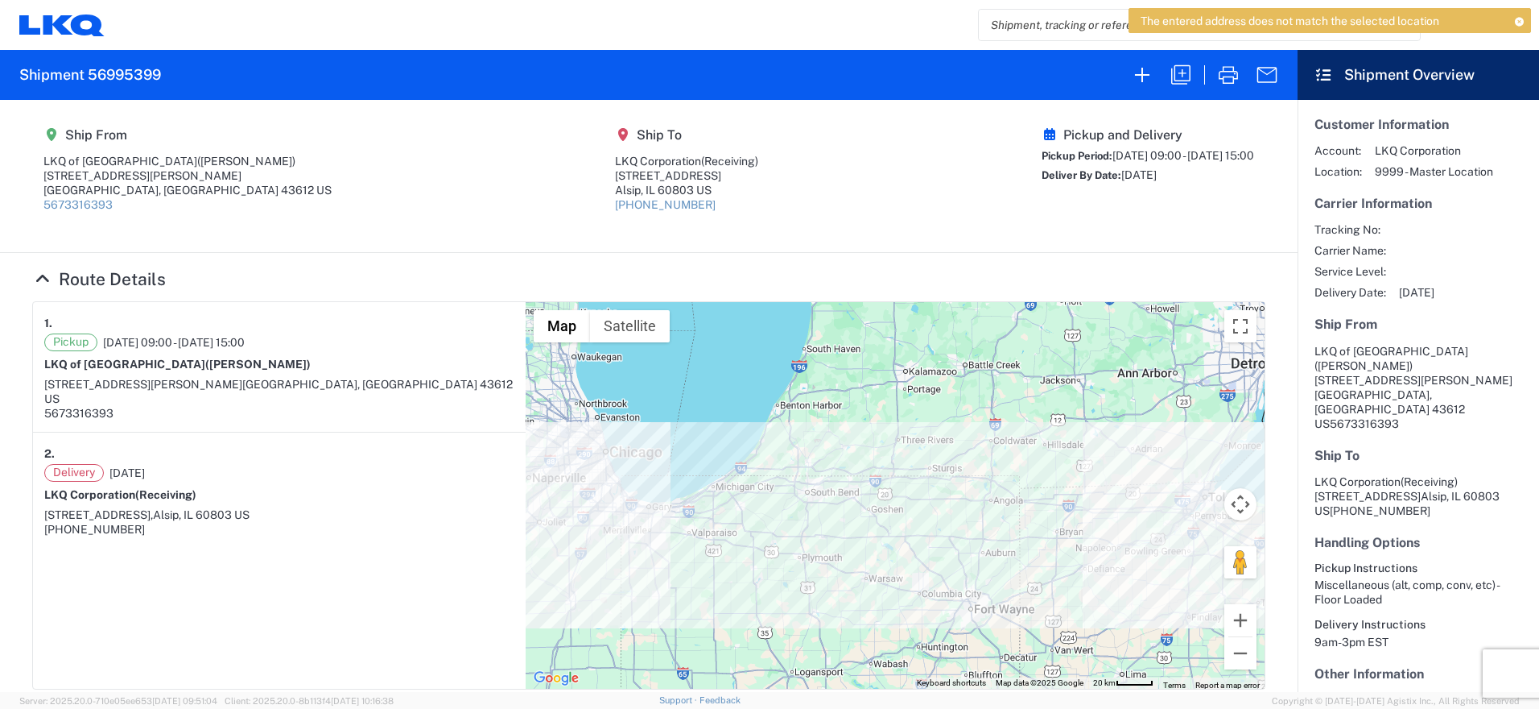
click at [1043, 33] on input "search" at bounding box center [1187, 25] width 417 height 31
